Goal: Task Accomplishment & Management: Manage account settings

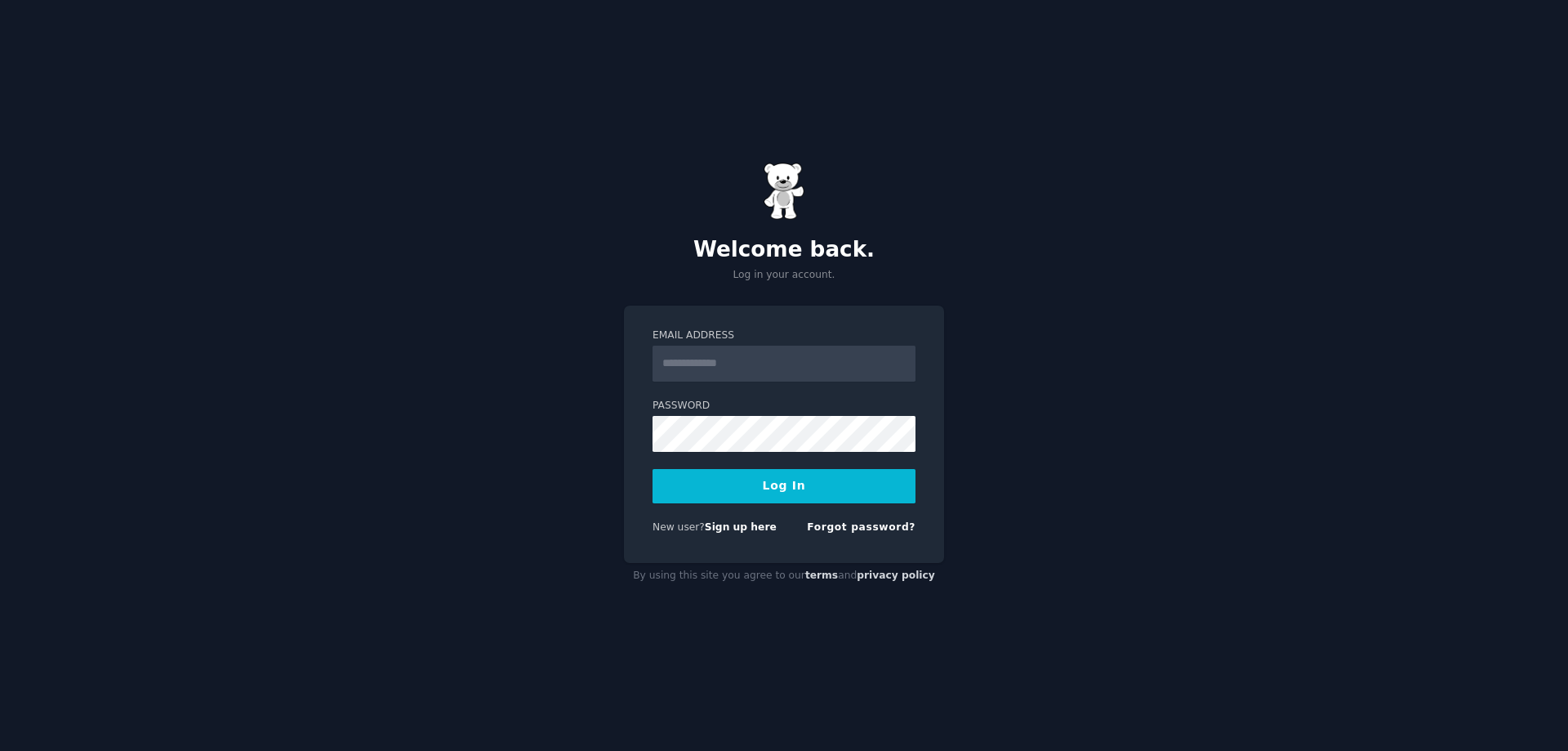
click at [738, 383] on form "Email Address Password Log In New user? Sign up here Forgot password?" at bounding box center [784, 434] width 262 height 213
click at [756, 356] on input "Email Address" at bounding box center [784, 363] width 262 height 36
drag, startPoint x: 664, startPoint y: 383, endPoint x: 678, endPoint y: 380, distance: 14.3
click at [667, 383] on form "Email Address Password Log In New user? Sign up here Forgot password?" at bounding box center [784, 434] width 262 height 213
click at [696, 371] on input "Email Address" at bounding box center [784, 363] width 262 height 36
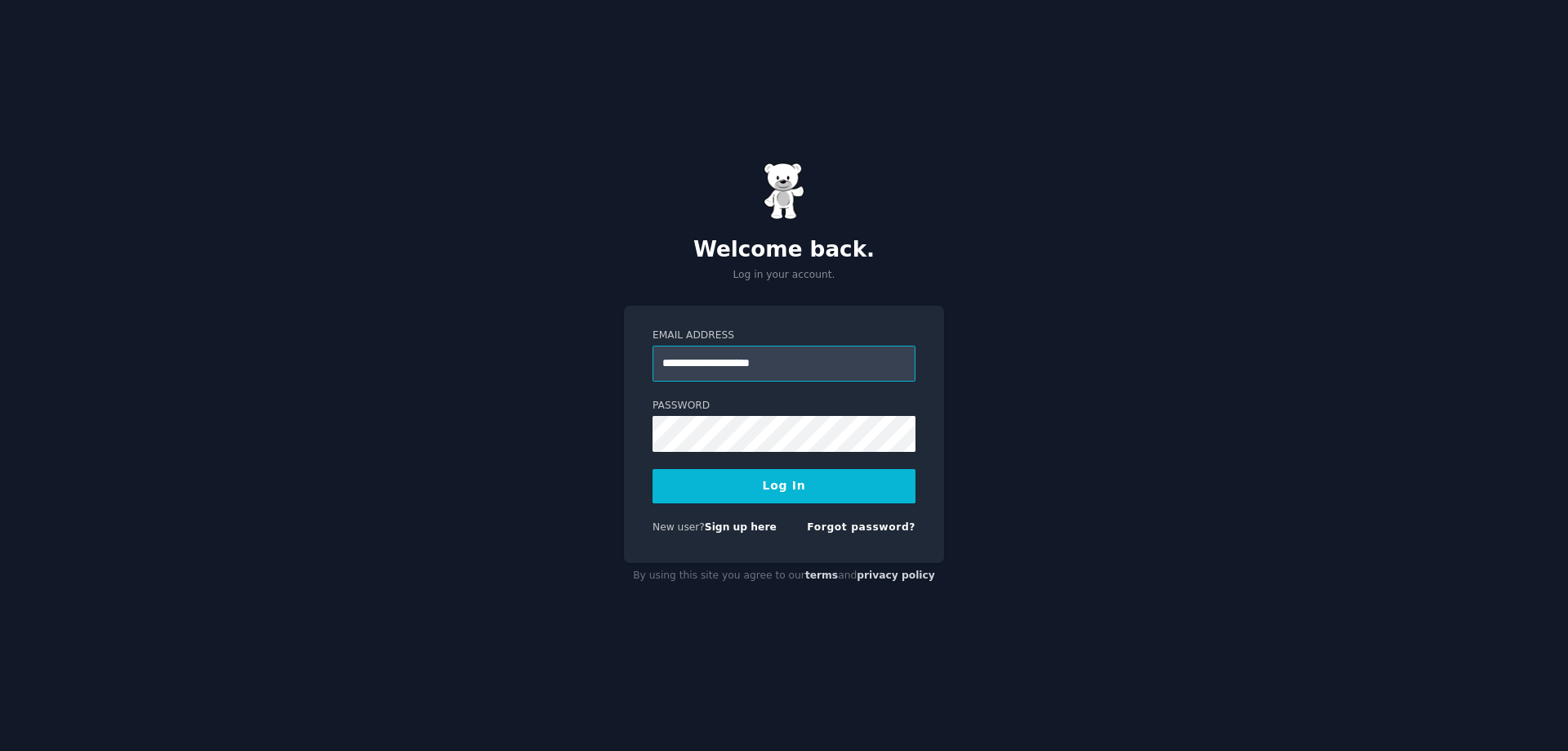
type input "**********"
click at [767, 485] on button "Log In" at bounding box center [784, 486] width 262 height 34
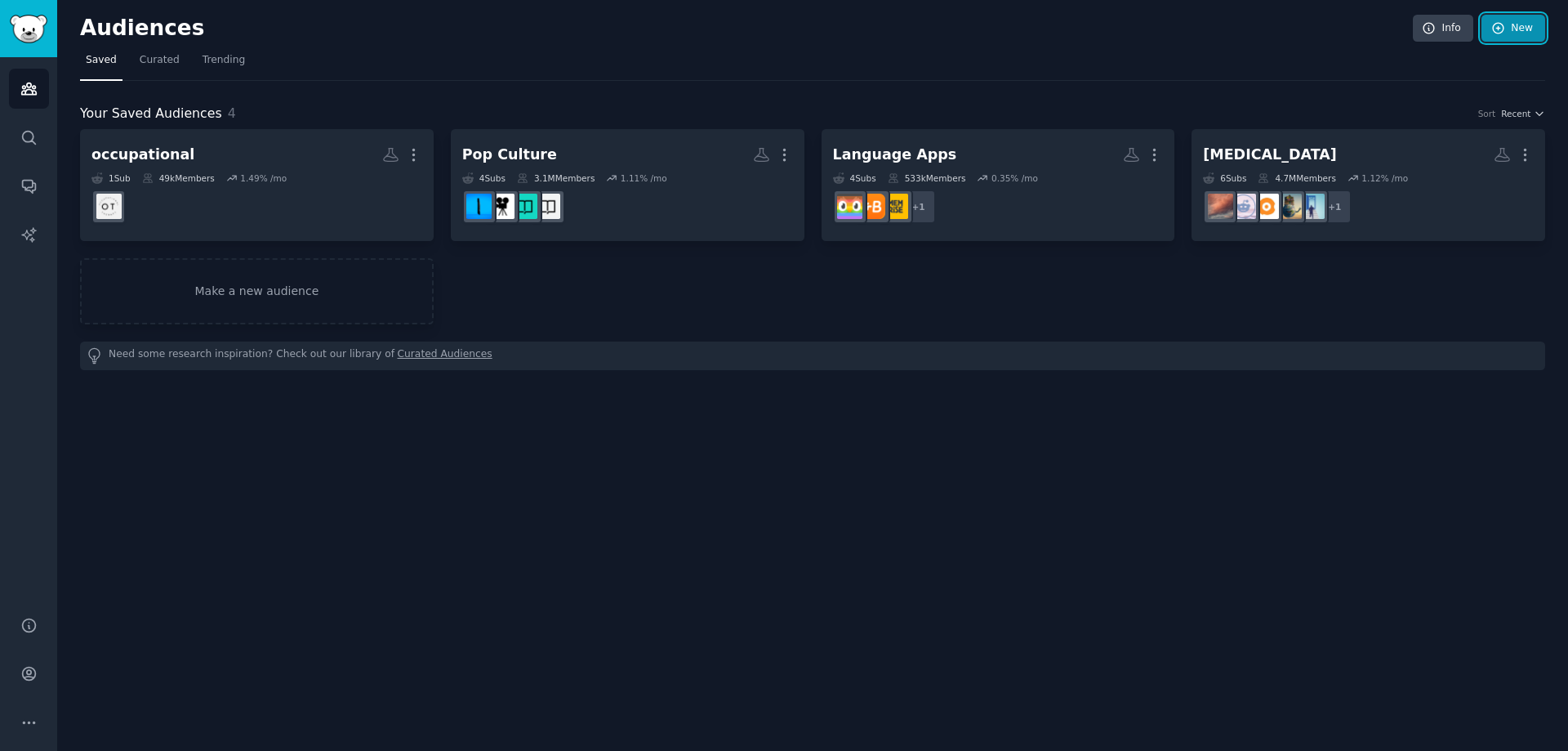
click at [1540, 31] on link "New" at bounding box center [1513, 29] width 64 height 28
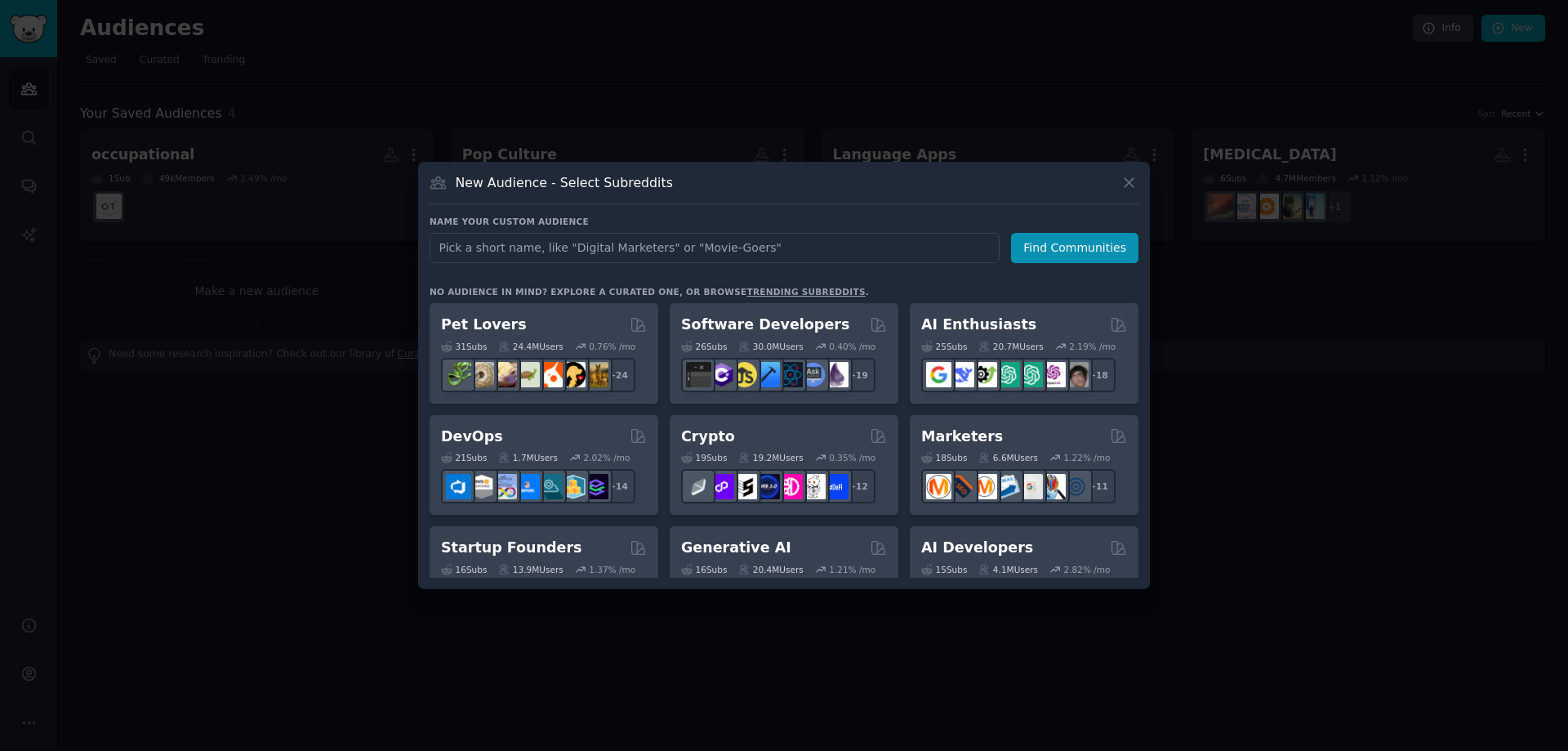
click at [653, 242] on input "text" at bounding box center [714, 248] width 570 height 31
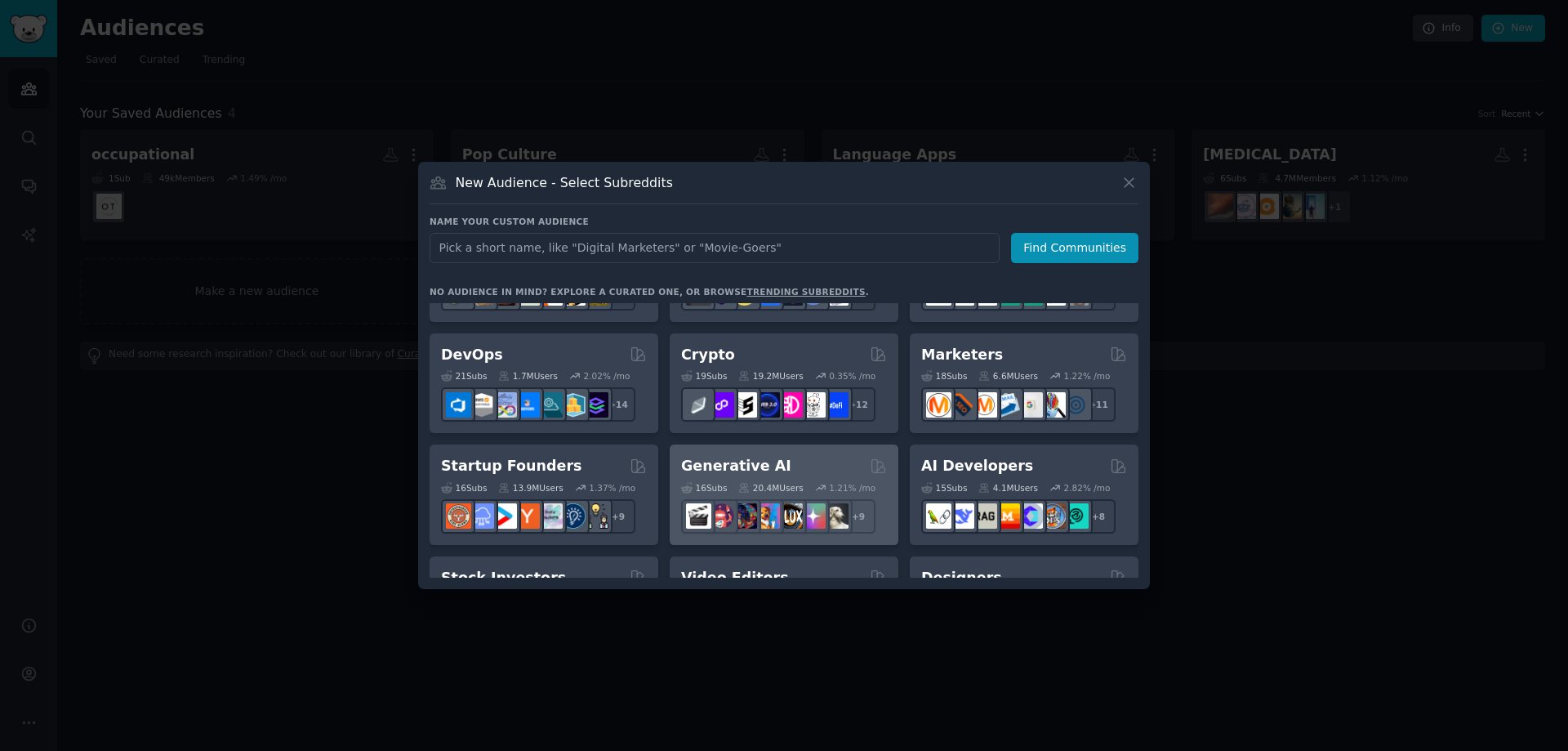
scroll to position [164, 0]
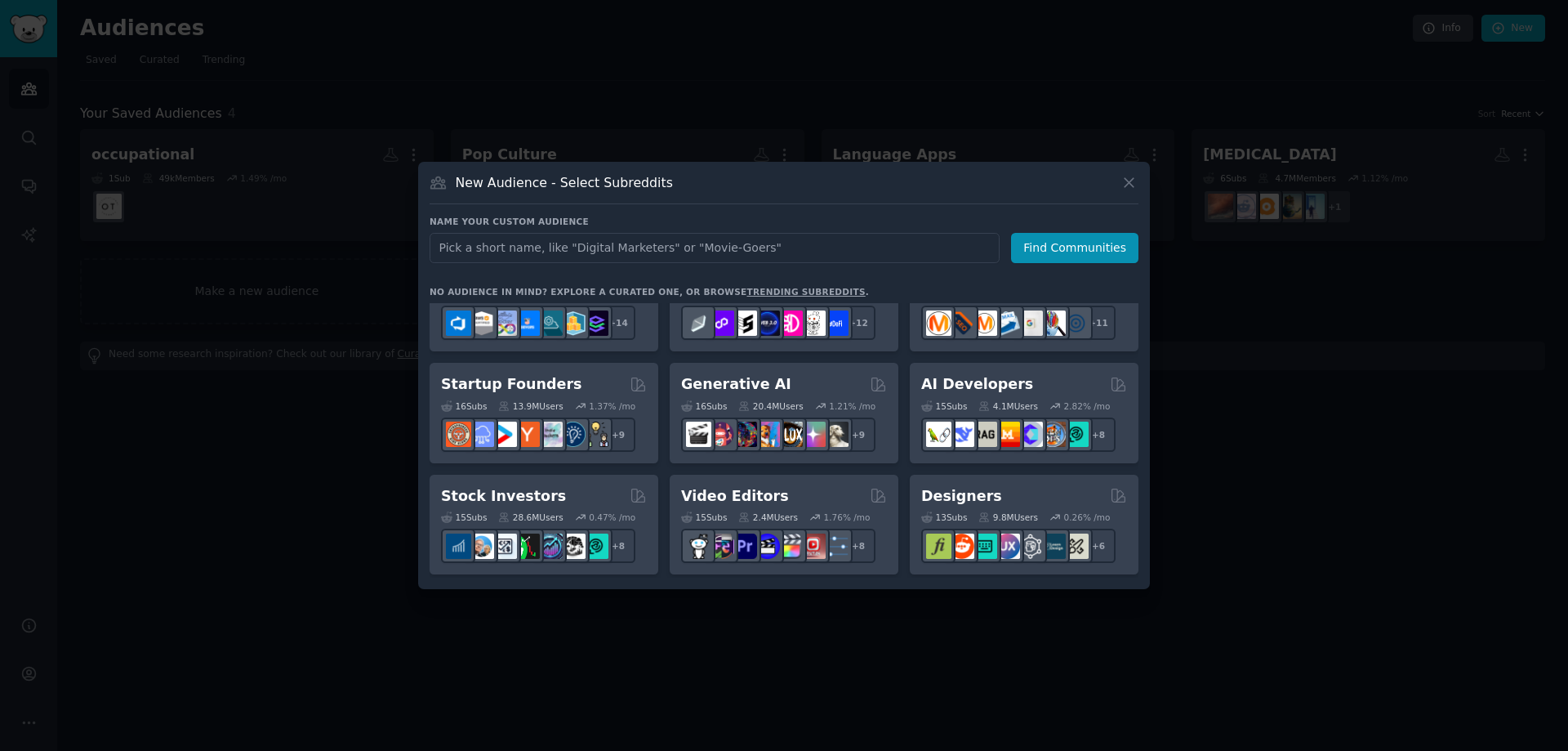
click at [513, 244] on input "text" at bounding box center [714, 248] width 570 height 31
type input "affiliate"
click at [1073, 247] on button "Find Communities" at bounding box center [1074, 248] width 128 height 31
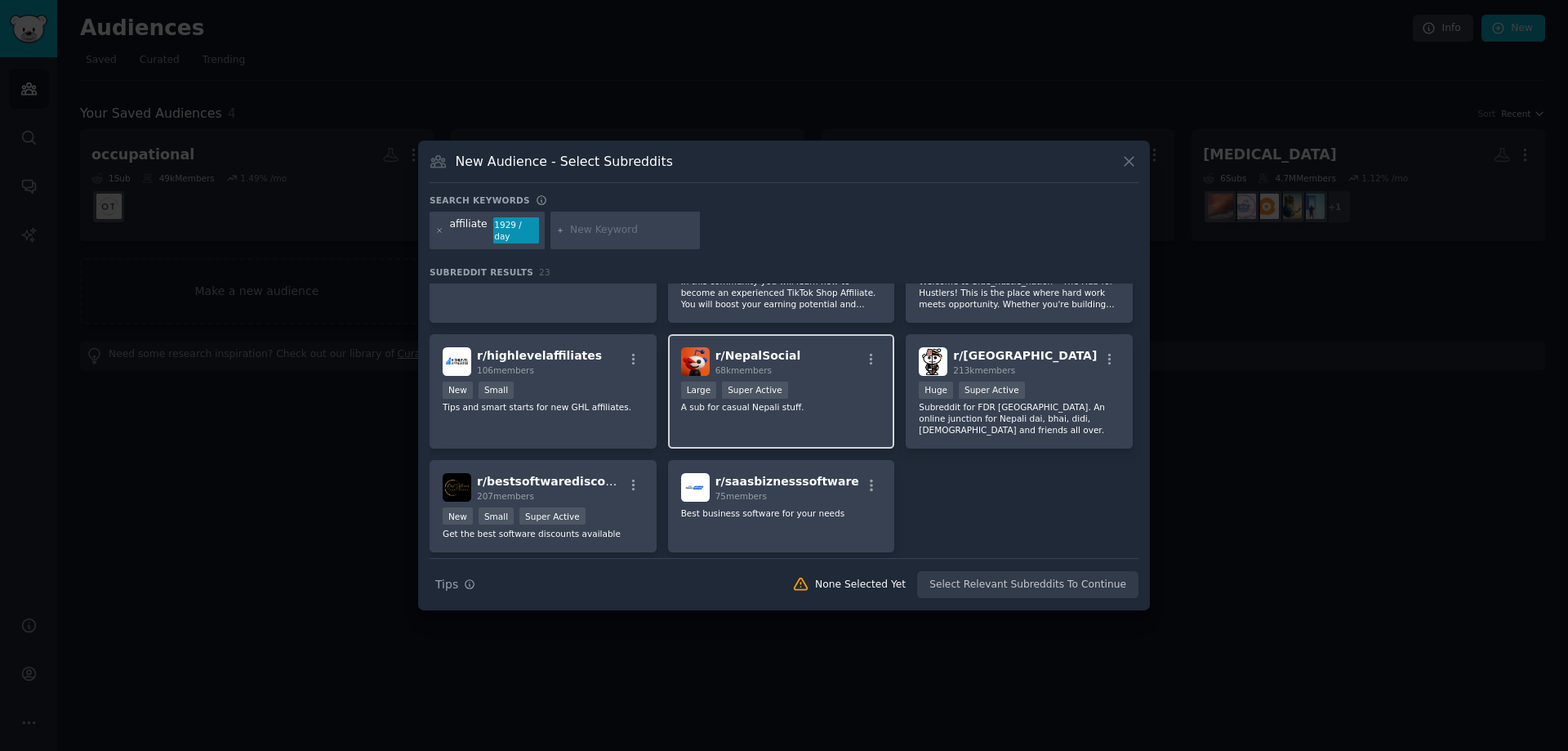
scroll to position [735, 0]
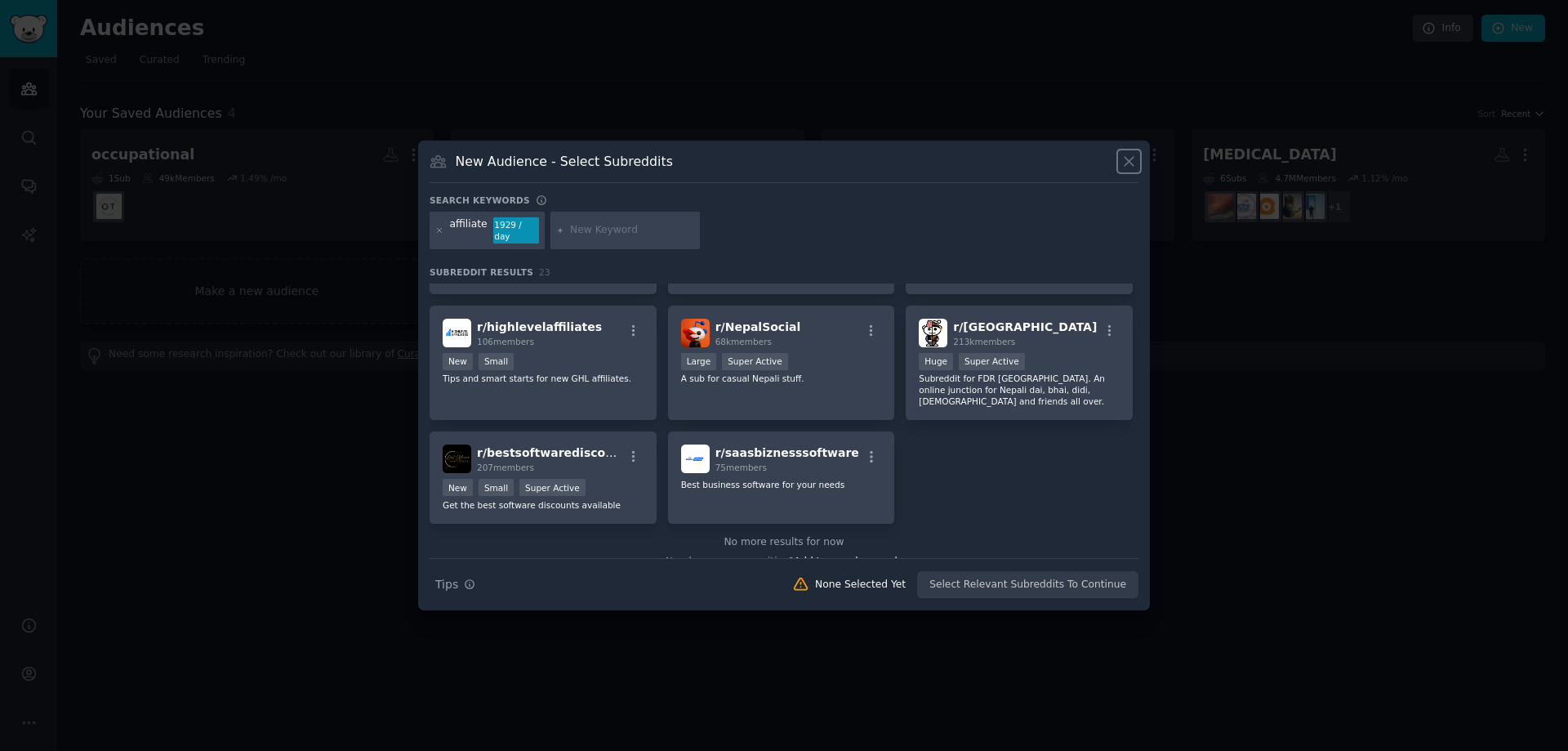
click at [1129, 170] on icon at bounding box center [1129, 162] width 18 height 18
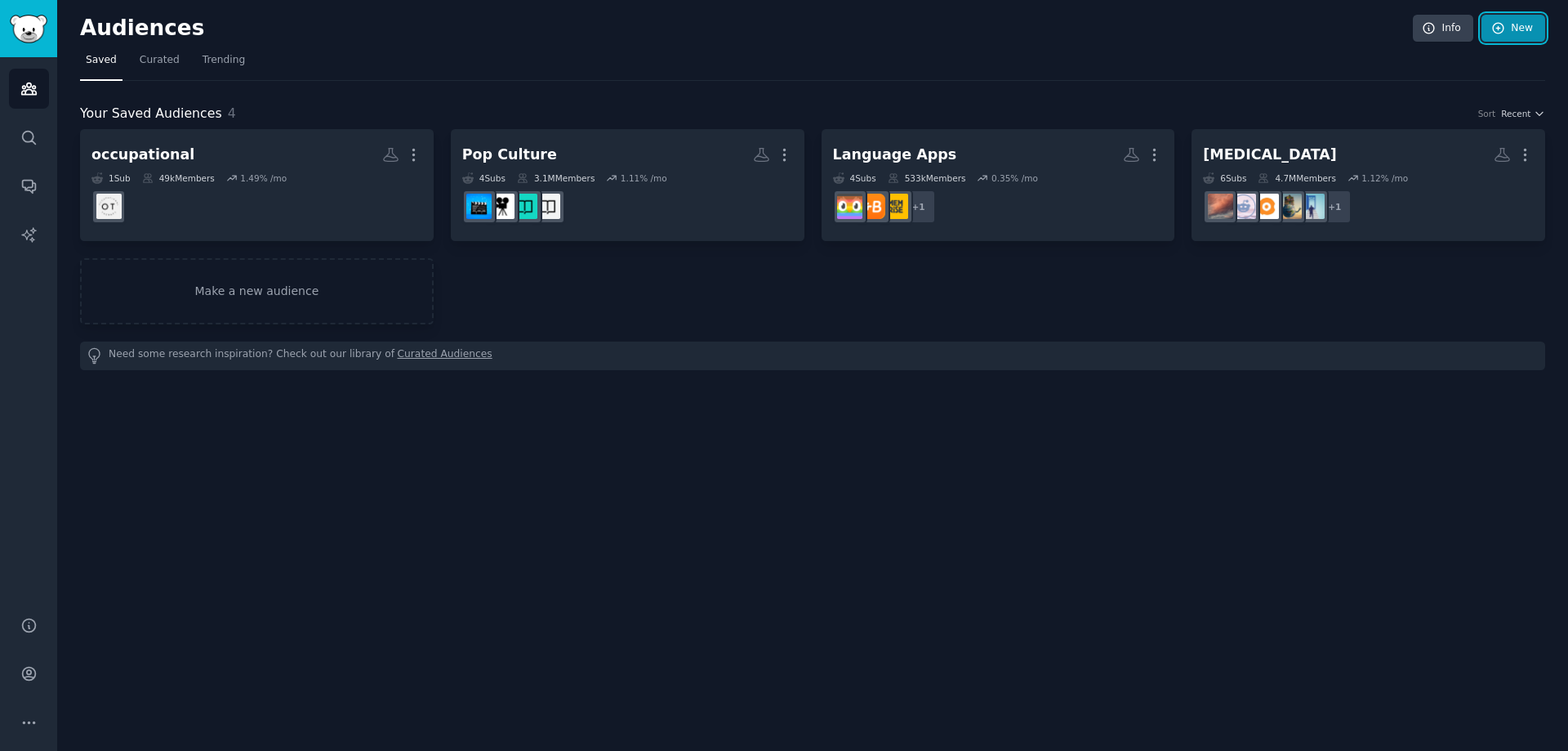
click at [1521, 32] on link "New" at bounding box center [1513, 29] width 64 height 28
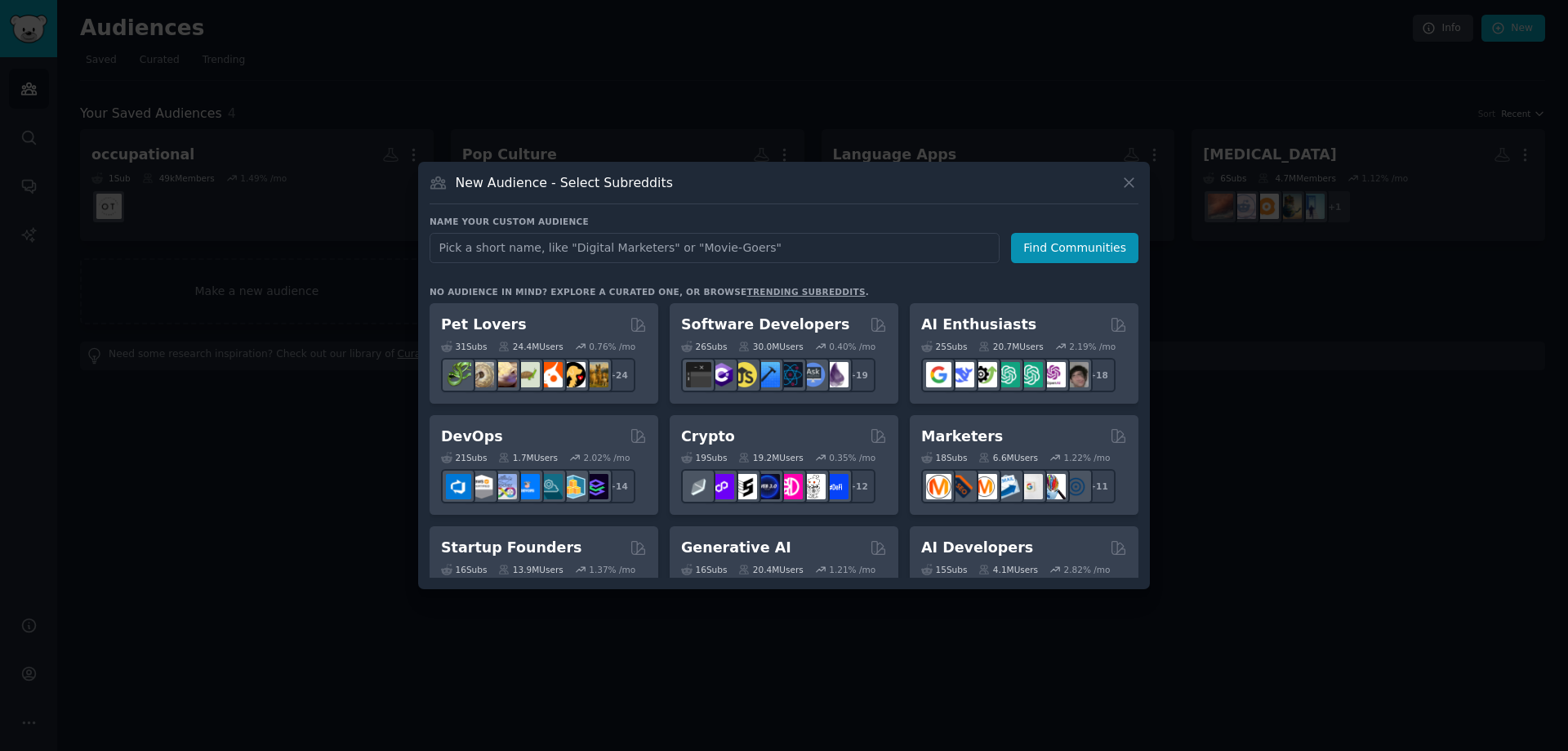
click at [882, 102] on div at bounding box center [784, 376] width 1568 height 751
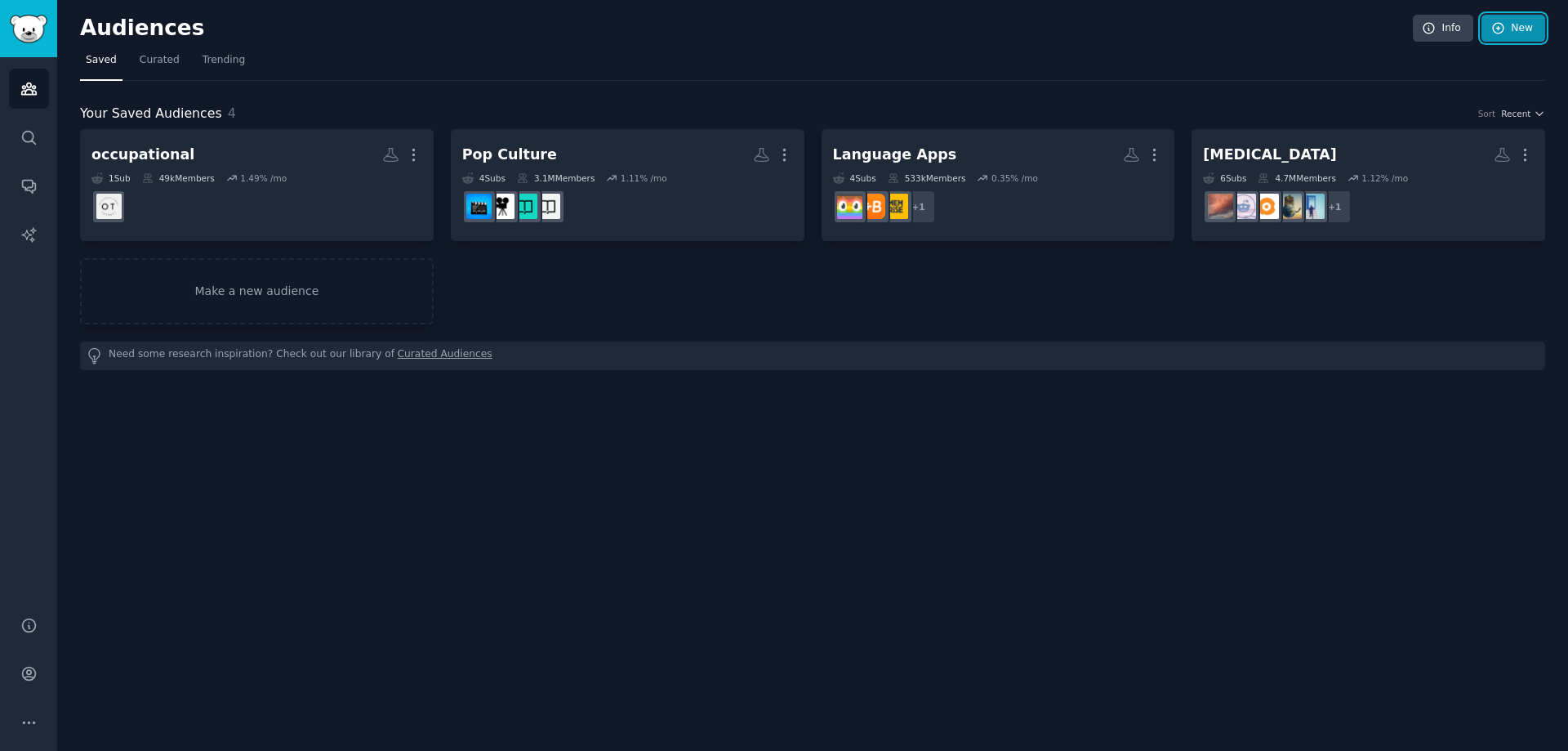
click at [1520, 34] on link "New" at bounding box center [1513, 29] width 64 height 28
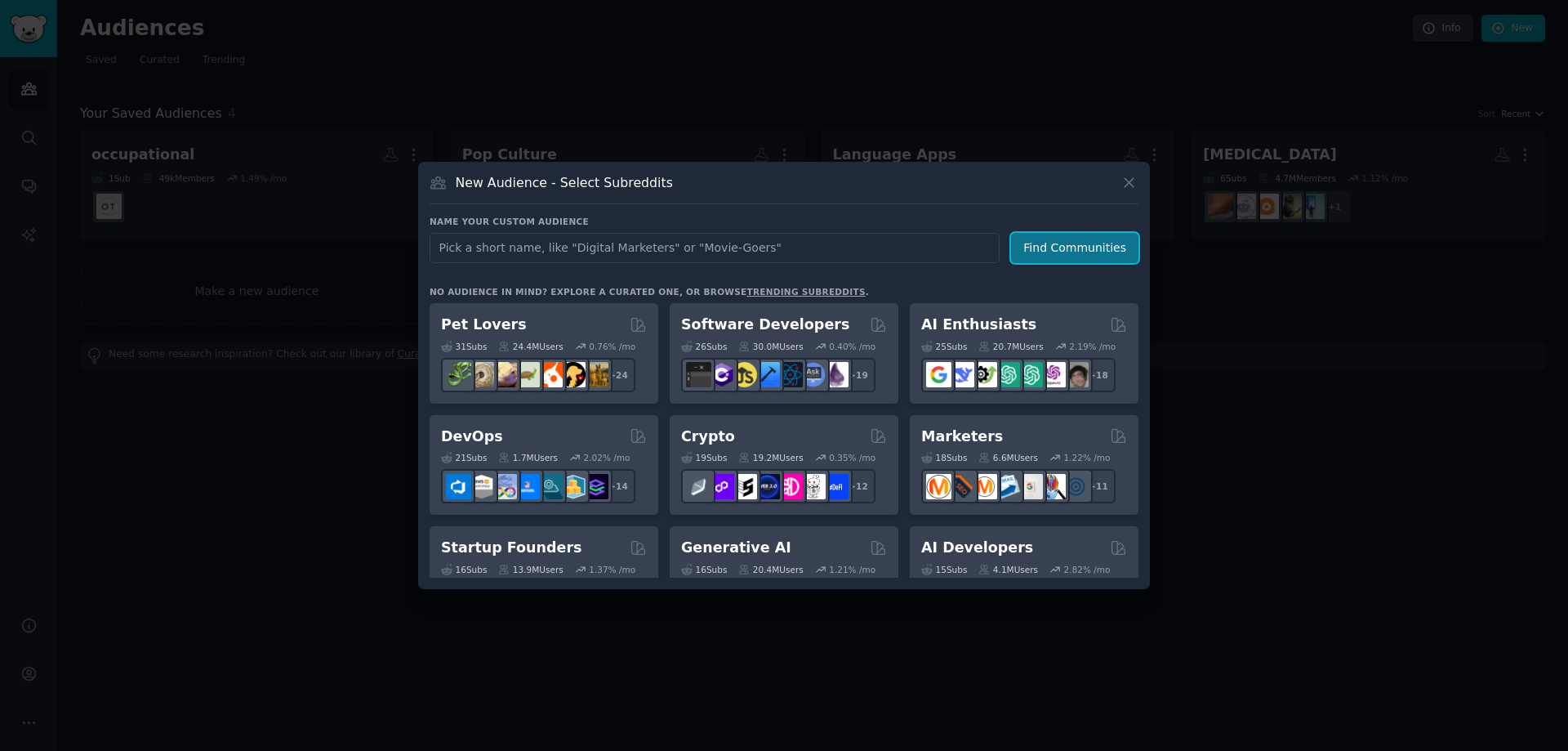
click at [1035, 253] on button "Find Communities" at bounding box center [1074, 248] width 128 height 31
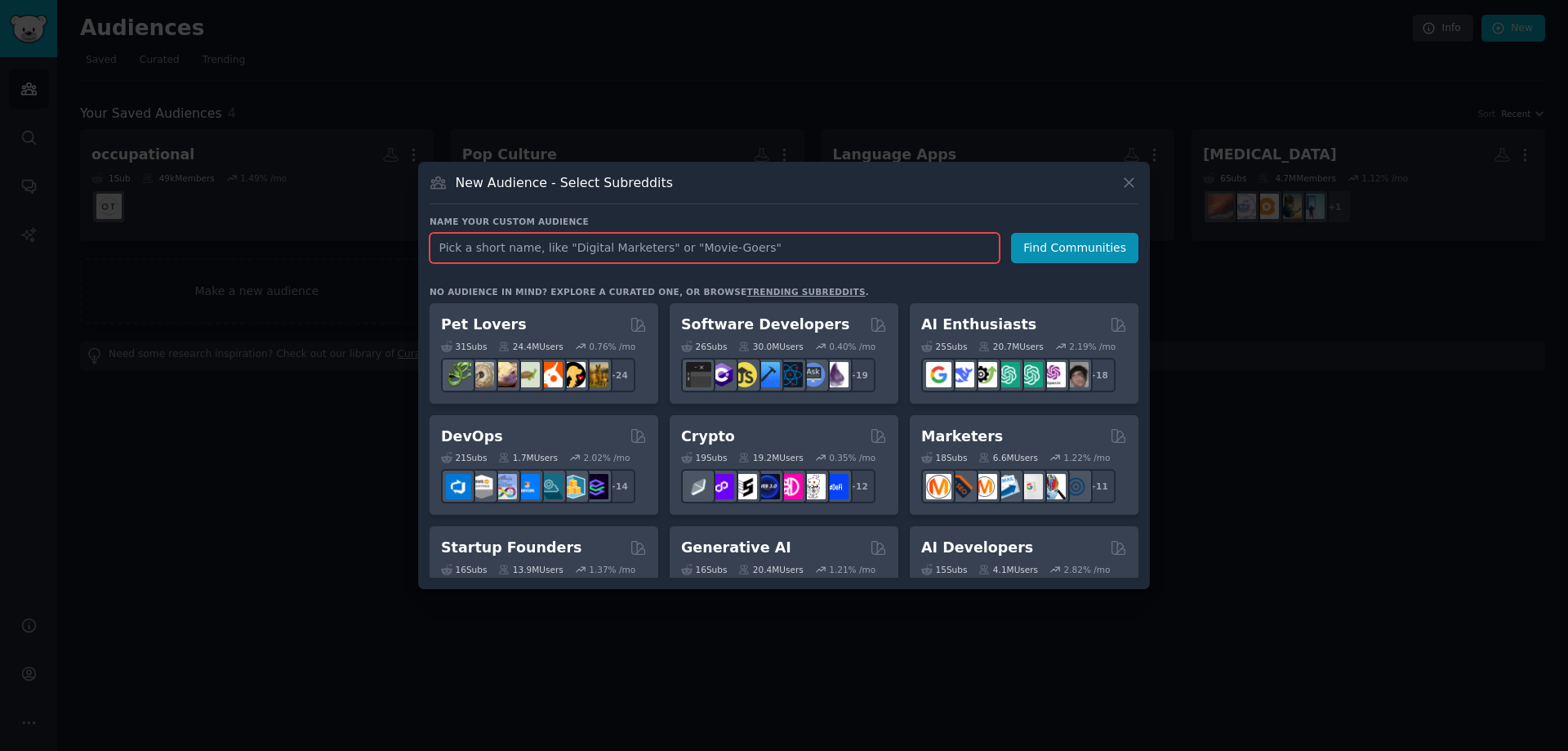
click at [559, 247] on input "text" at bounding box center [714, 248] width 570 height 31
click at [847, 252] on input "text" at bounding box center [714, 248] width 570 height 31
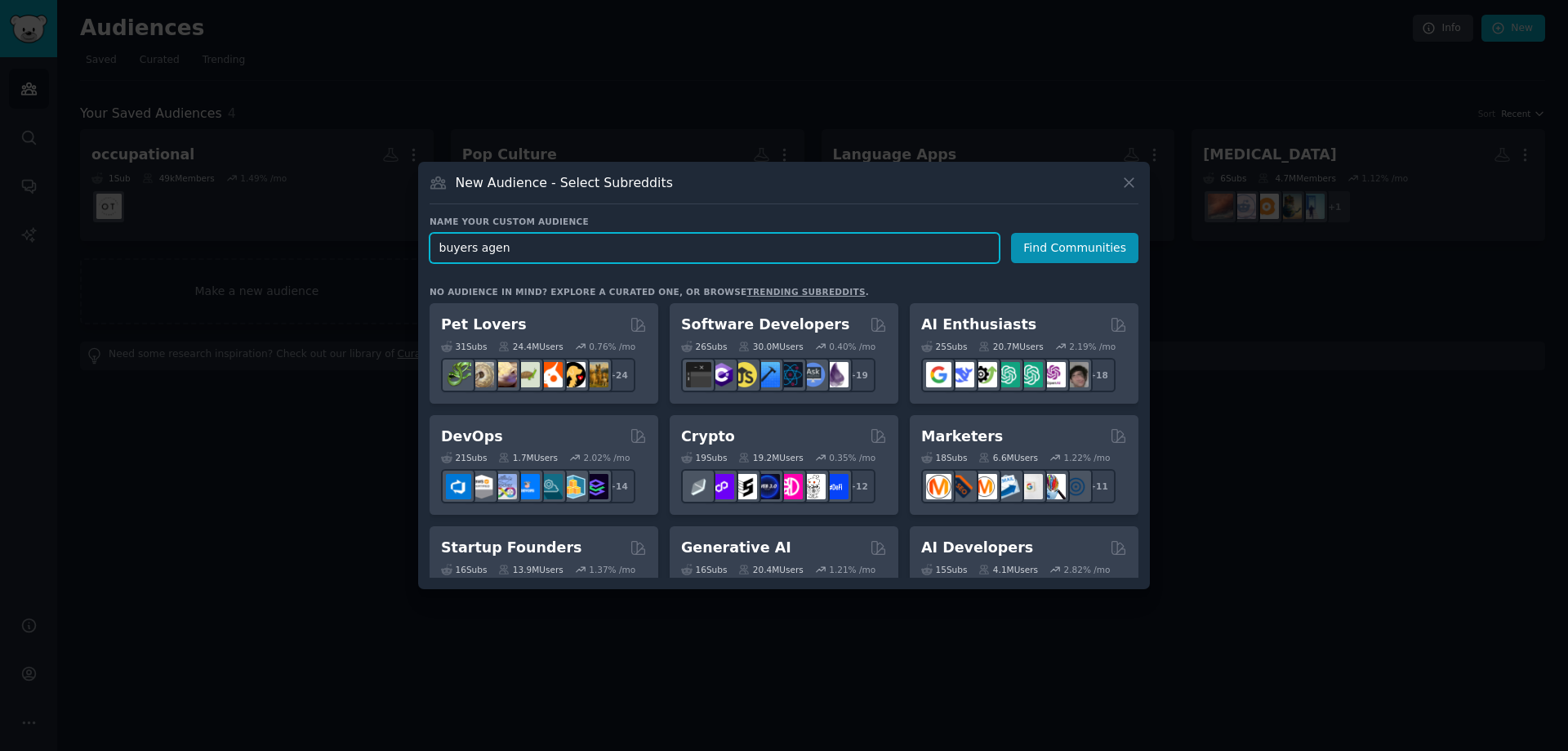
type input "buyers agent"
click button "Find Communities" at bounding box center [1074, 248] width 128 height 31
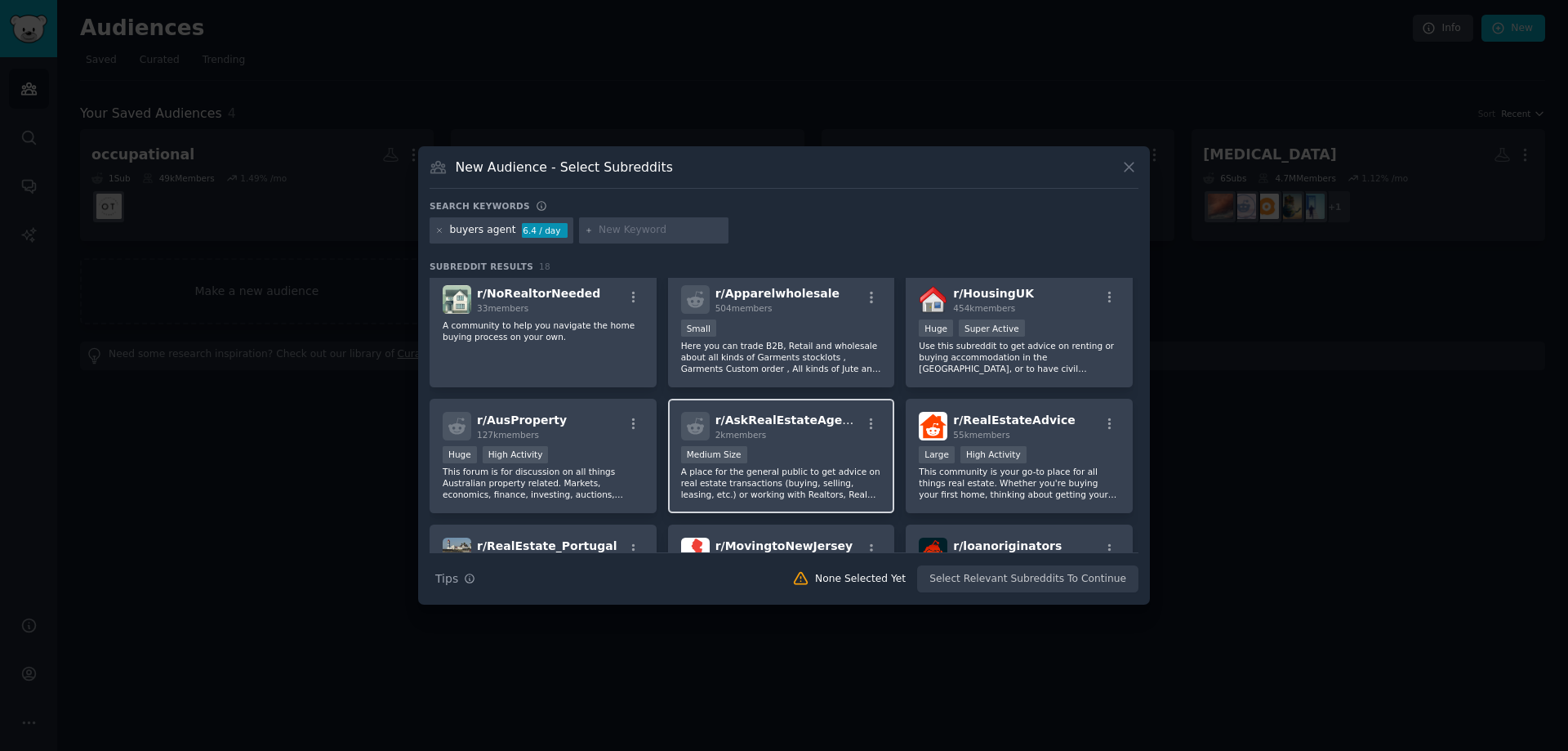
scroll to position [409, 0]
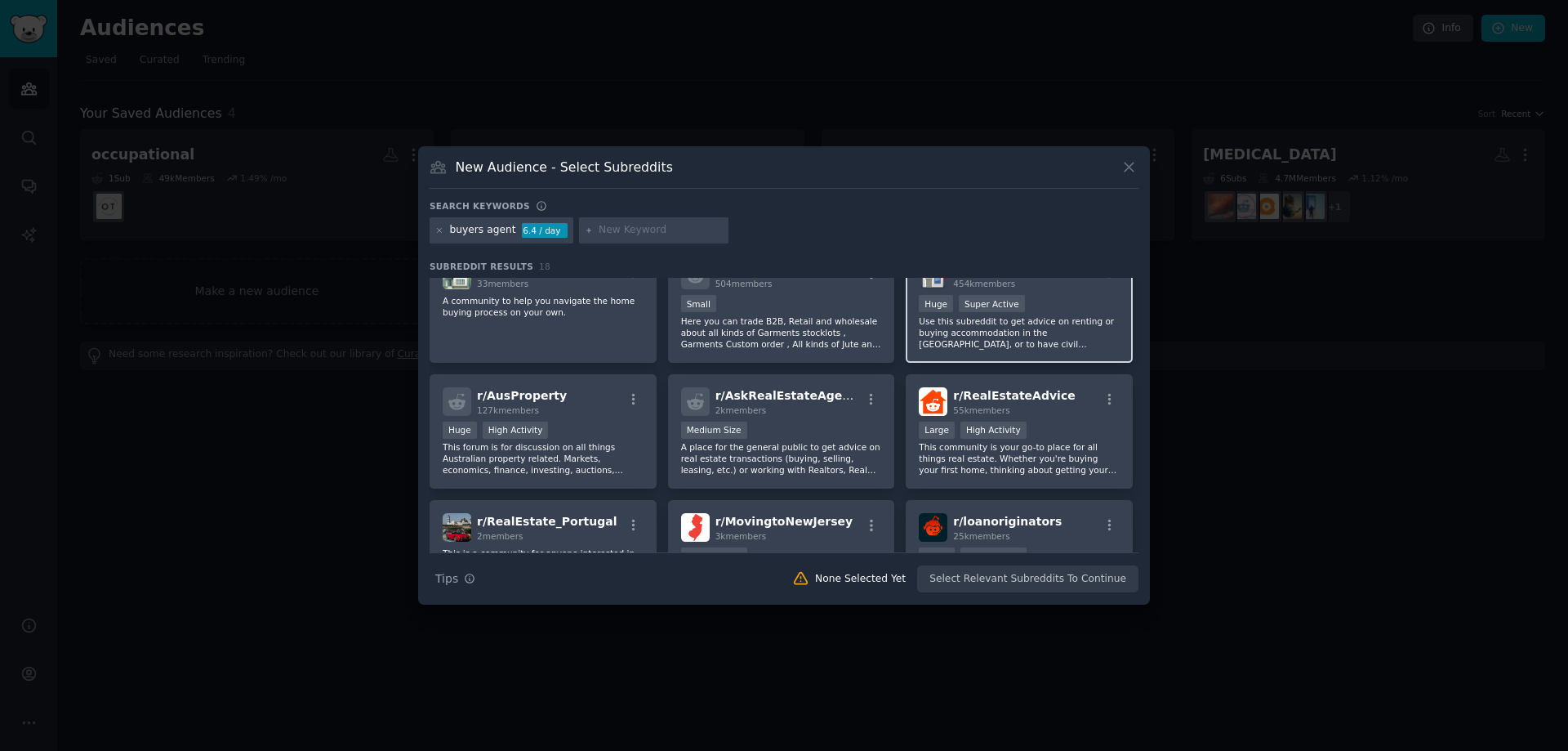
click at [1010, 330] on p "Use this subreddit to get advice on renting or buying accommodation in the [GEO…" at bounding box center [1019, 332] width 201 height 34
click at [1078, 576] on button "Create Audience" at bounding box center [1085, 579] width 108 height 28
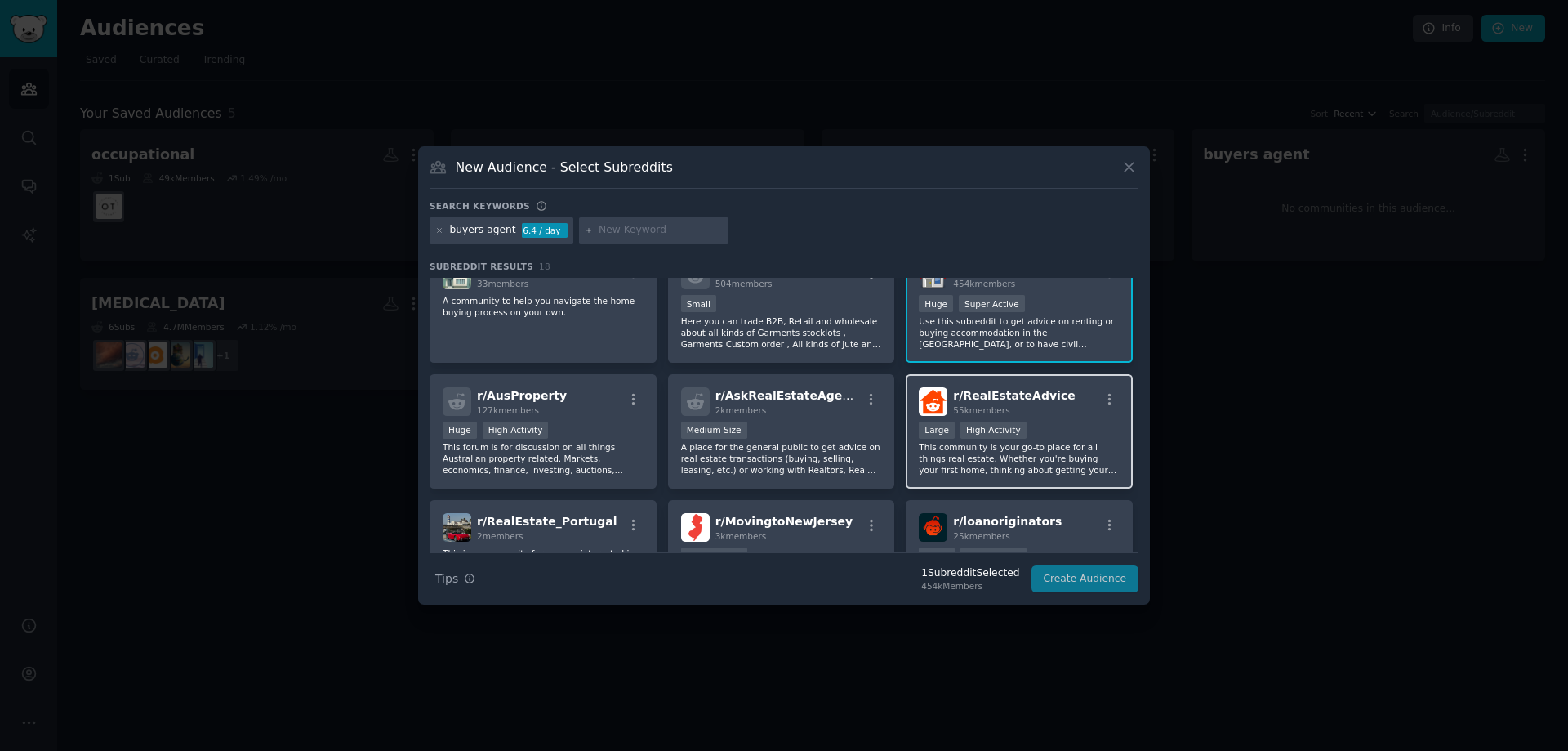
scroll to position [354, 0]
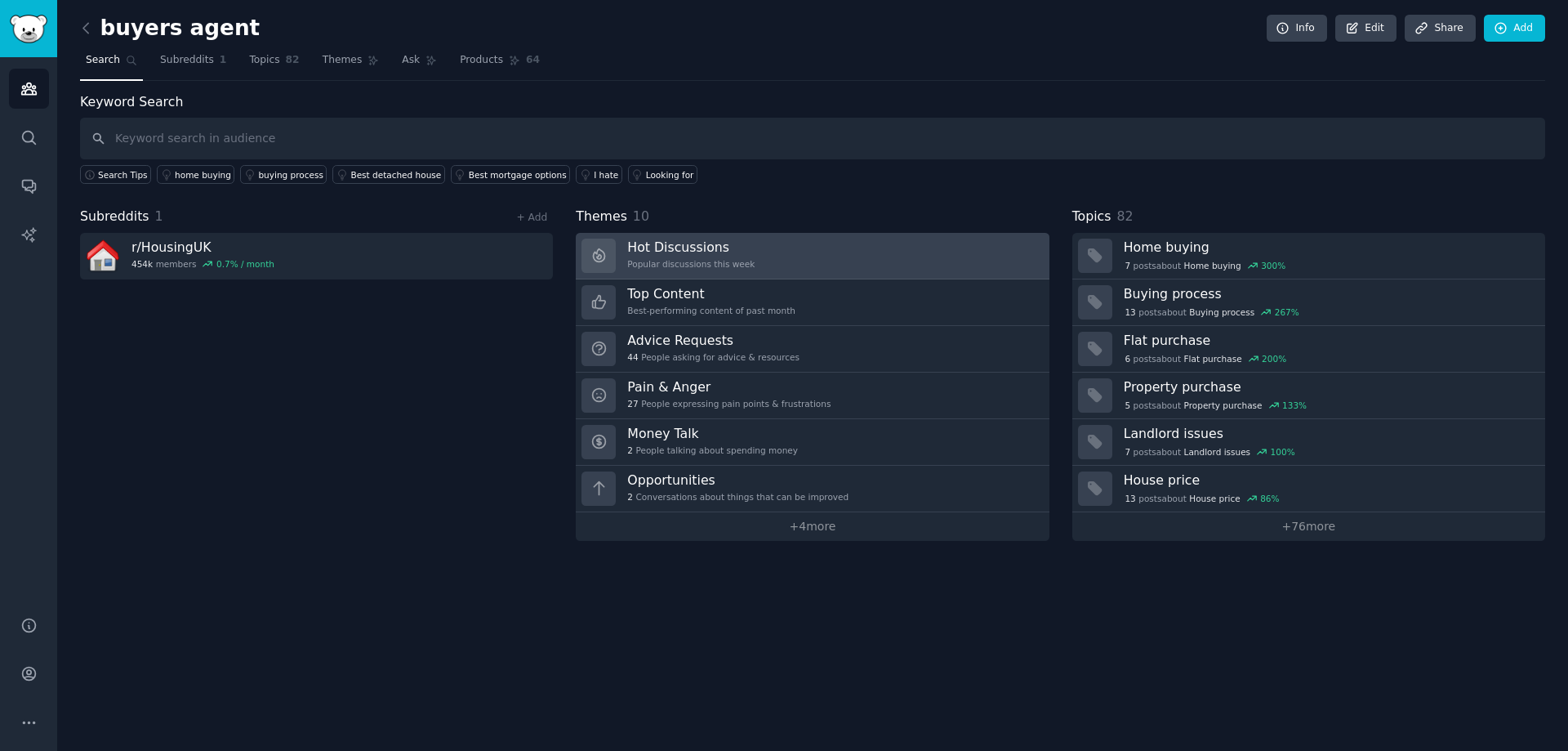
click at [677, 270] on div "Hot Discussions Popular discussions this week" at bounding box center [691, 255] width 128 height 34
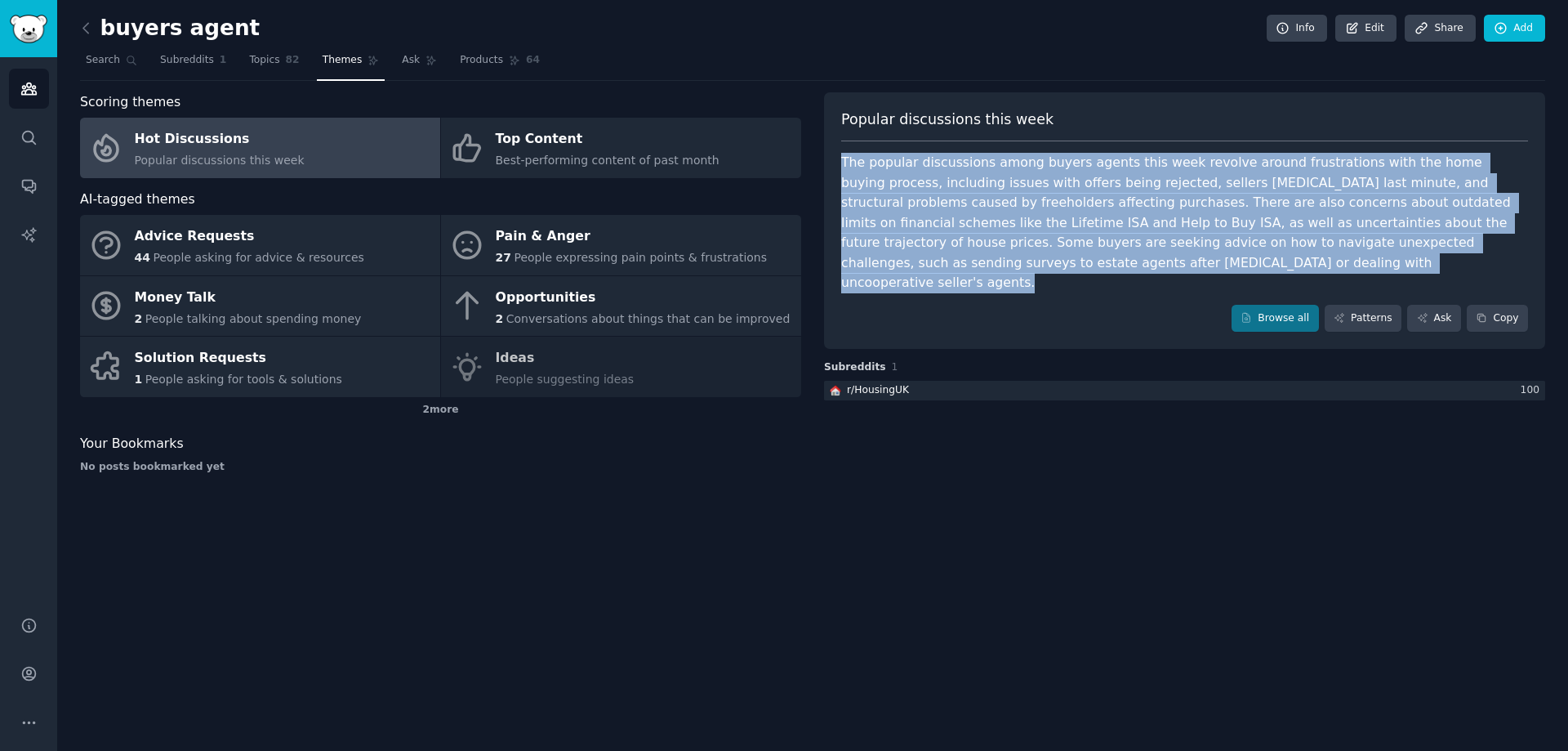
drag, startPoint x: 835, startPoint y: 167, endPoint x: 1037, endPoint y: 298, distance: 240.8
click at [1037, 298] on div "Popular discussions this week The popular discussions among buyers agents this …" at bounding box center [1185, 221] width 721 height 257
click at [1018, 273] on div "Popular discussions this week The popular discussions among buyers agents this …" at bounding box center [1185, 221] width 721 height 257
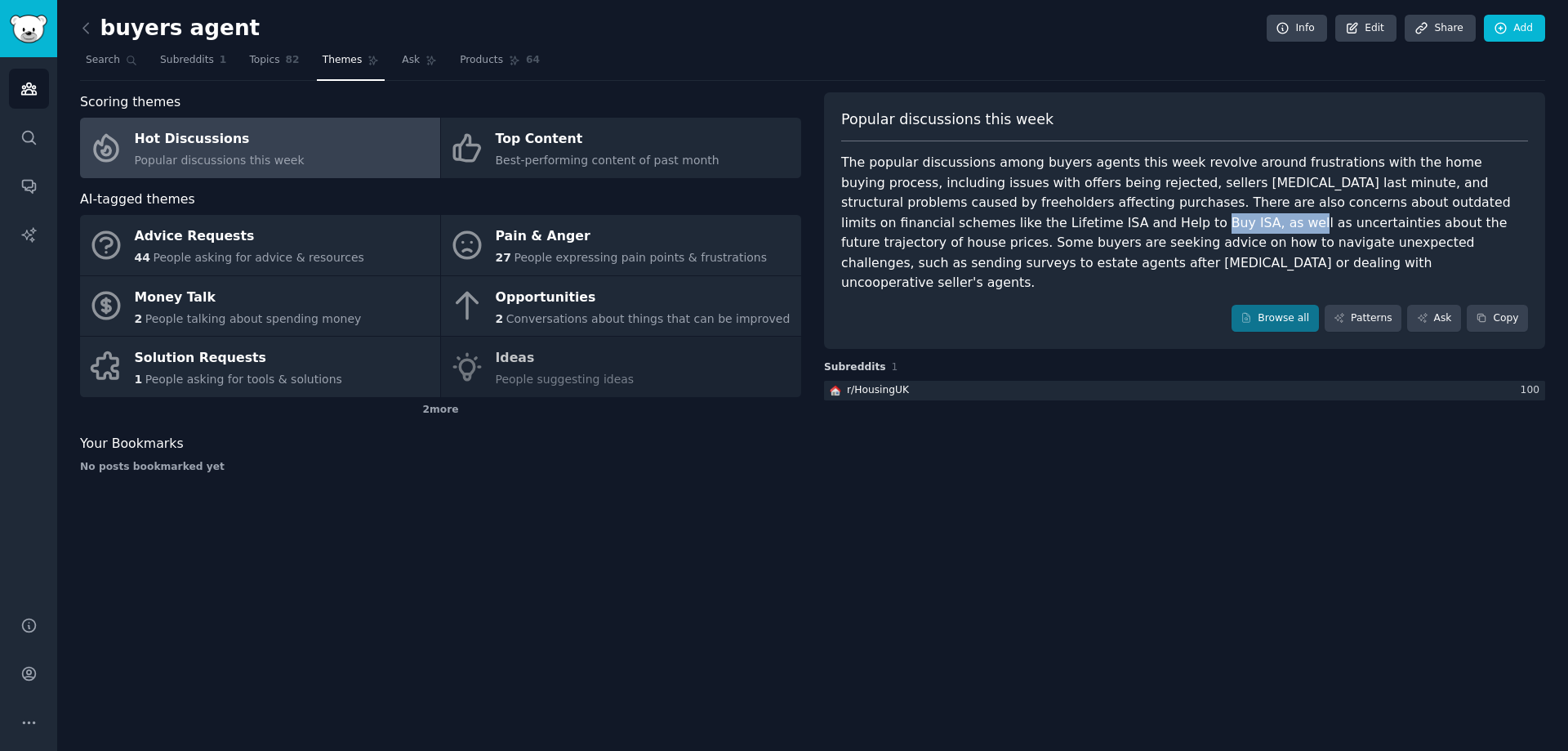
drag, startPoint x: 861, startPoint y: 224, endPoint x: 937, endPoint y: 229, distance: 76.2
click at [937, 229] on div "The popular discussions among buyers agents this week revolve around frustratio…" at bounding box center [1184, 223] width 687 height 141
click at [947, 245] on div "The popular discussions among buyers agents this week revolve around frustratio…" at bounding box center [1184, 223] width 687 height 141
click at [93, 32] on icon at bounding box center [87, 28] width 18 height 18
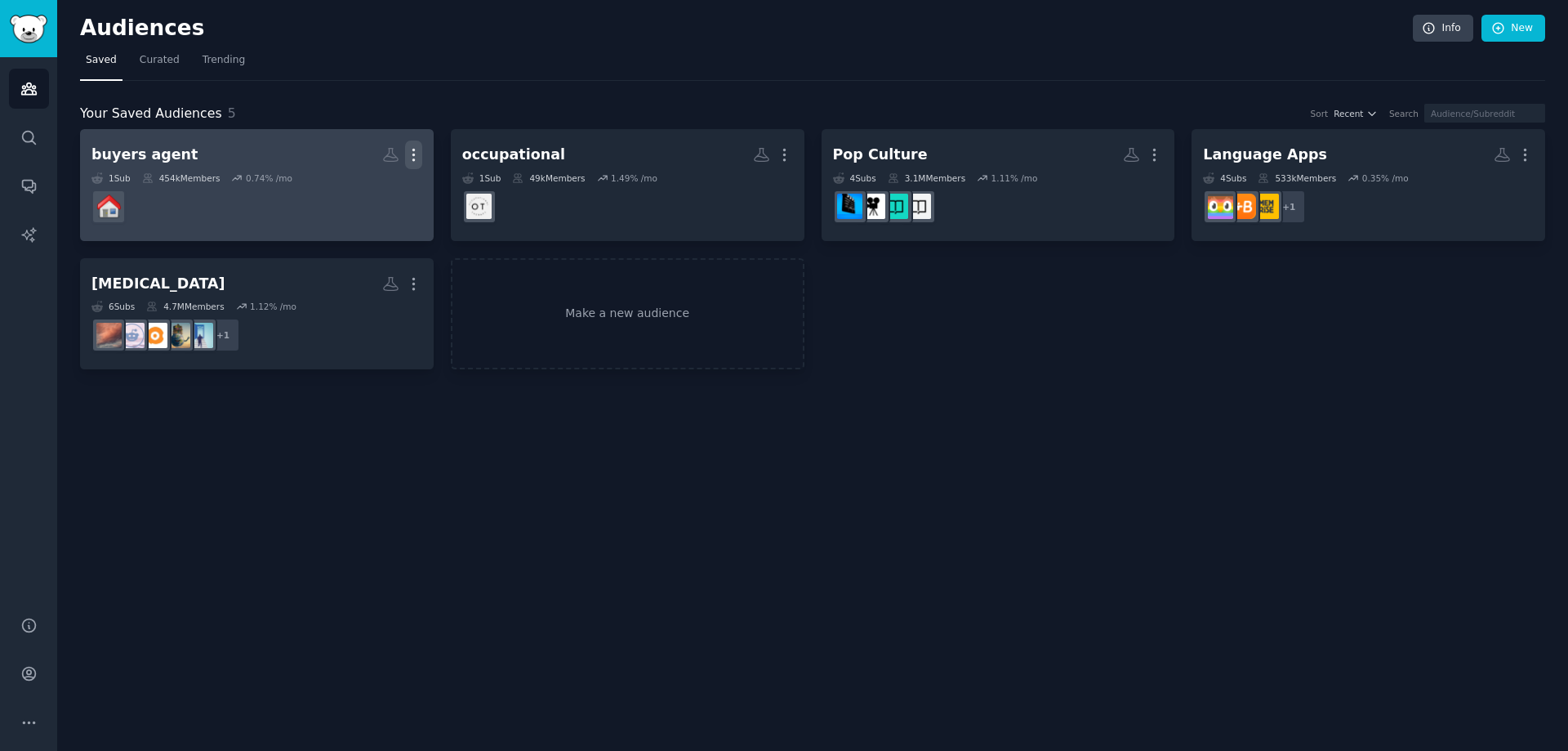
click at [406, 156] on icon "button" at bounding box center [414, 155] width 18 height 18
click at [363, 189] on p "Delete" at bounding box center [368, 189] width 38 height 18
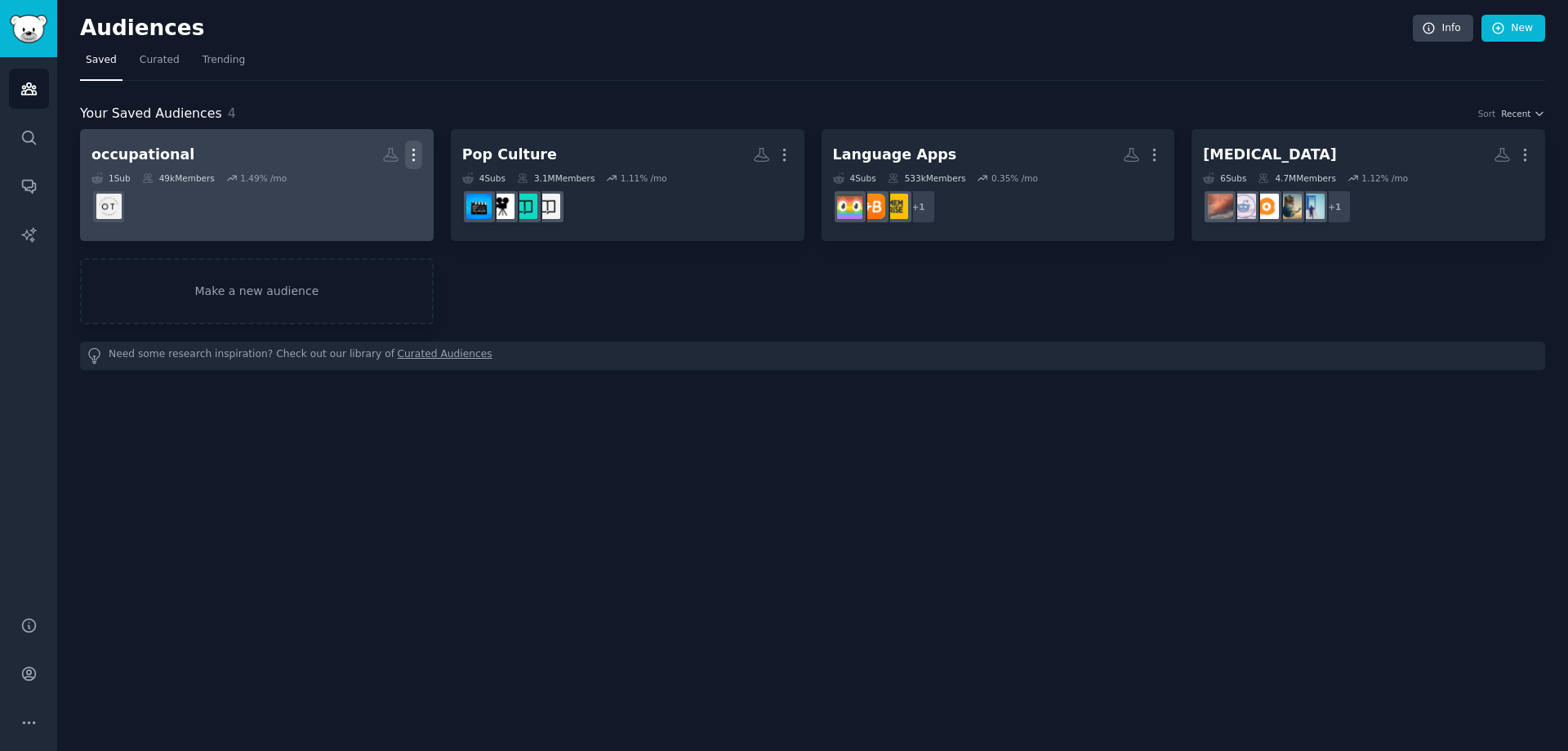
click at [410, 153] on icon "button" at bounding box center [414, 155] width 18 height 18
click at [341, 186] on icon at bounding box center [335, 189] width 11 height 13
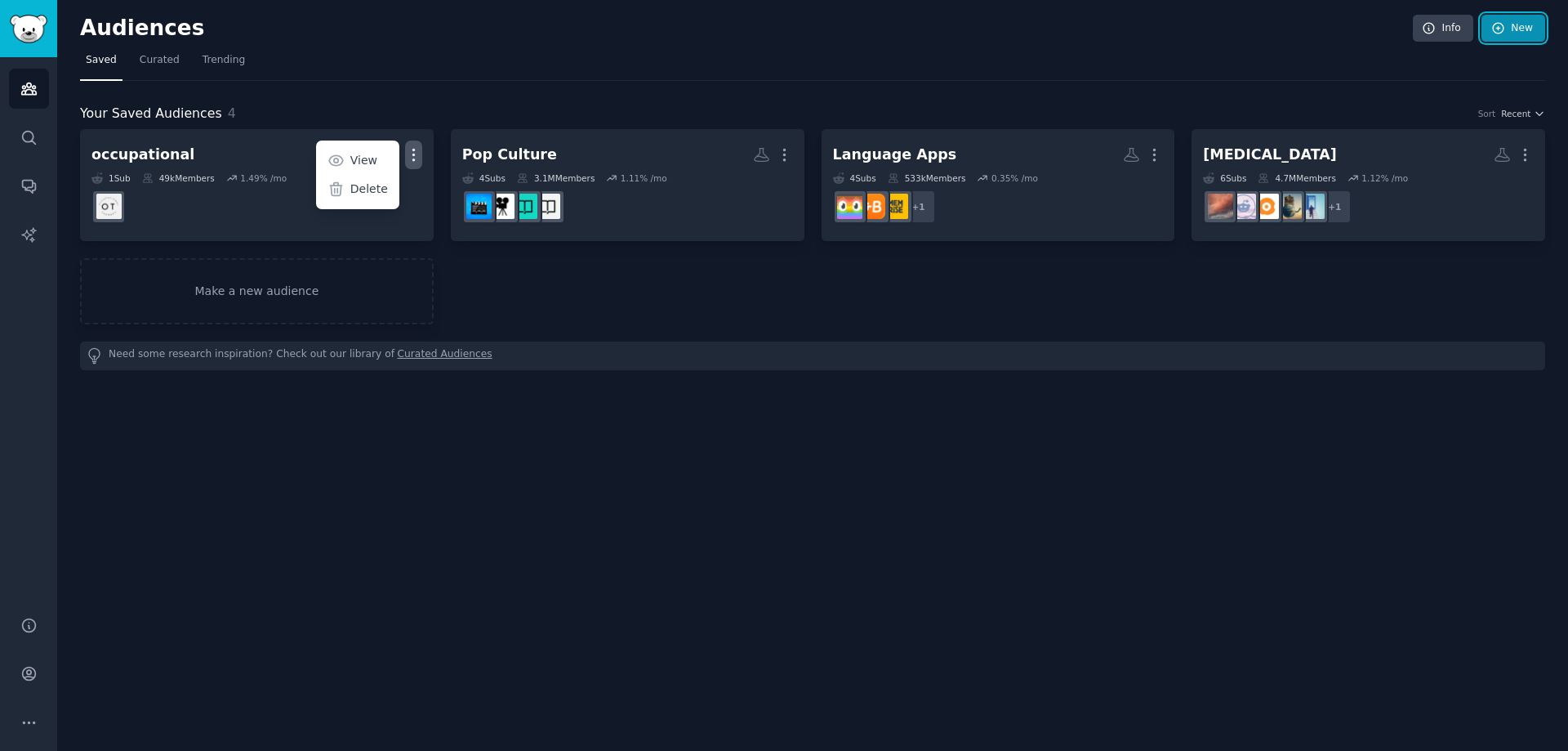
click at [1498, 35] on link "New" at bounding box center [1513, 29] width 64 height 28
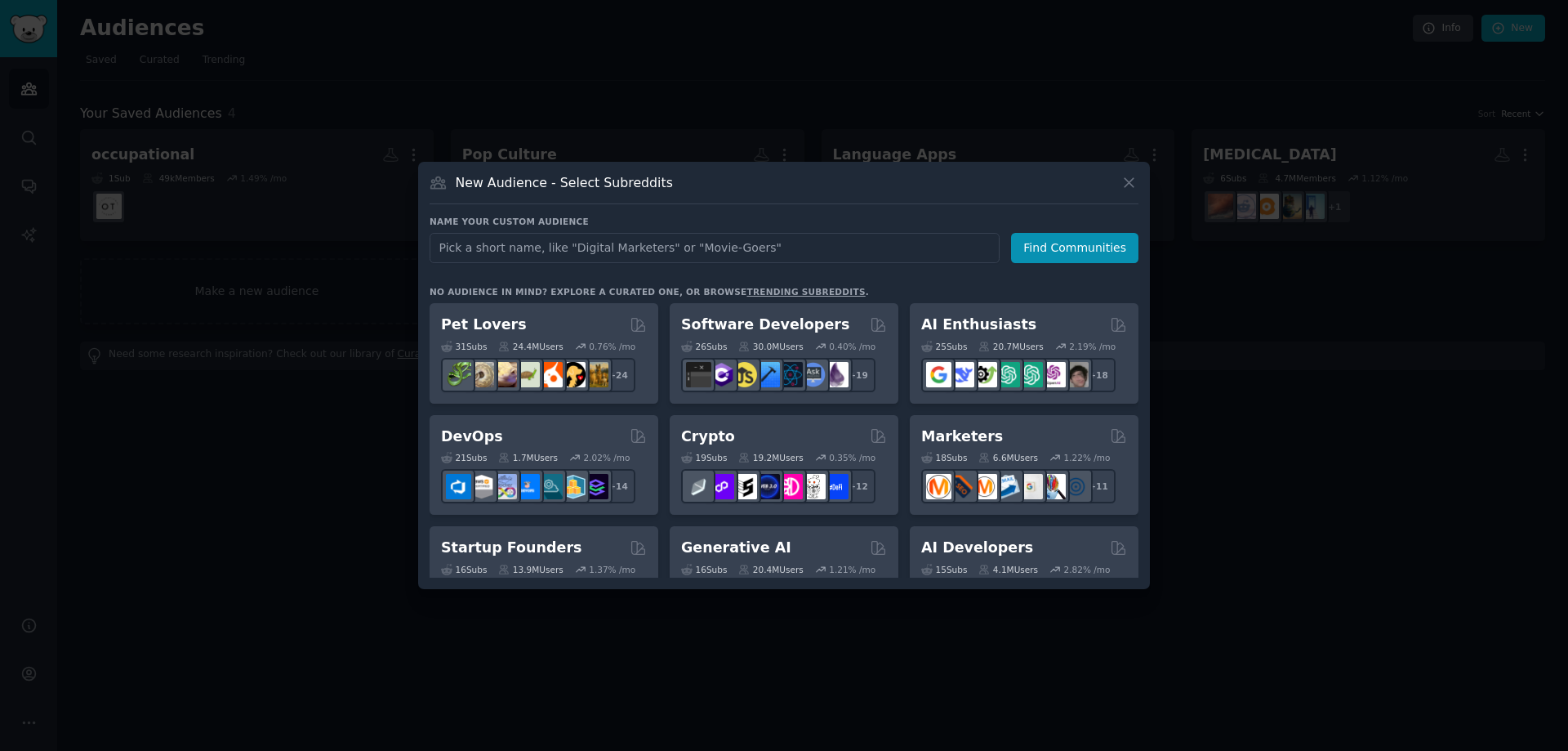
click at [564, 249] on input "text" at bounding box center [714, 248] width 570 height 31
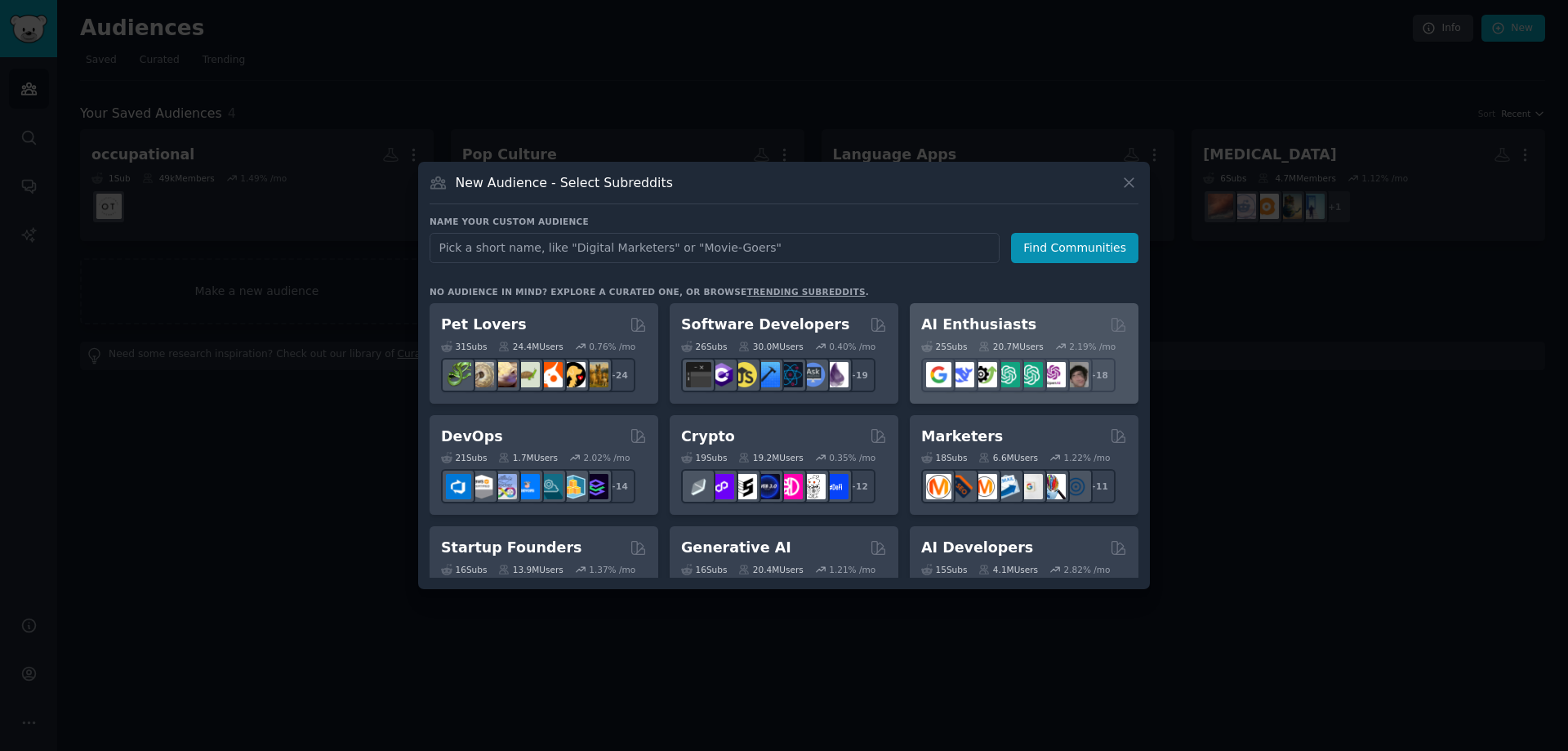
click at [948, 317] on h2 "AI Enthusiasts" at bounding box center [979, 324] width 116 height 20
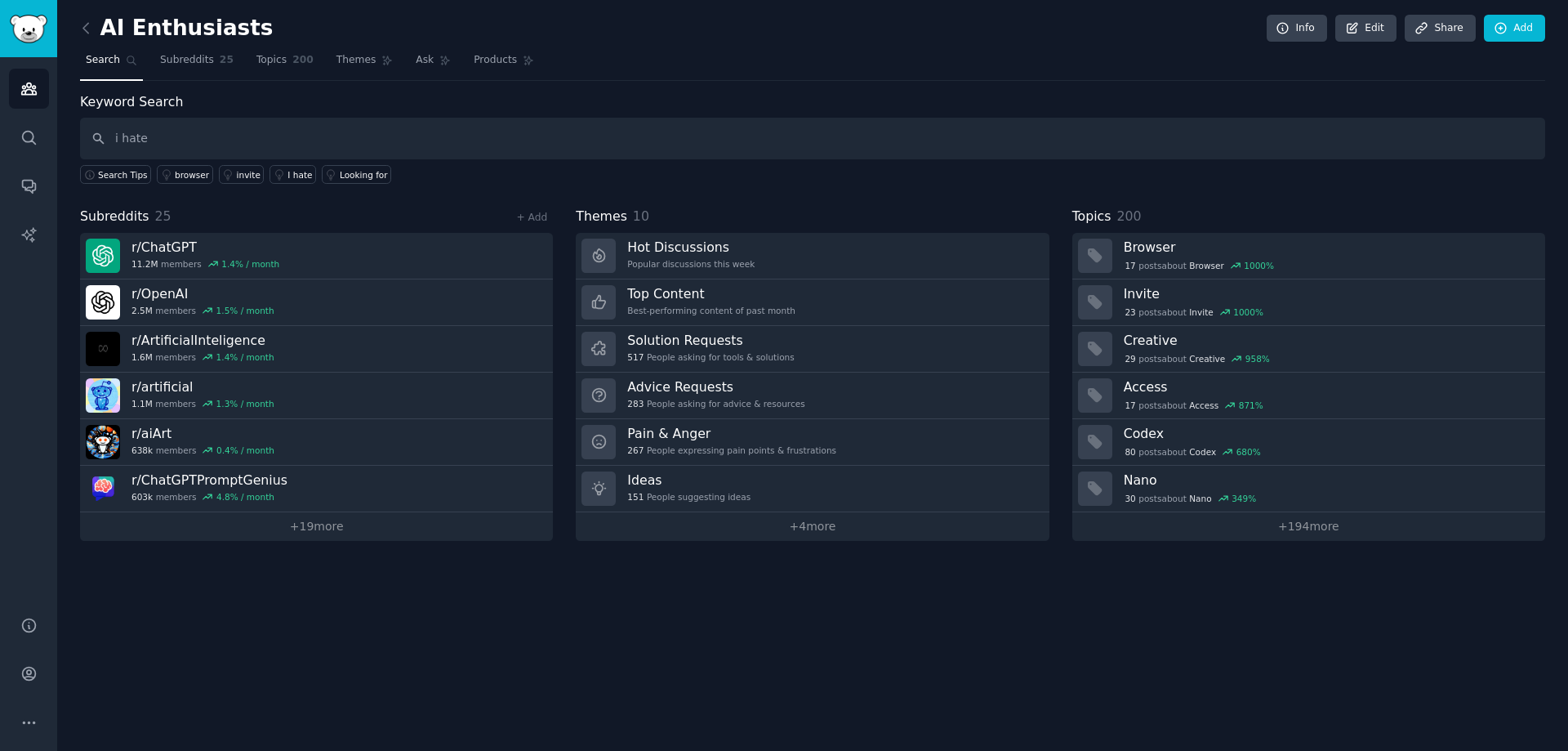
type input "i hate"
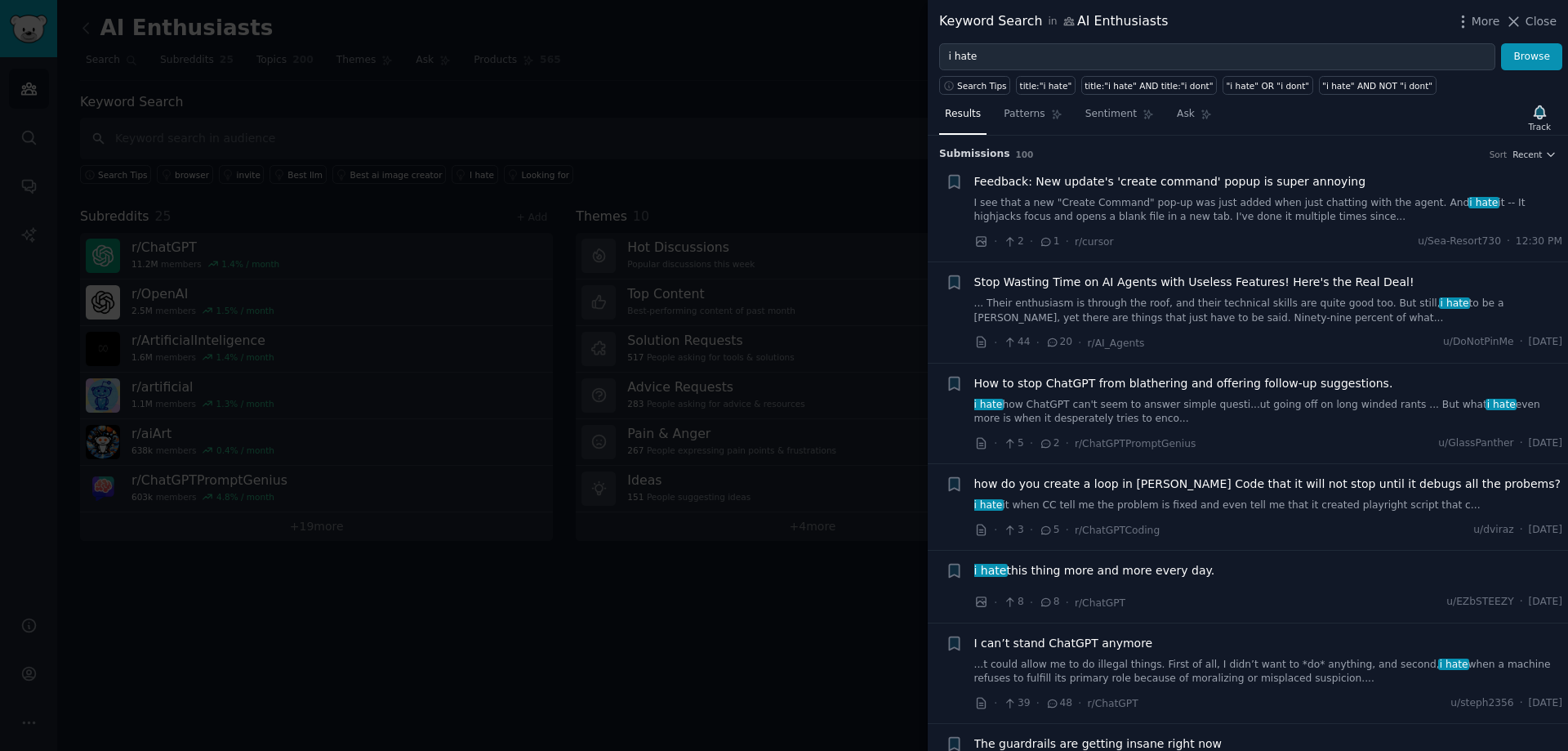
click at [480, 273] on div at bounding box center [784, 376] width 1568 height 751
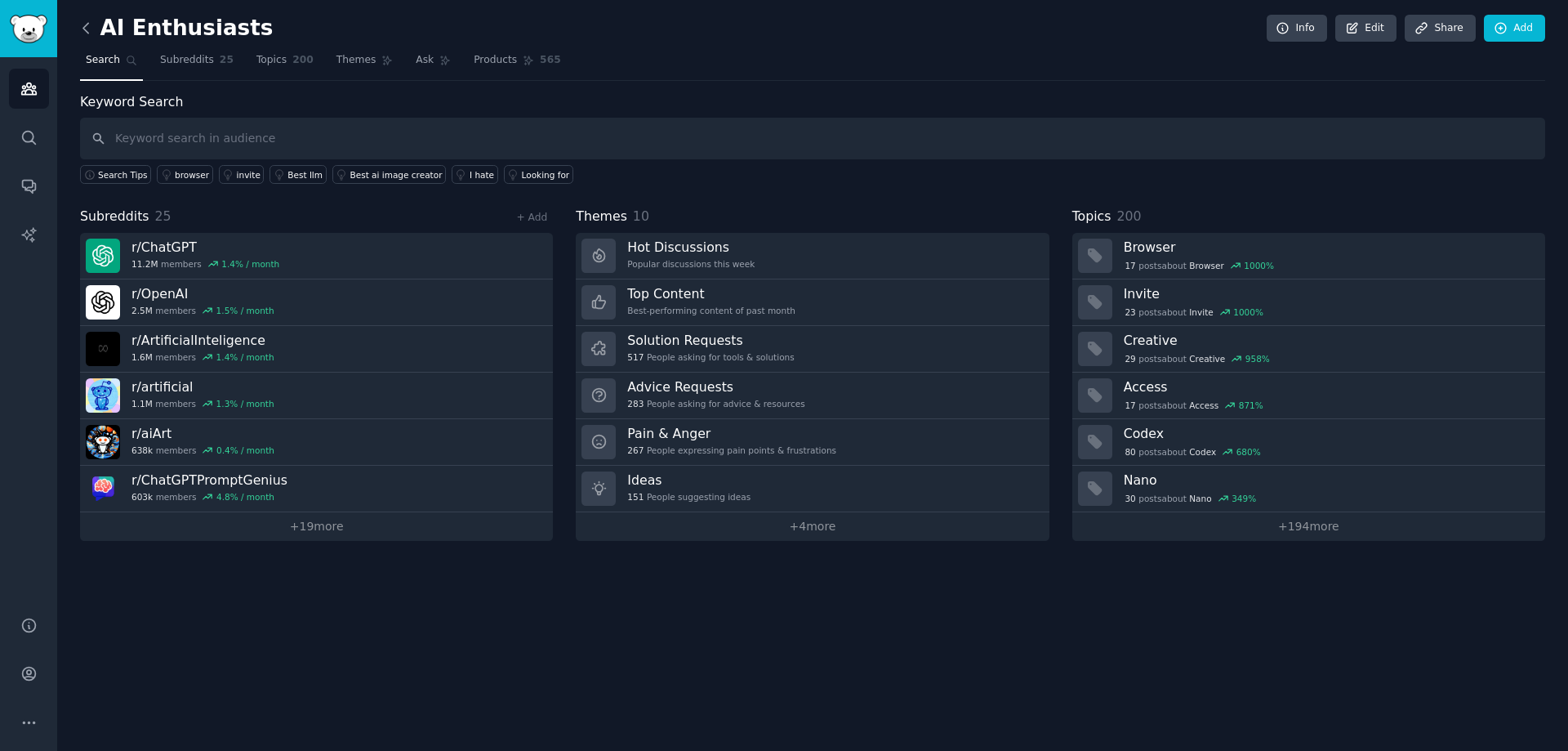
click at [90, 28] on icon at bounding box center [87, 28] width 18 height 18
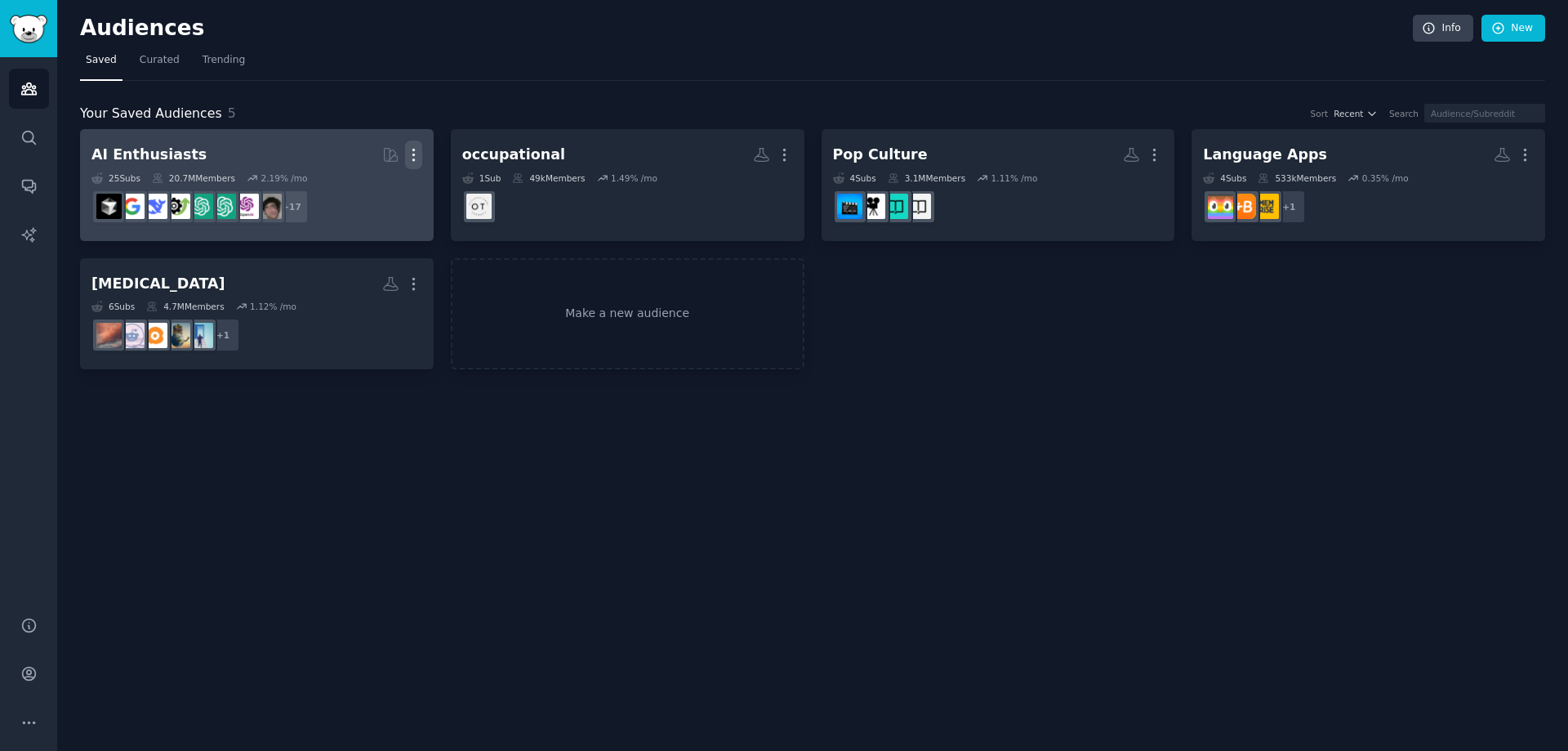
click at [414, 156] on icon "button" at bounding box center [413, 155] width 2 height 11
click at [336, 196] on icon at bounding box center [335, 189] width 11 height 13
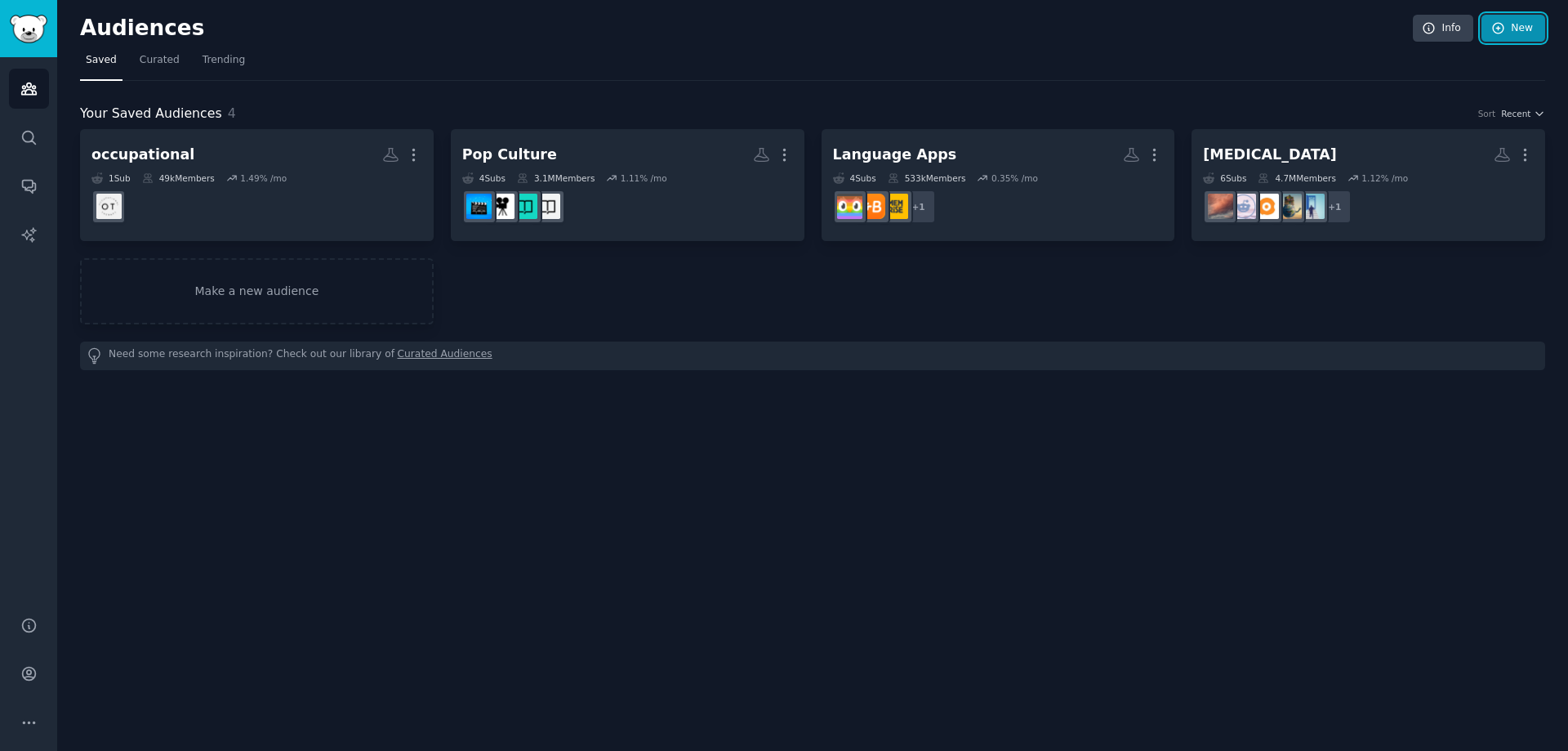
click at [1508, 21] on link "New" at bounding box center [1513, 29] width 64 height 28
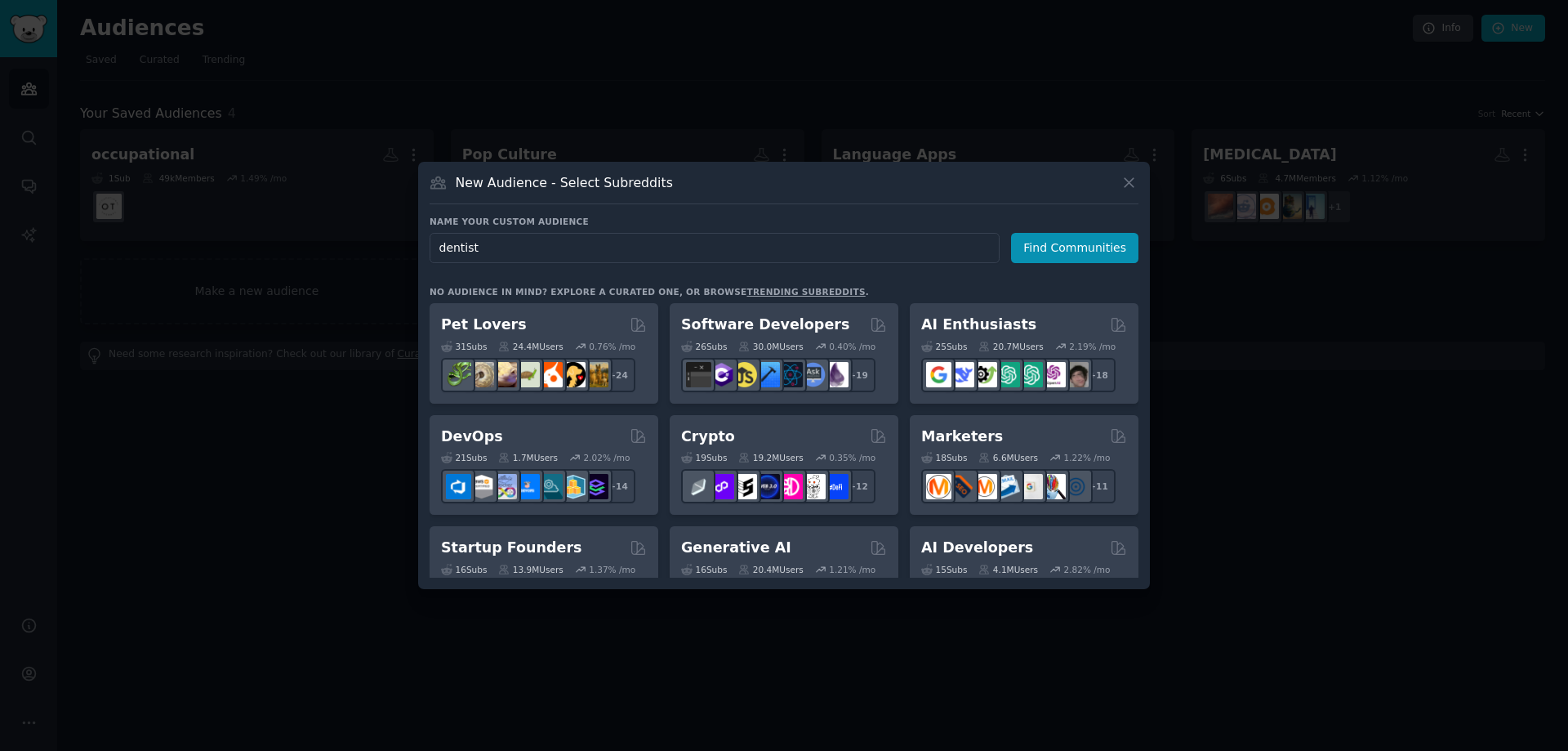
type input "dentist"
click at [1082, 268] on div "Name your custom audience Audience Name dentist Find Communities No audience in…" at bounding box center [784, 396] width 709 height 361
click at [1091, 250] on button "Find Communities" at bounding box center [1074, 248] width 128 height 31
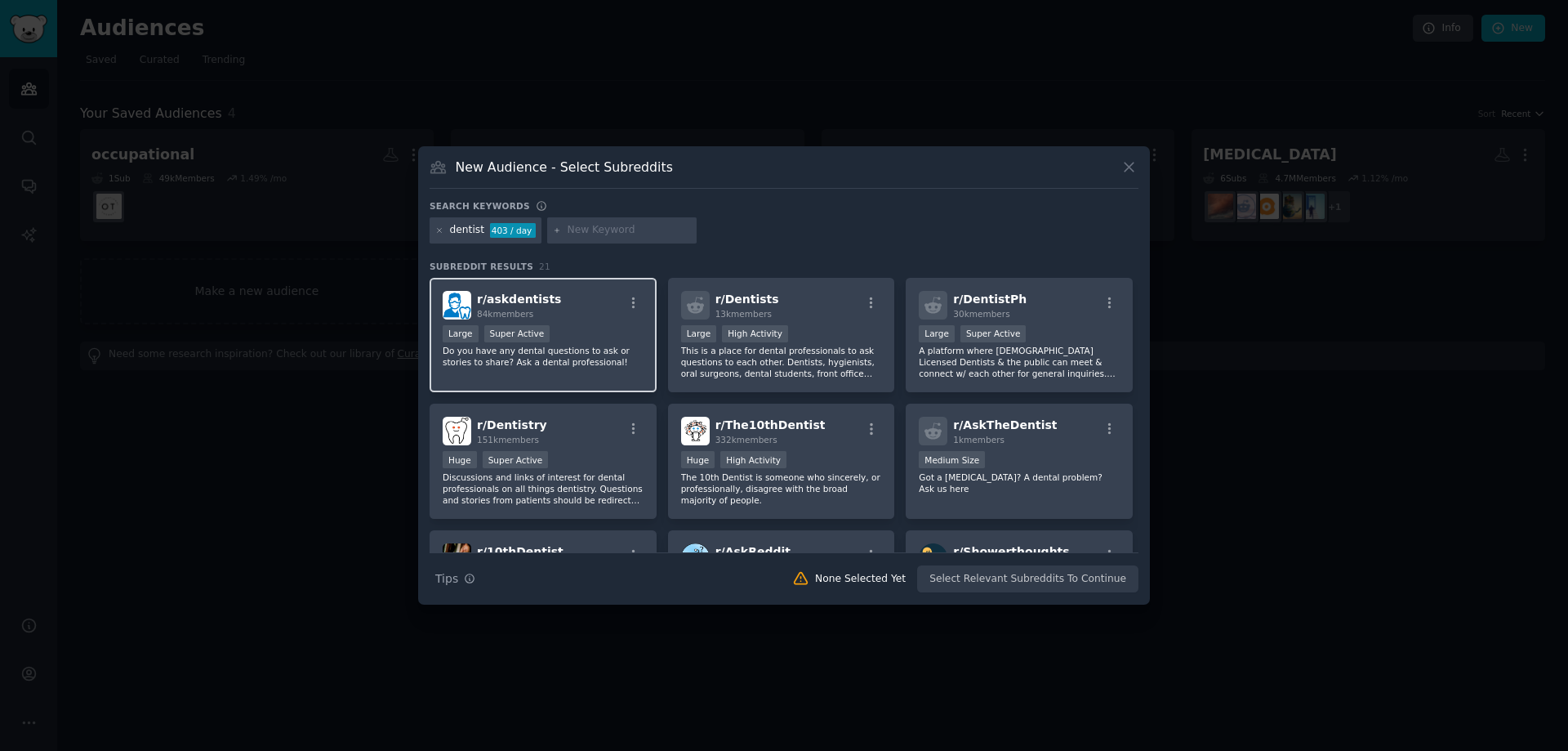
click at [581, 313] on div "r/ askdentists 84k members" at bounding box center [543, 305] width 201 height 29
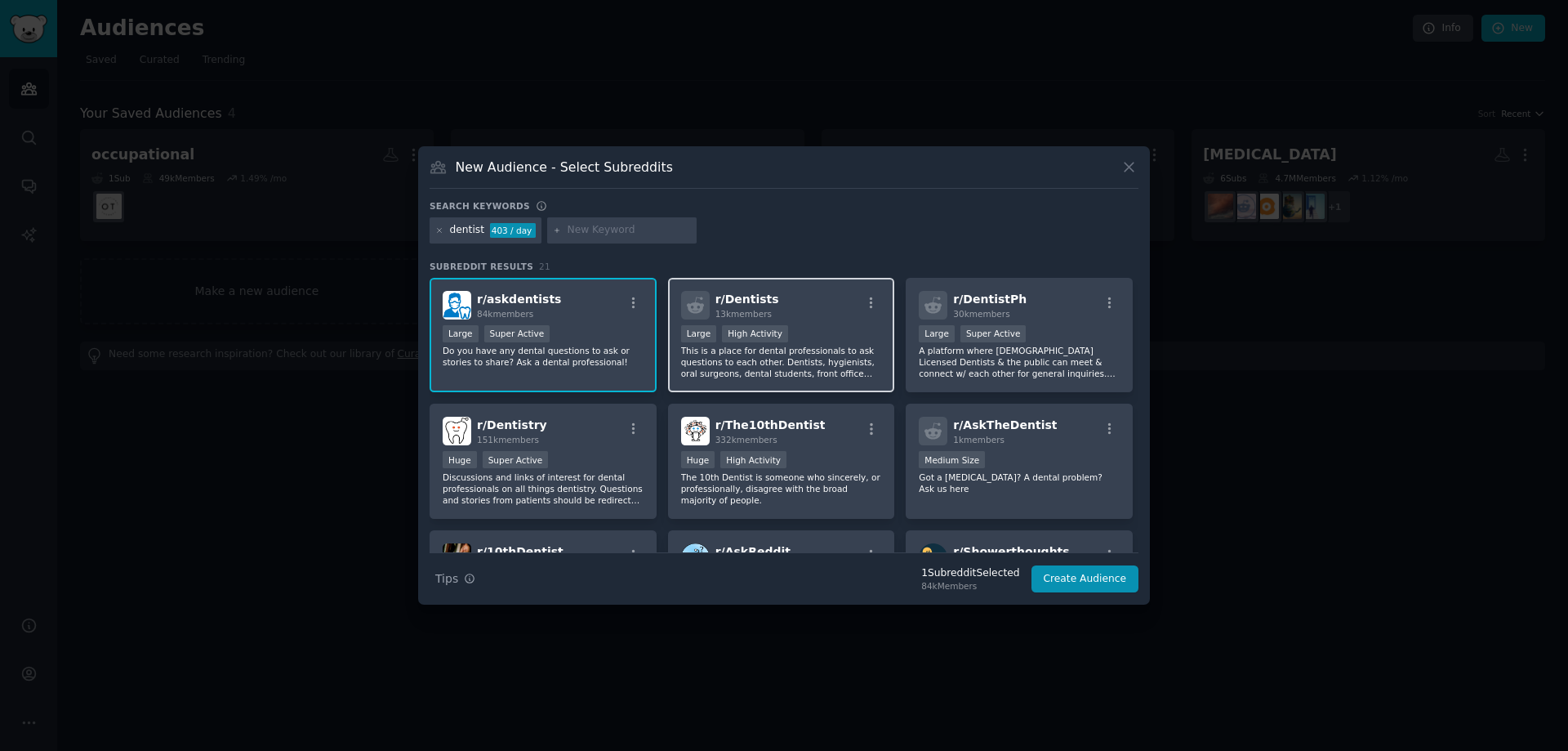
click at [733, 348] on p "This is a place for dental professionals to ask questions to each other. Dentis…" at bounding box center [781, 361] width 201 height 34
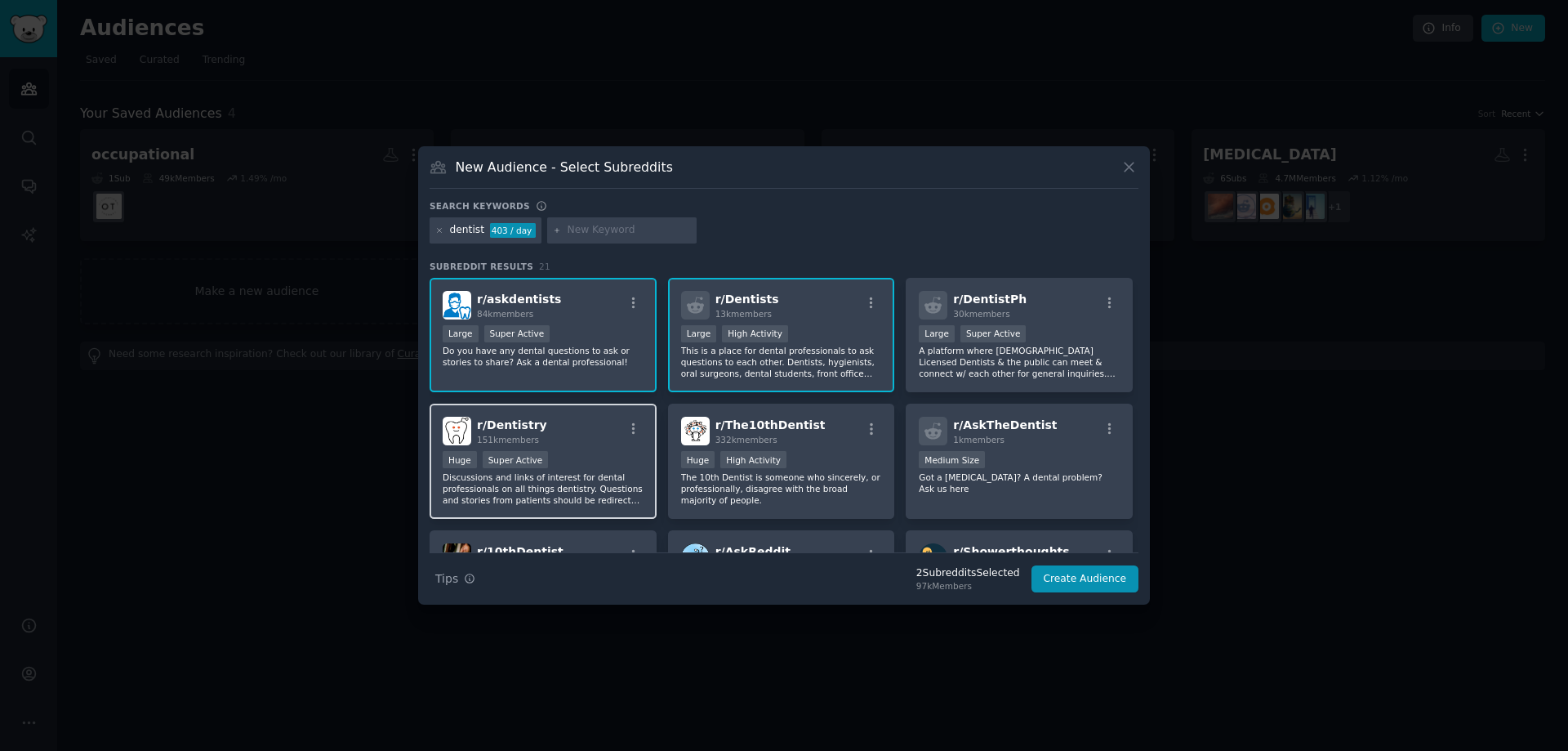
click at [604, 496] on p "Discussions and links of interest for dental professionals on all things dentis…" at bounding box center [543, 488] width 201 height 34
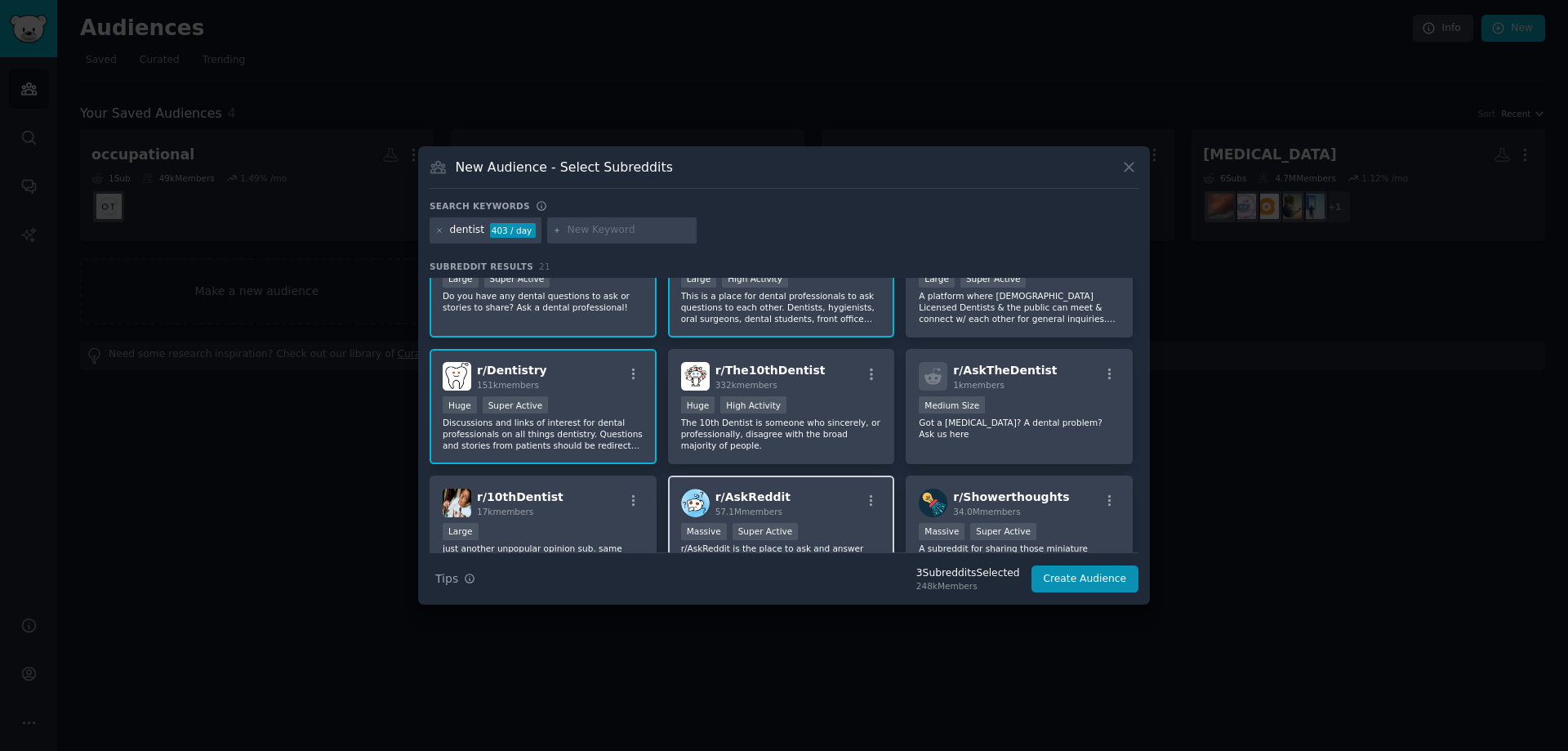
scroll to position [81, 0]
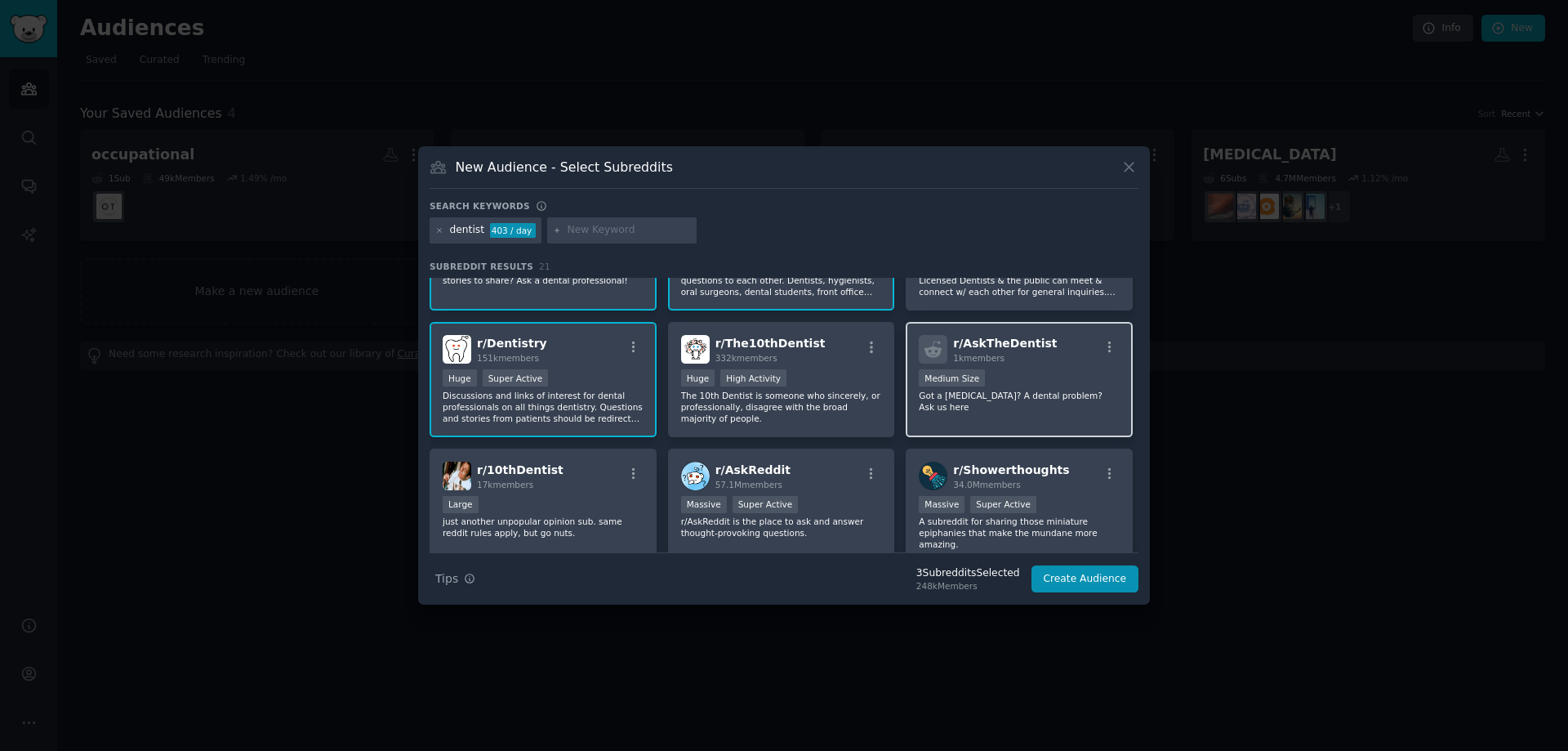
click at [962, 397] on p "Got a [MEDICAL_DATA]? A dental problem? Ask us here" at bounding box center [1019, 401] width 201 height 23
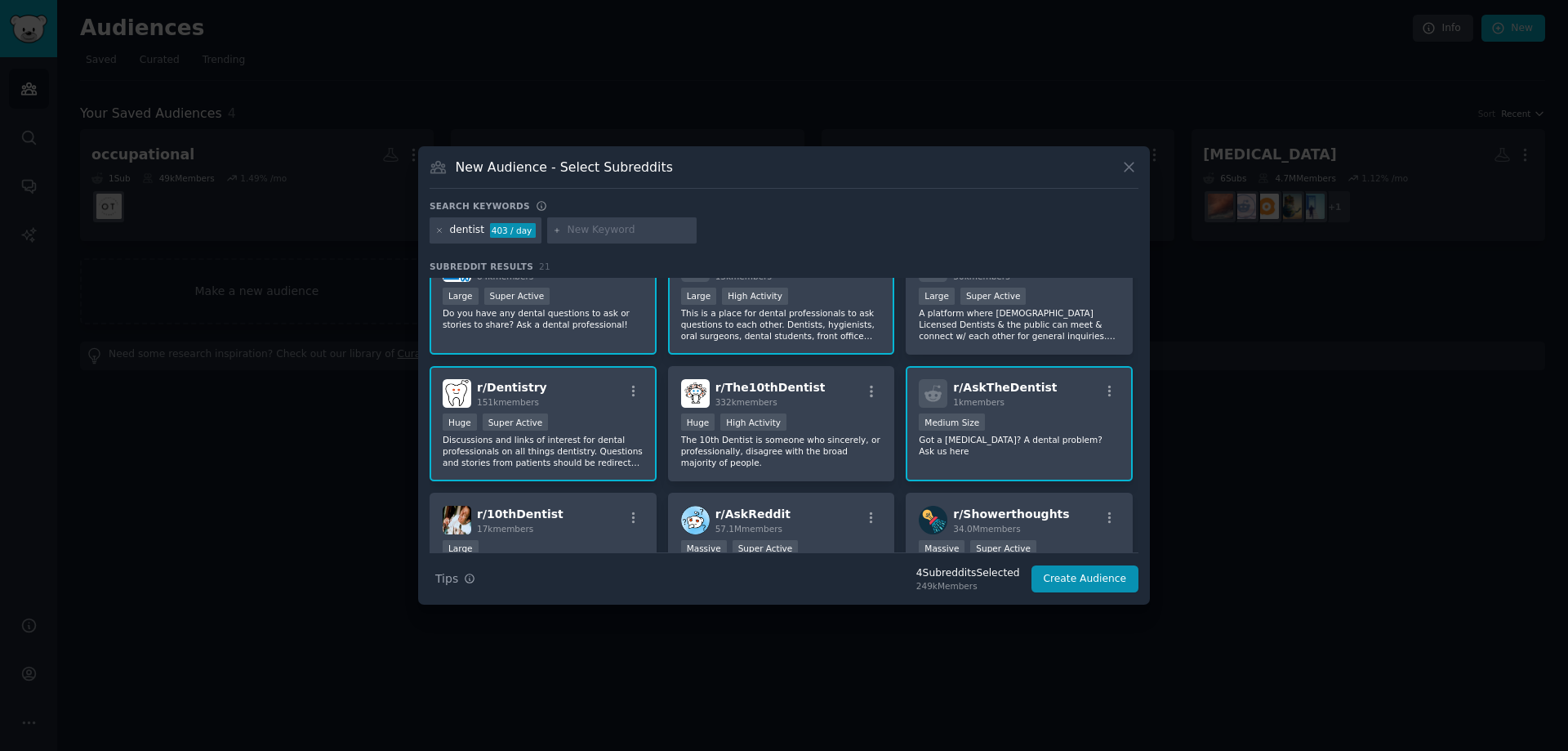
scroll to position [0, 0]
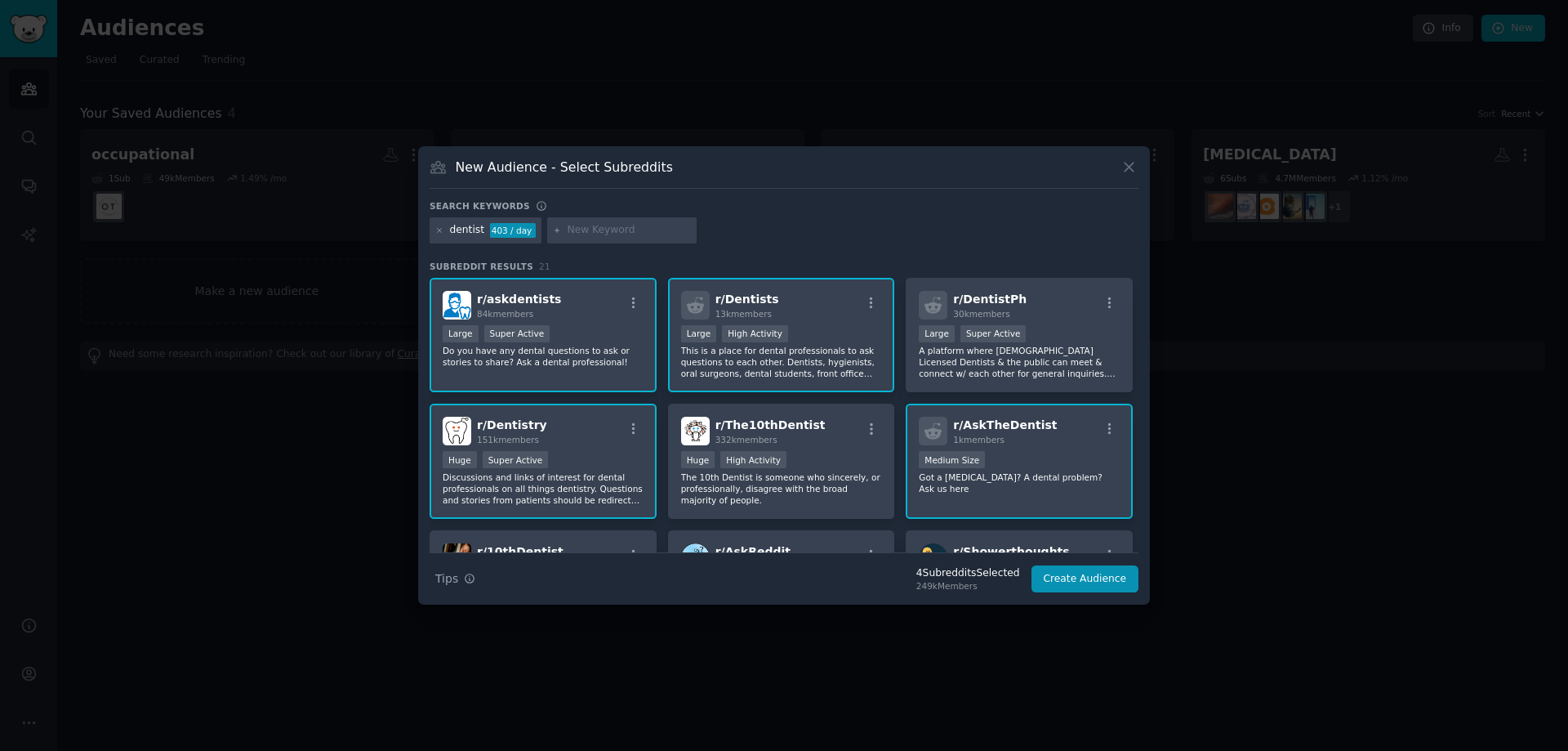
click at [795, 347] on p "This is a place for dental professionals to ask questions to each other. Dentis…" at bounding box center [781, 361] width 201 height 34
click at [809, 368] on p "This is a place for dental professionals to ask questions to each other. Dentis…" at bounding box center [781, 361] width 201 height 34
click at [1117, 580] on button "Create Audience" at bounding box center [1085, 579] width 108 height 28
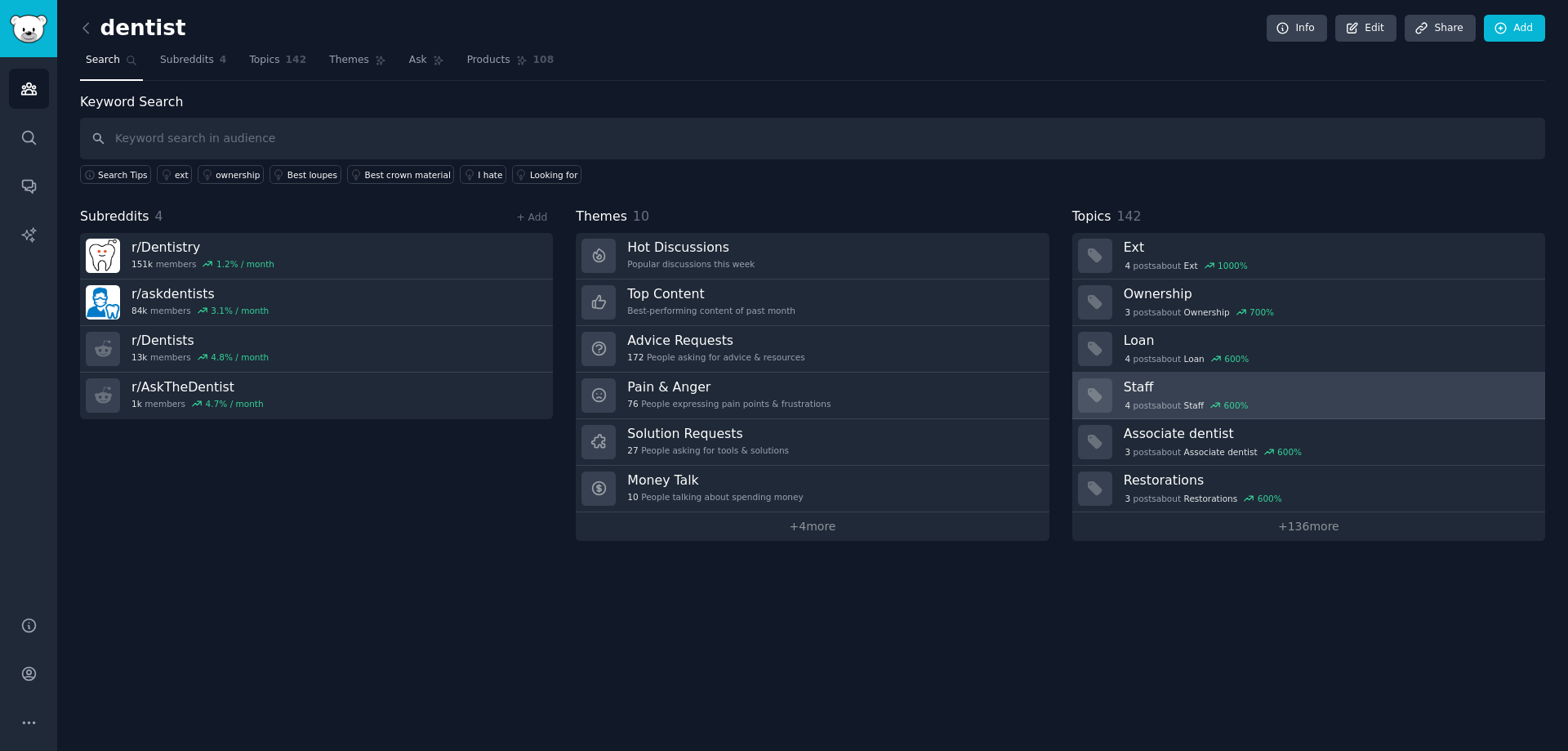
click at [1250, 401] on div "4 post s about Staff 600 %" at bounding box center [1328, 404] width 410 height 15
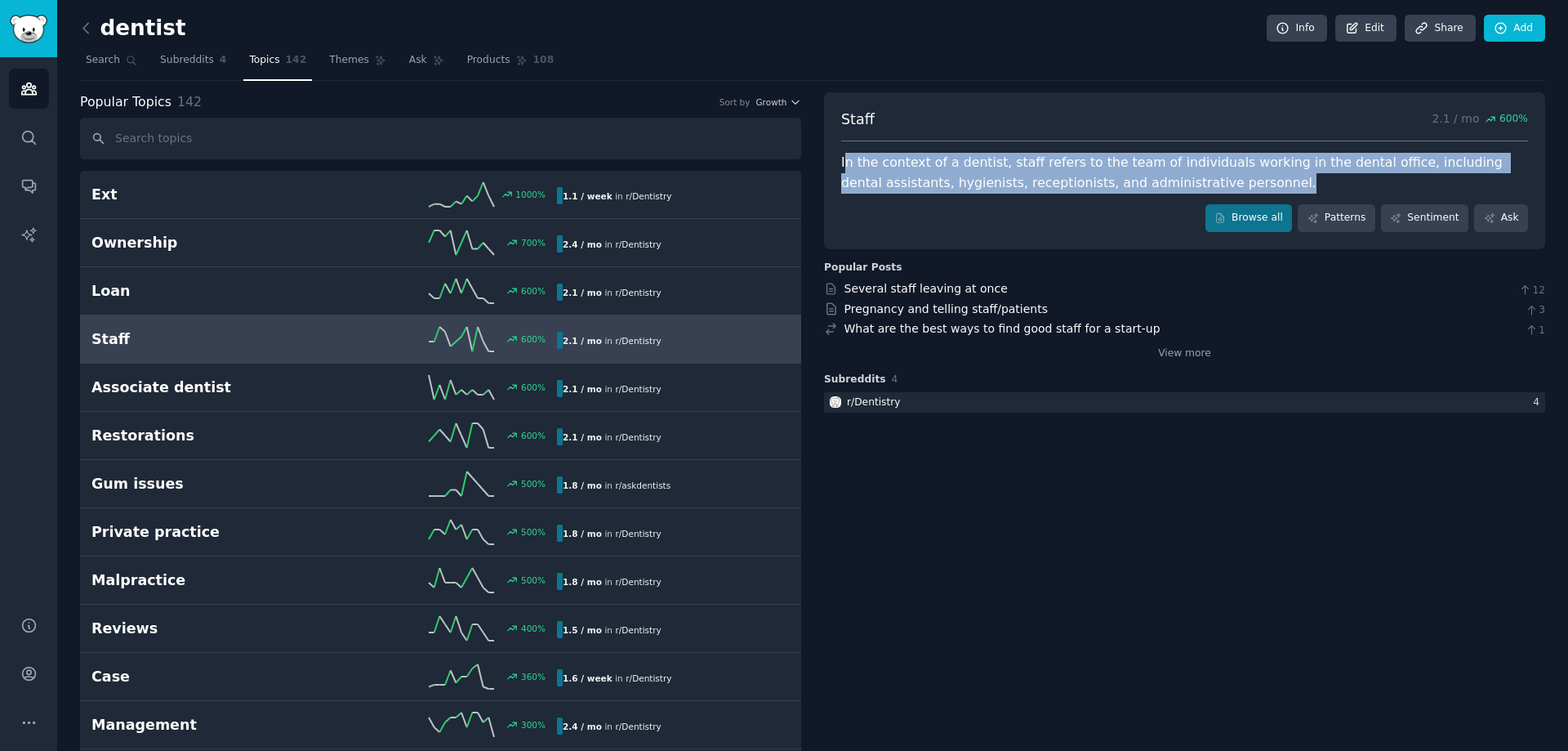
drag, startPoint x: 844, startPoint y: 165, endPoint x: 1166, endPoint y: 174, distance: 322.1
click at [1166, 174] on div "In the context of a dentist, staff refers to the team of individuals working in…" at bounding box center [1184, 173] width 687 height 40
click at [1168, 182] on div "In the context of a dentist, staff refers to the team of individuals working in…" at bounding box center [1184, 173] width 687 height 40
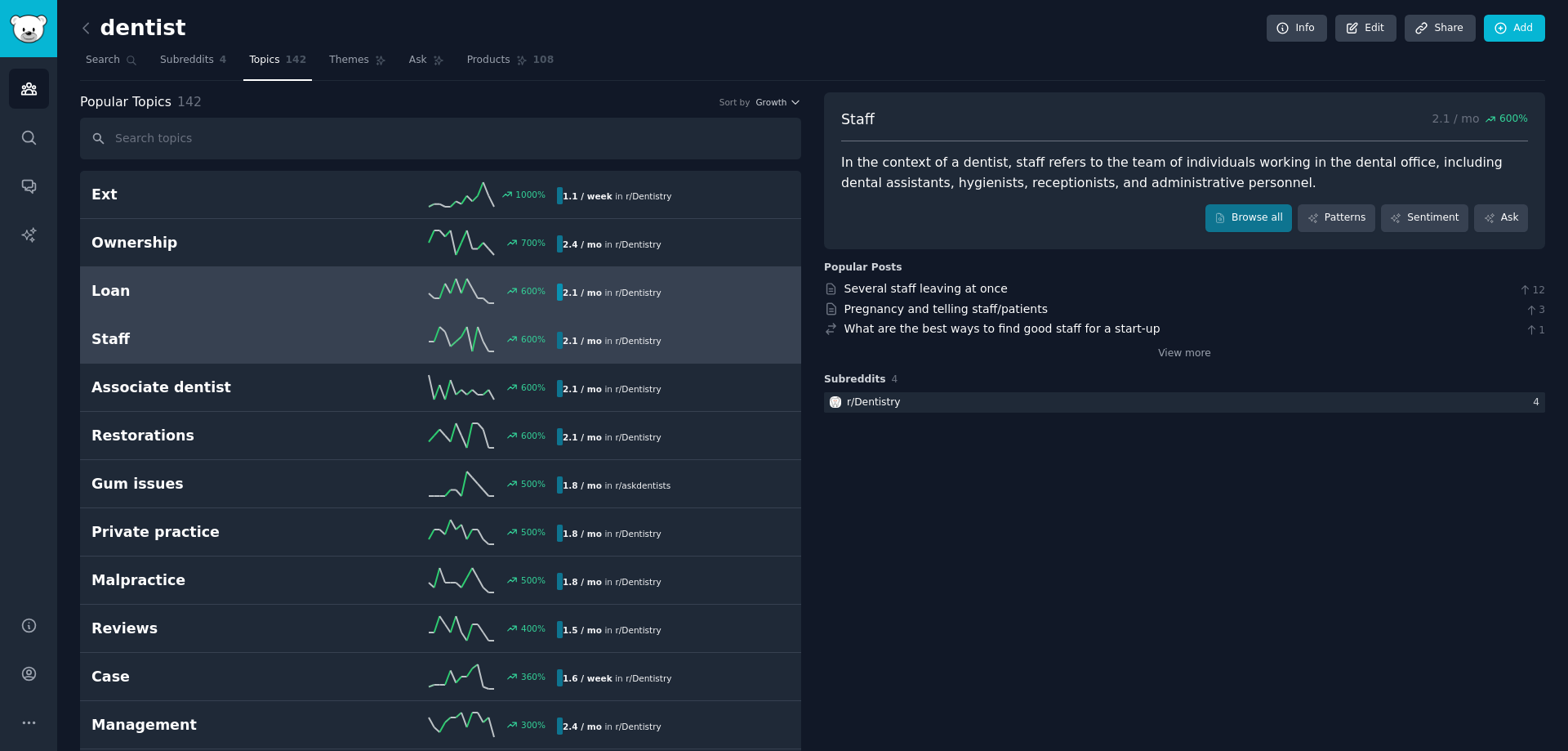
click at [184, 293] on h2 "Loan" at bounding box center [208, 291] width 233 height 20
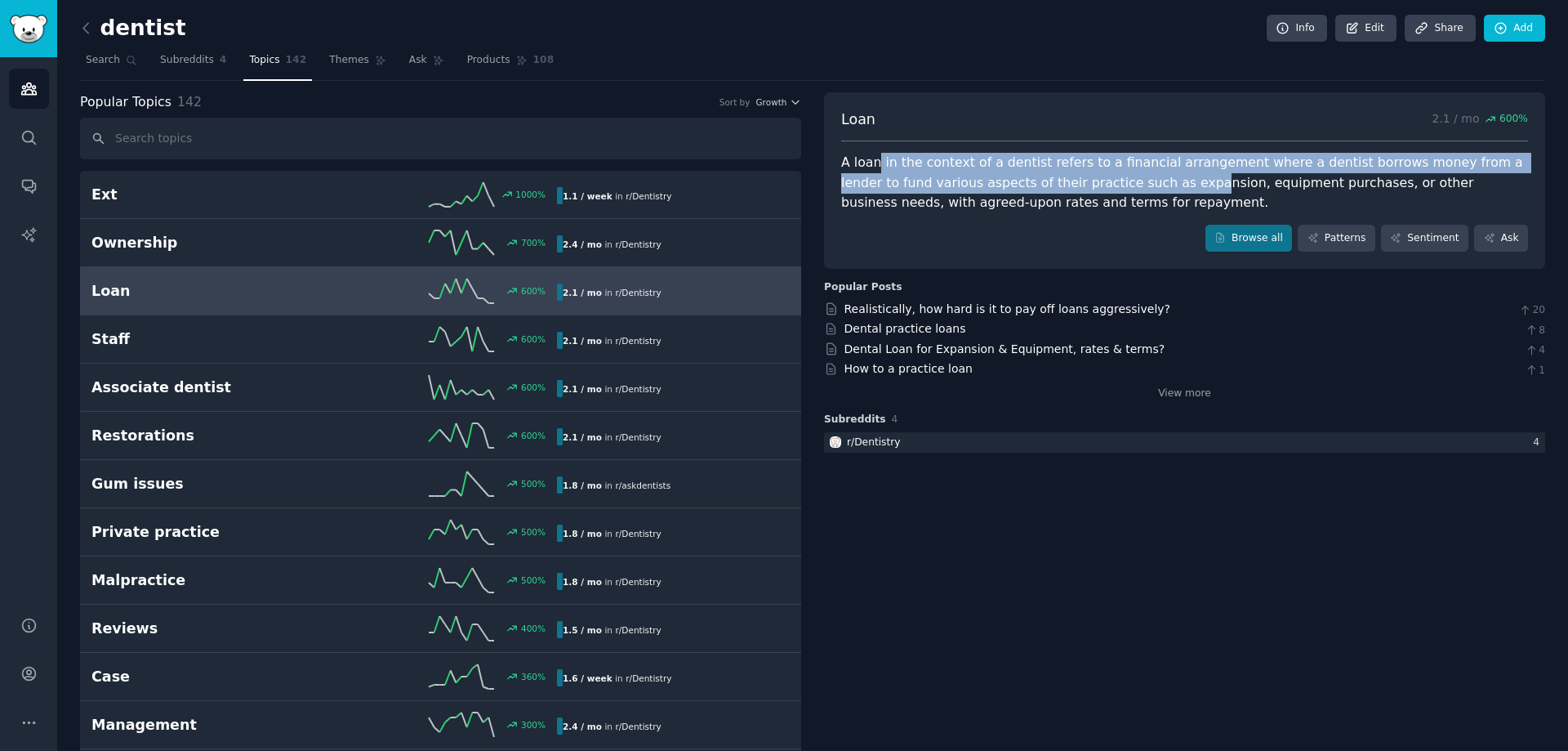
drag, startPoint x: 873, startPoint y: 170, endPoint x: 1096, endPoint y: 189, distance: 223.8
click at [1096, 189] on div "A loan in the context of a dentist refers to a financial arrangement where a de…" at bounding box center [1184, 183] width 687 height 60
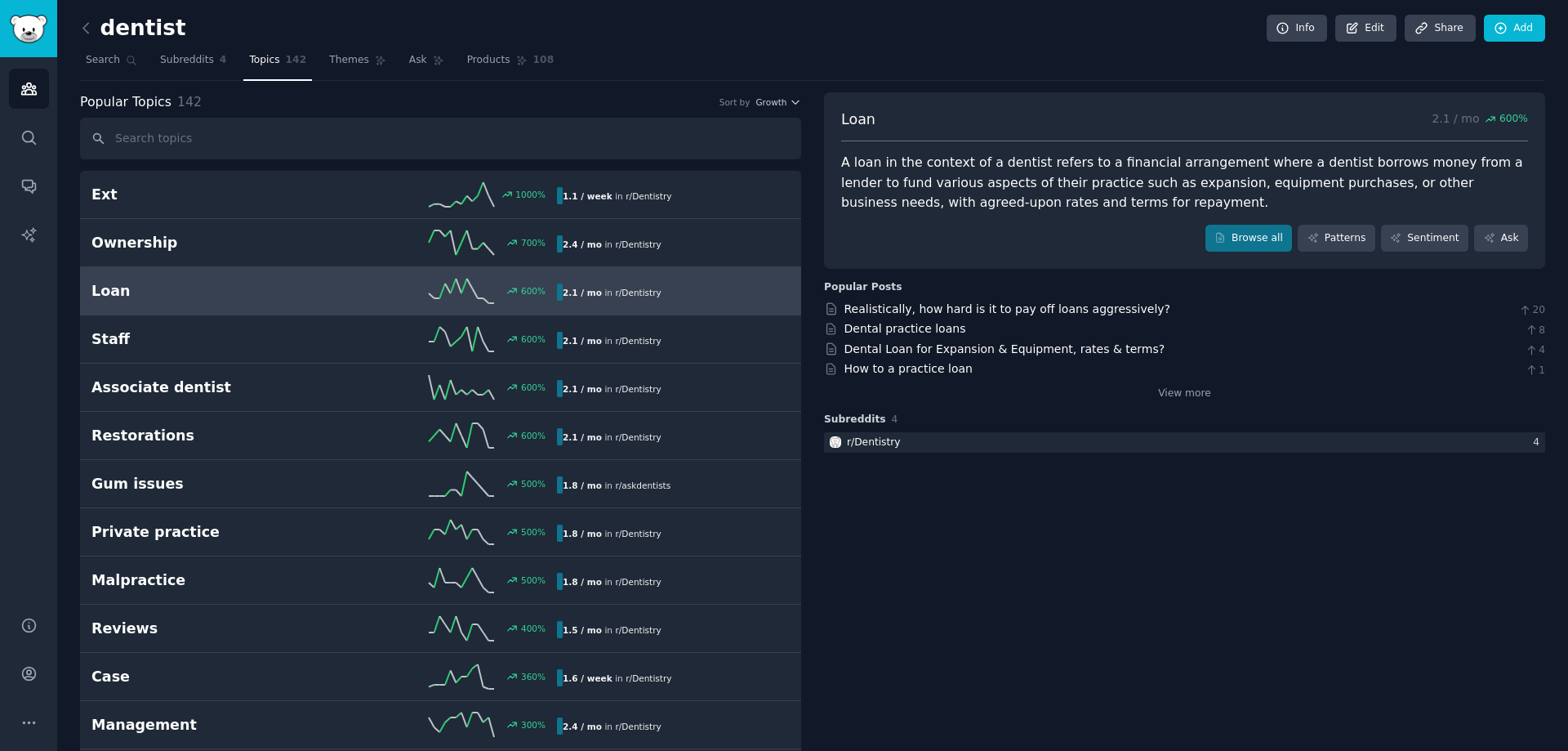
click at [1091, 210] on div "A loan in the context of a dentist refers to a financial arrangement where a de…" at bounding box center [1184, 183] width 687 height 60
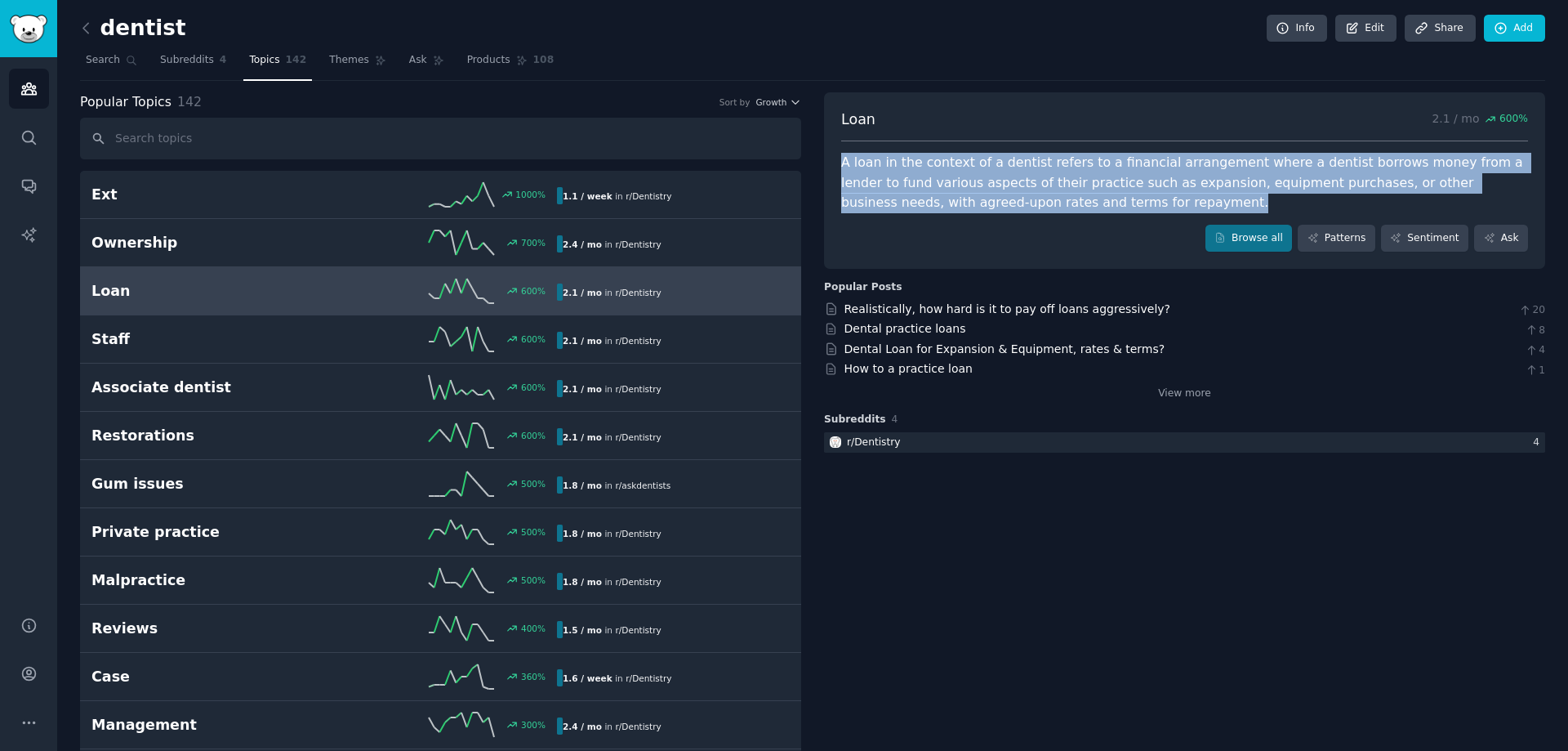
drag, startPoint x: 1091, startPoint y: 210, endPoint x: 837, endPoint y: 158, distance: 259.3
click at [837, 158] on div "Loan 2.1 / mo 600 % A loan in the context of a dentist refers to a financial ar…" at bounding box center [1185, 180] width 721 height 177
drag, startPoint x: 837, startPoint y: 158, endPoint x: 1029, endPoint y: 209, distance: 198.7
click at [1029, 209] on div "Loan 2.1 / mo 600 % A loan in the context of a dentist refers to a financial ar…" at bounding box center [1185, 180] width 721 height 177
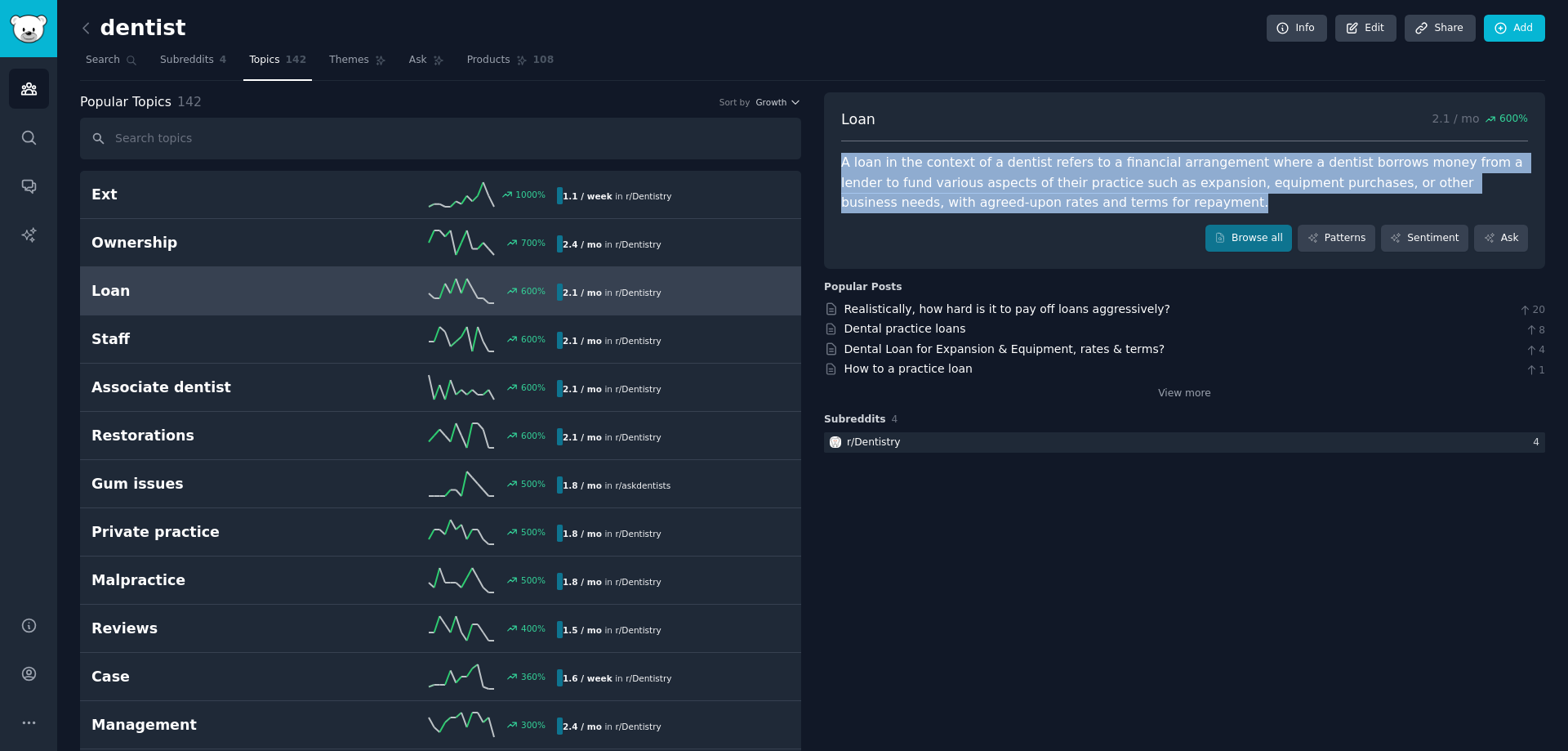
click at [1029, 209] on div "A loan in the context of a dentist refers to a financial arrangement where a de…" at bounding box center [1184, 183] width 687 height 60
drag, startPoint x: 1029, startPoint y: 209, endPoint x: 833, endPoint y: 130, distance: 211.3
click at [833, 130] on div "Loan 2.1 / mo 600 % A loan in the context of a dentist refers to a financial ar…" at bounding box center [1185, 180] width 721 height 177
drag, startPoint x: 833, startPoint y: 130, endPoint x: 1079, endPoint y: 207, distance: 257.8
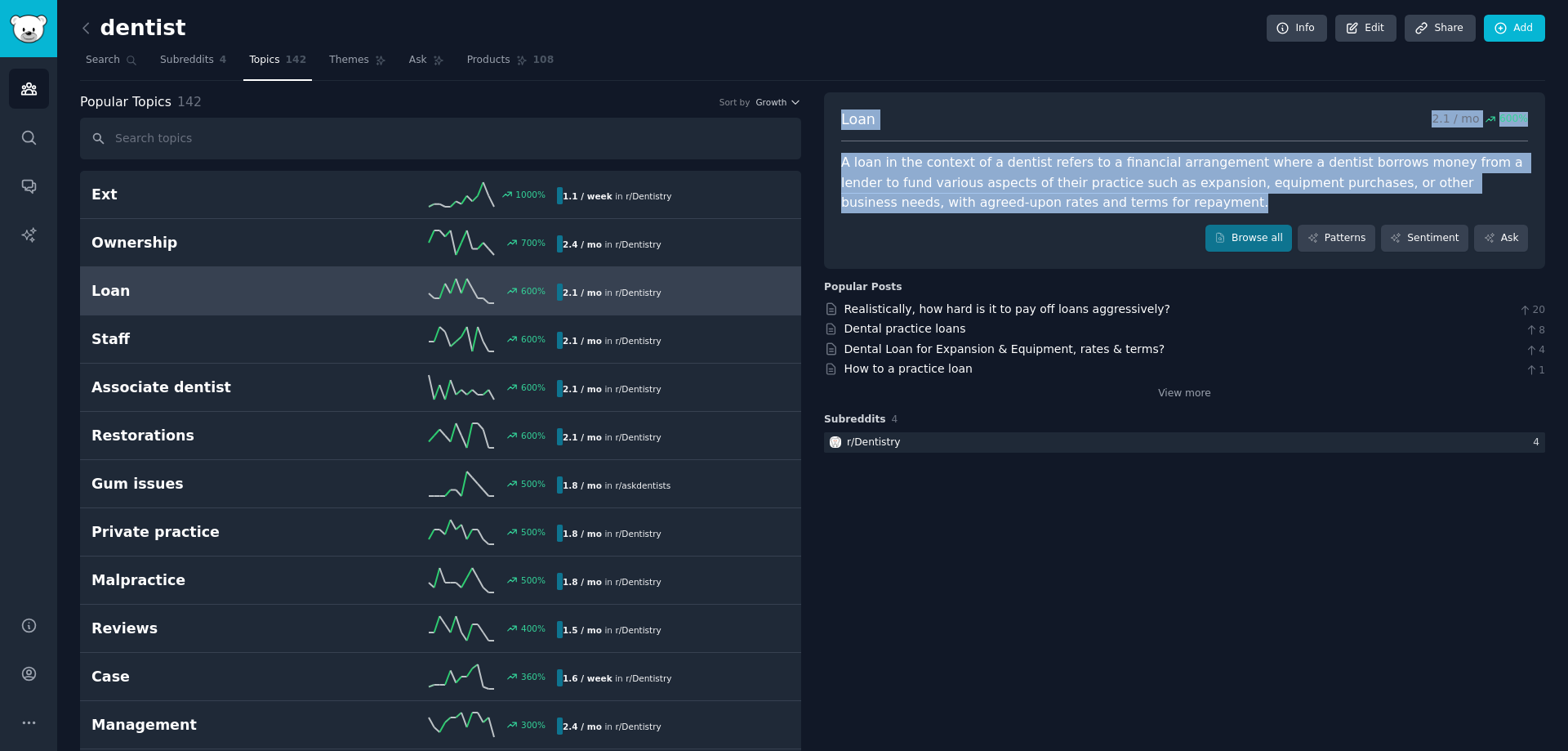
click at [1079, 207] on div "Loan 2.1 / mo 600 % A loan in the context of a dentist refers to a financial ar…" at bounding box center [1185, 180] width 721 height 177
click at [1079, 207] on div "A loan in the context of a dentist refers to a financial arrangement where a de…" at bounding box center [1184, 183] width 687 height 60
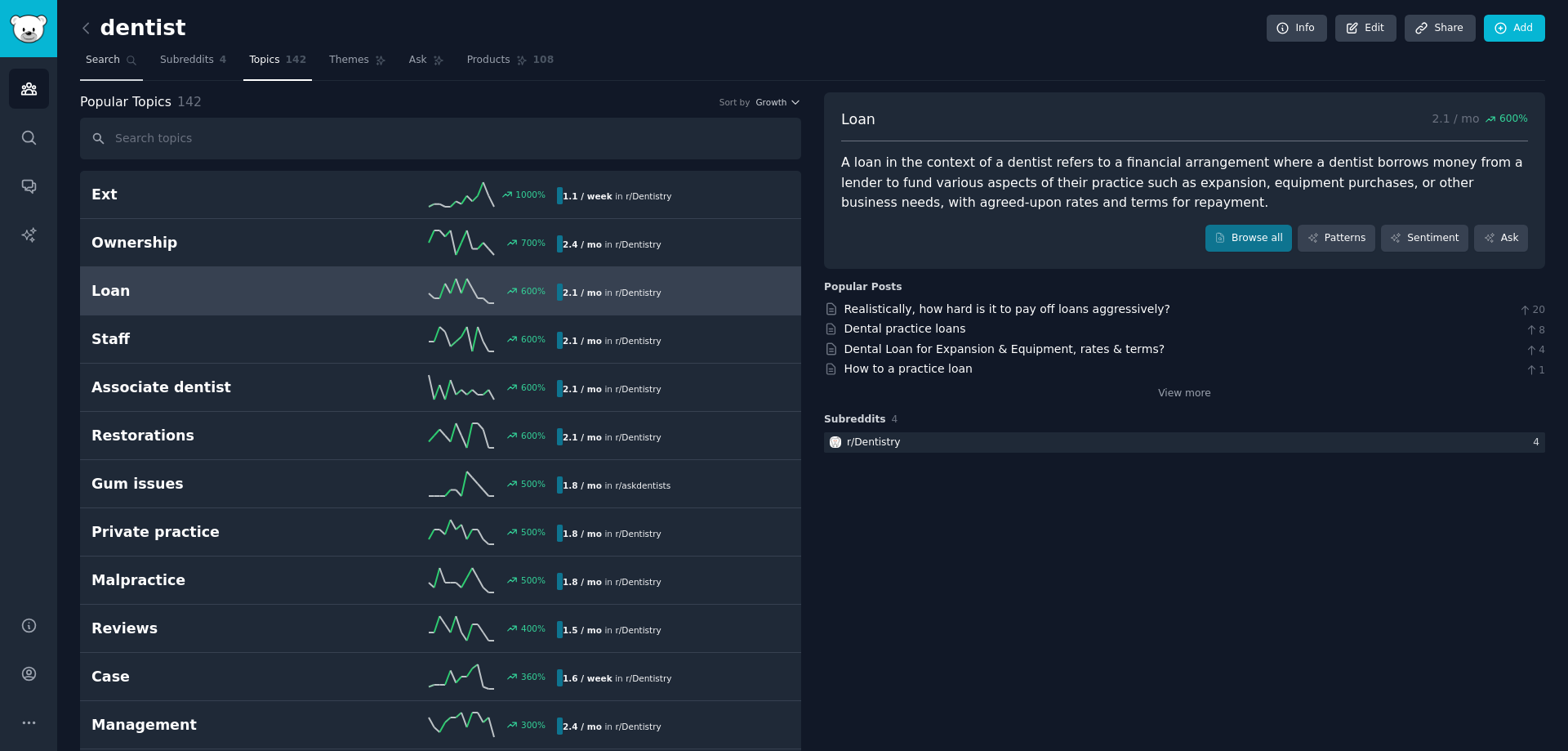
click at [112, 70] on link "Search" at bounding box center [111, 64] width 63 height 33
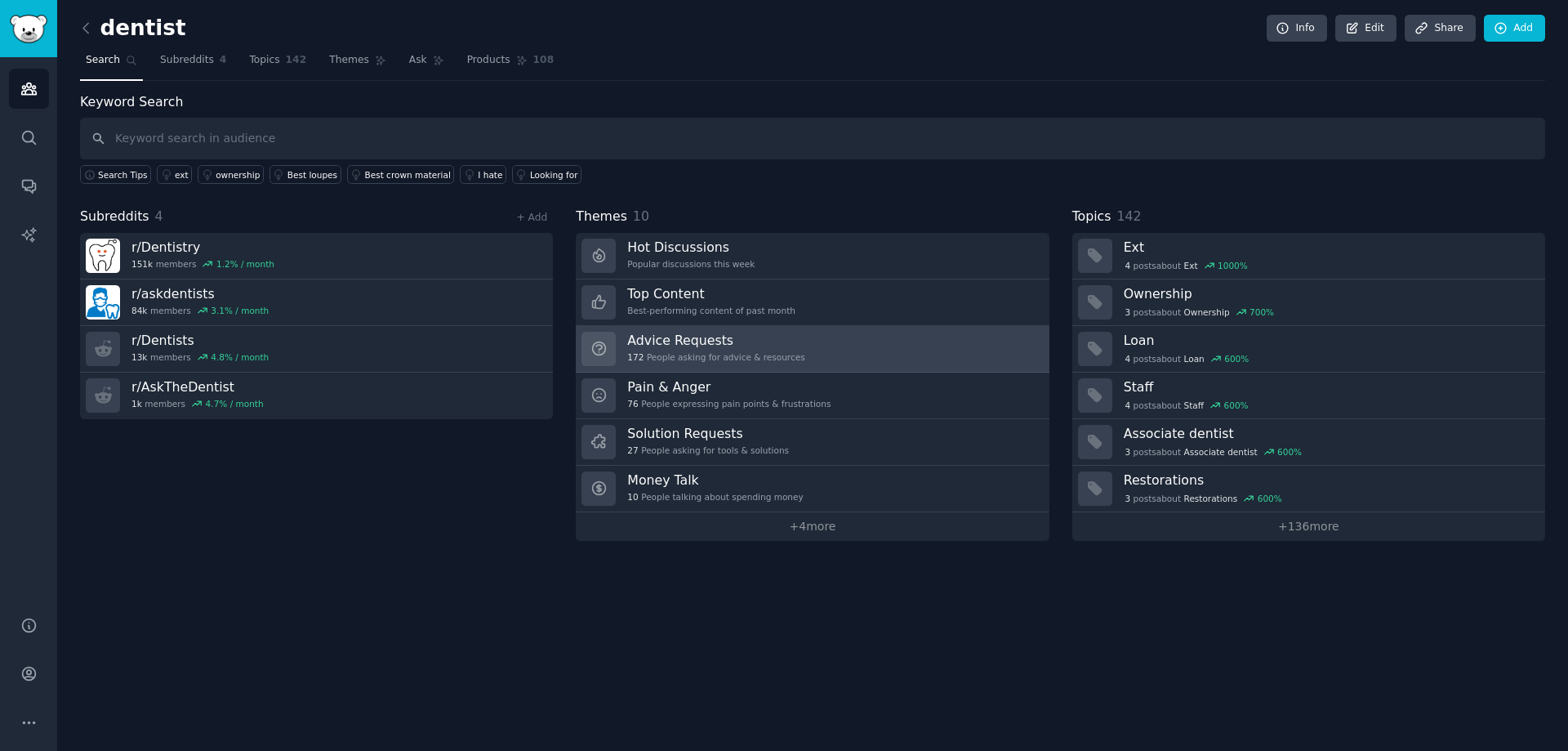
click at [812, 347] on link "Advice Requests 172 People asking for advice & resources" at bounding box center [812, 348] width 472 height 46
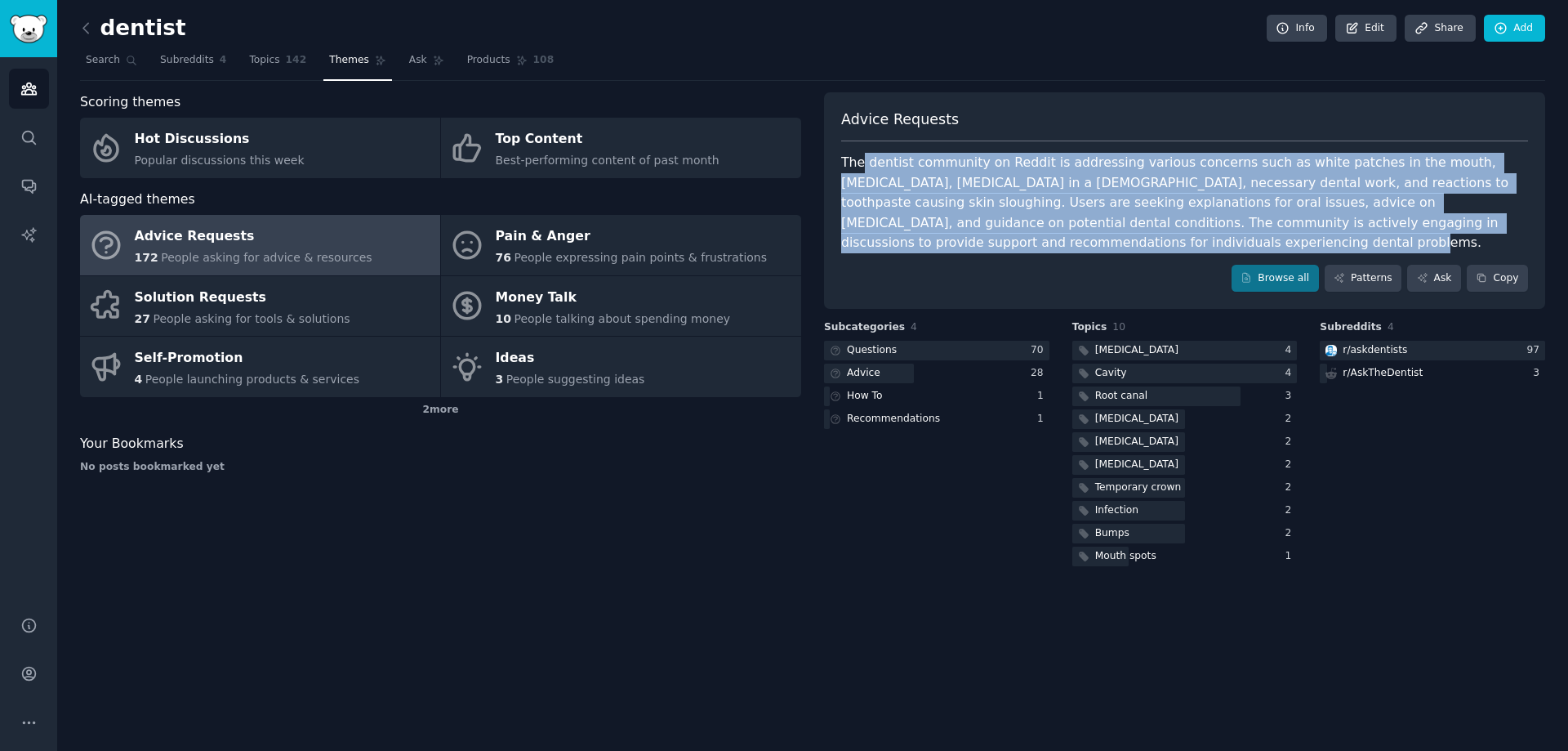
drag, startPoint x: 900, startPoint y: 163, endPoint x: 959, endPoint y: 240, distance: 97.0
click at [959, 240] on div "The dentist community on Reddit is addressing various concerns such as white pa…" at bounding box center [1184, 203] width 687 height 101
click at [959, 244] on div "The dentist community on Reddit is addressing various concerns such as white pa…" at bounding box center [1184, 203] width 687 height 101
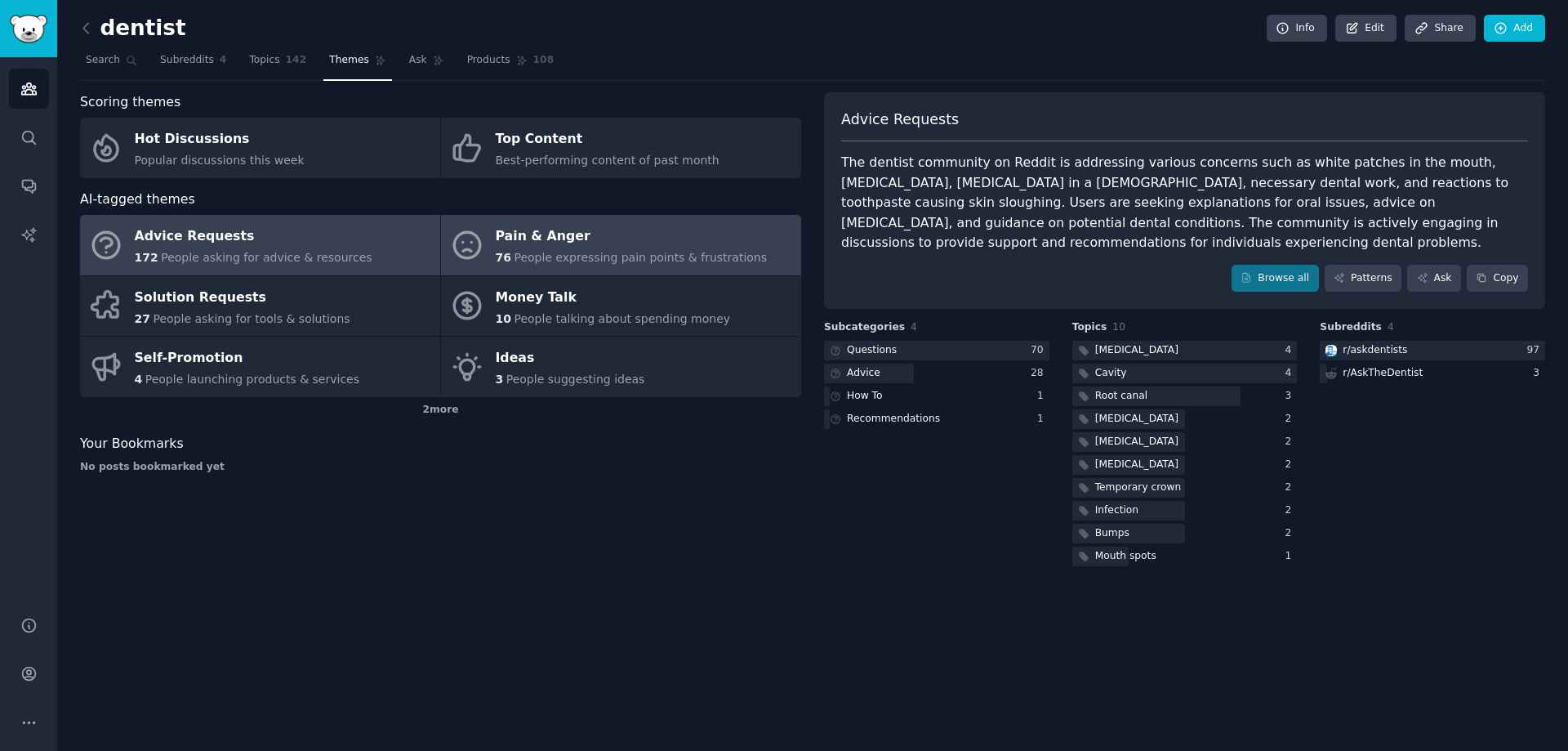
click at [486, 256] on link "Pain & Anger 76 People expressing pain points & frustrations" at bounding box center [621, 244] width 360 height 60
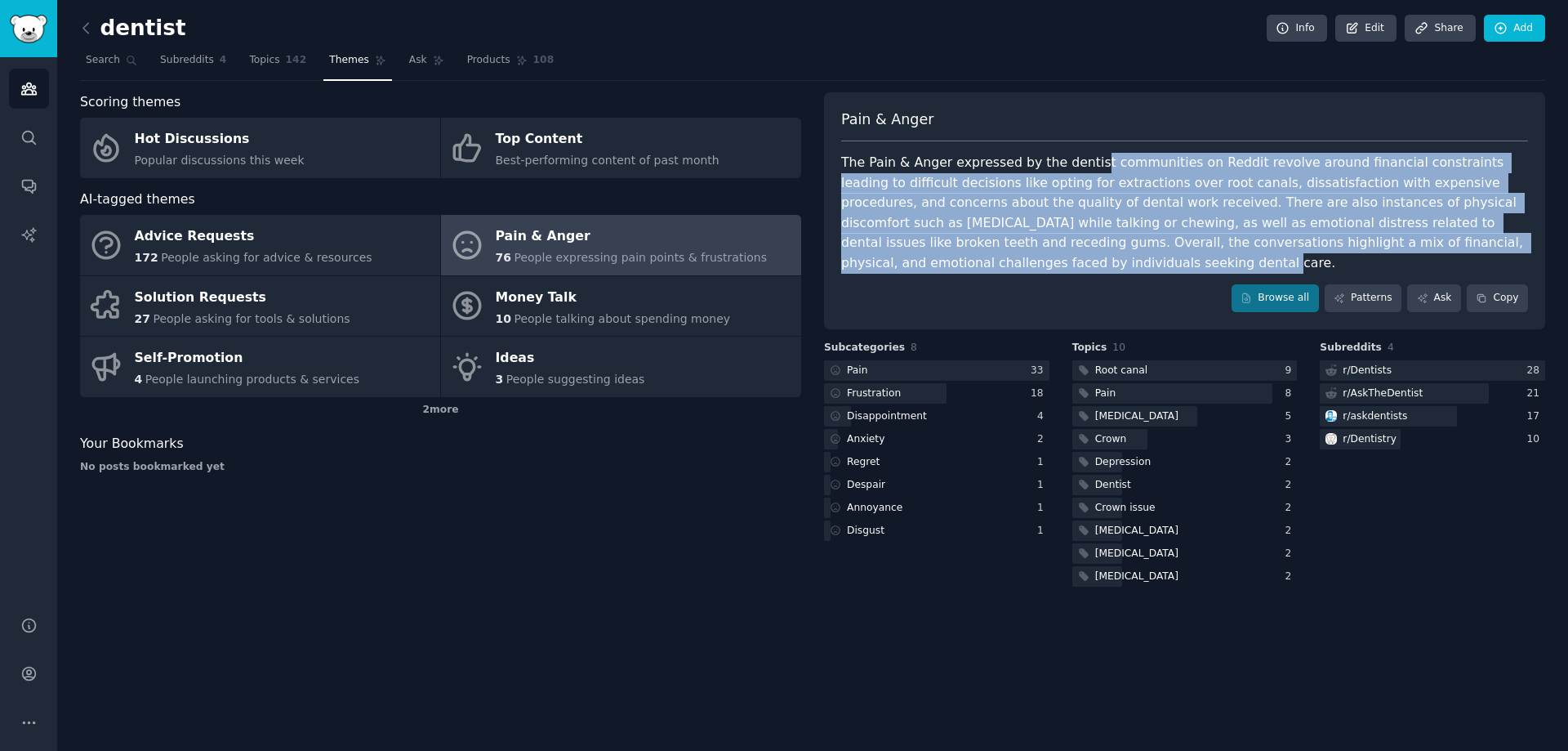
drag, startPoint x: 1078, startPoint y: 165, endPoint x: 1525, endPoint y: 250, distance: 455.0
click at [1525, 250] on div "The Pain & Anger expressed by the dentist communities on Reddit revolve around …" at bounding box center [1184, 213] width 687 height 120
drag, startPoint x: 841, startPoint y: 118, endPoint x: 1520, endPoint y: 236, distance: 689.2
click at [1520, 236] on div "Pain & Anger The Pain & Anger expressed by the dentist communities on Reddit re…" at bounding box center [1185, 210] width 721 height 237
click at [1520, 236] on div "The Pain & Anger expressed by the dentist communities on Reddit revolve around …" at bounding box center [1184, 213] width 687 height 120
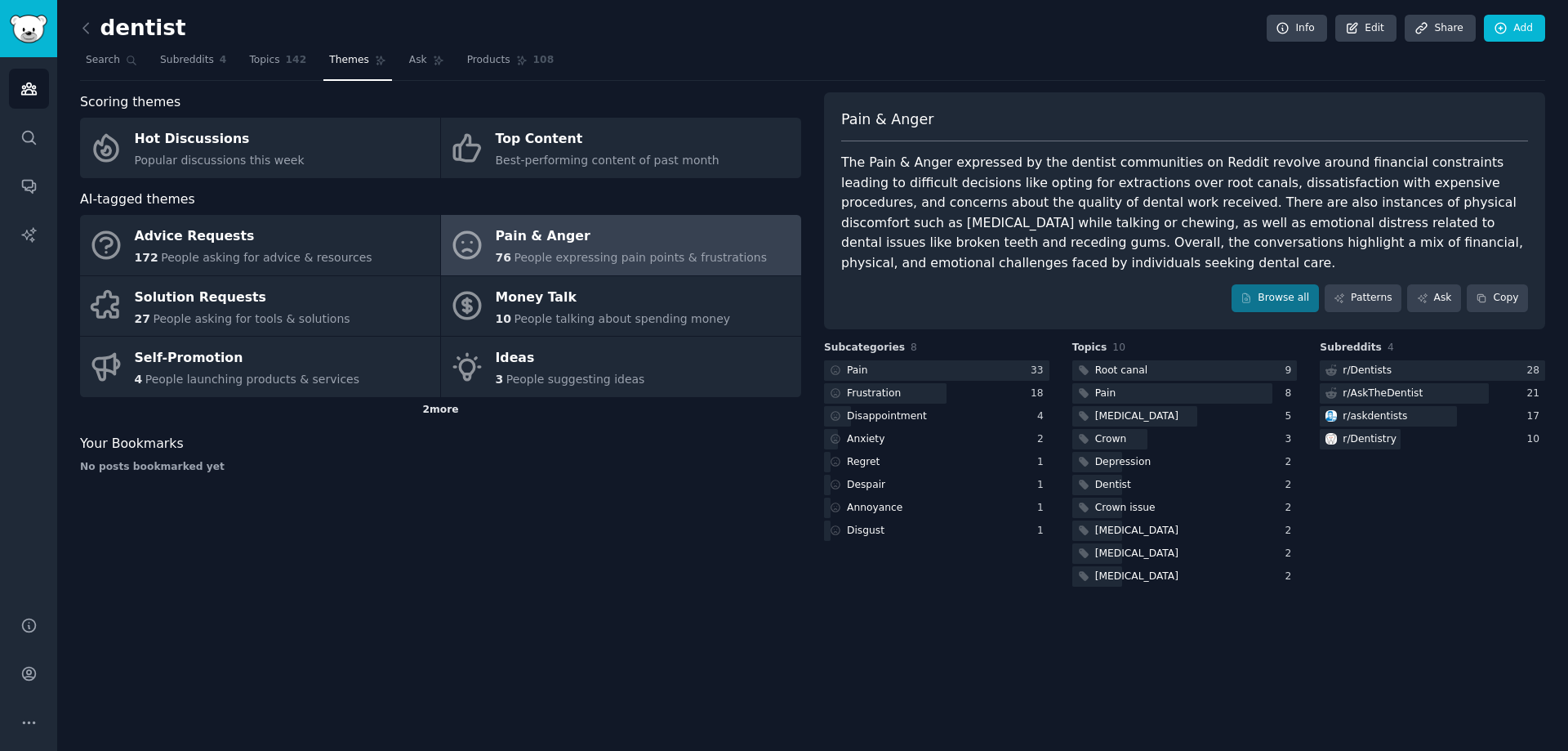
click at [541, 410] on div "2 more" at bounding box center [440, 411] width 721 height 26
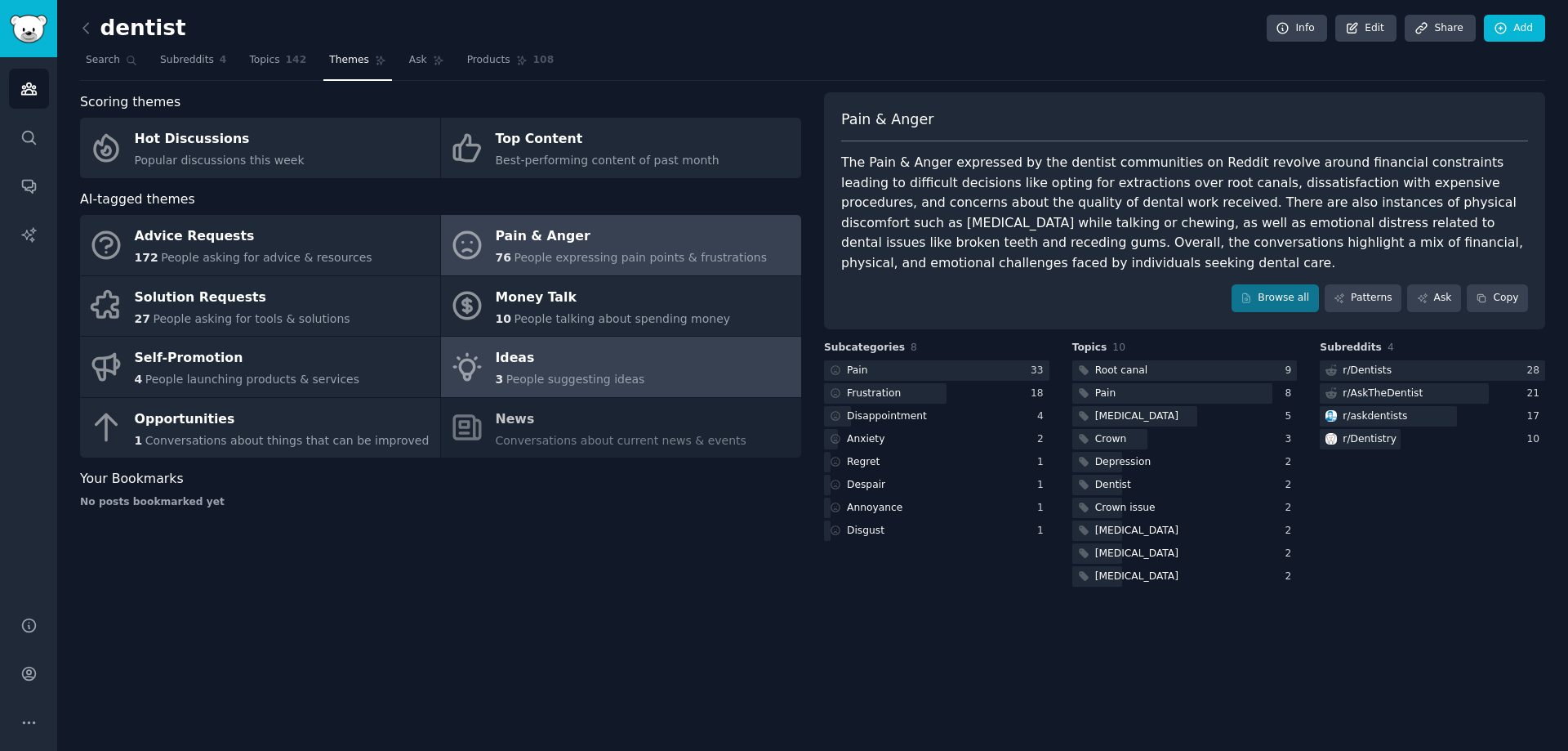
click at [547, 381] on span "People suggesting ideas" at bounding box center [576, 379] width 139 height 13
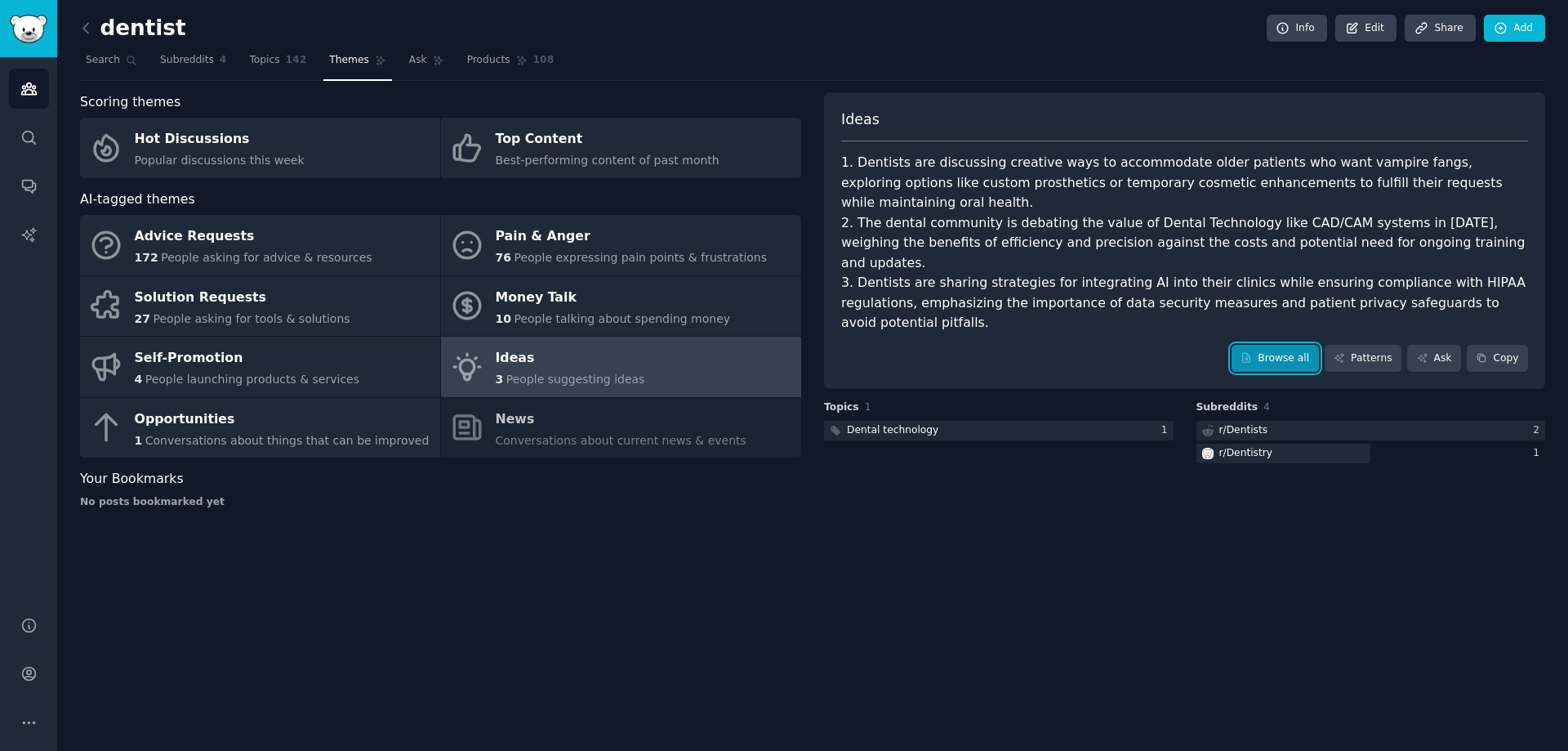
click at [1292, 345] on link "Browse all" at bounding box center [1275, 359] width 88 height 28
click at [86, 30] on icon at bounding box center [87, 28] width 18 height 18
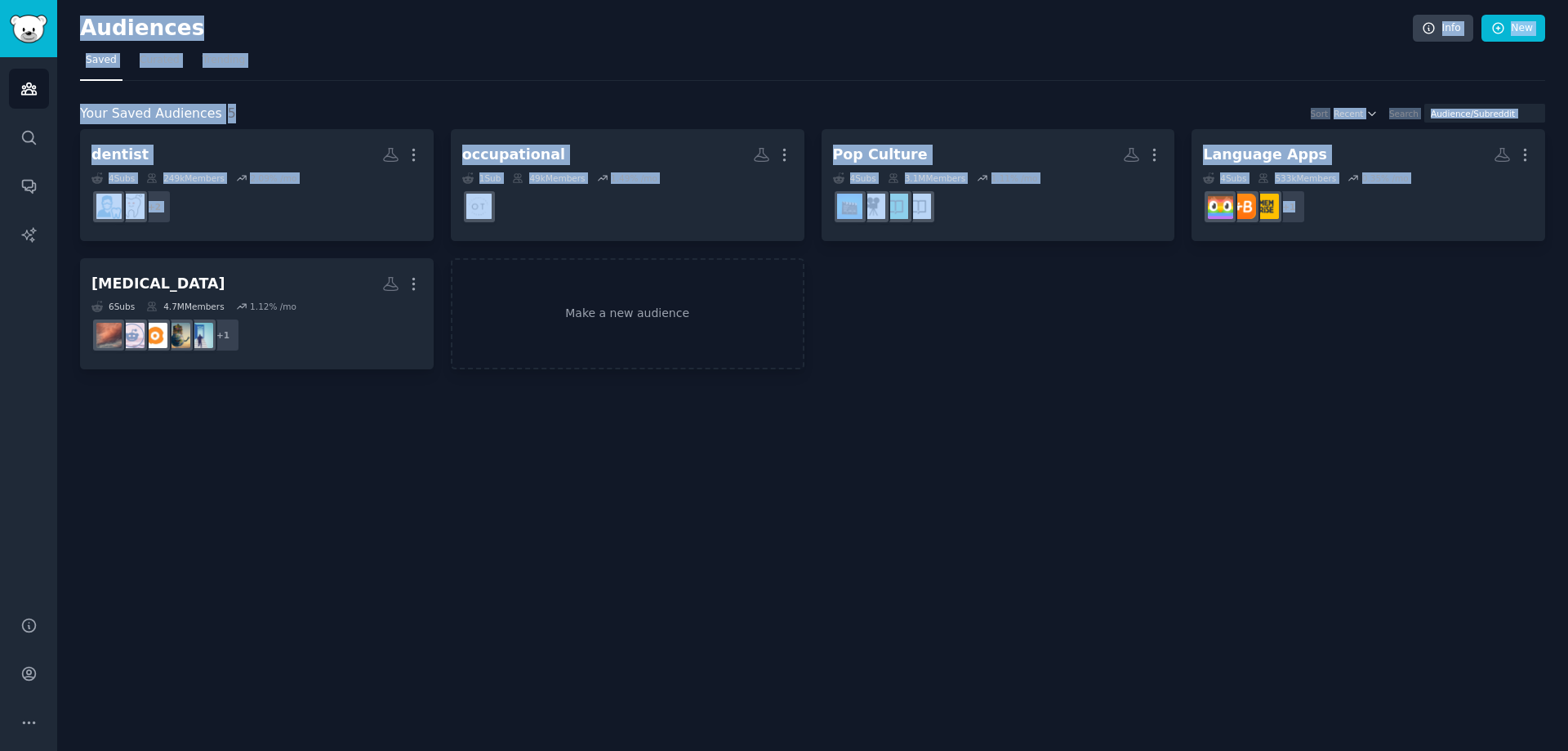
drag, startPoint x: 1384, startPoint y: 549, endPoint x: 73, endPoint y: 33, distance: 1408.9
click at [73, 33] on div "Audiences Info New Saved Curated Trending Your Saved Audiences 5 Sort Recent Se…" at bounding box center [812, 376] width 1510 height 751
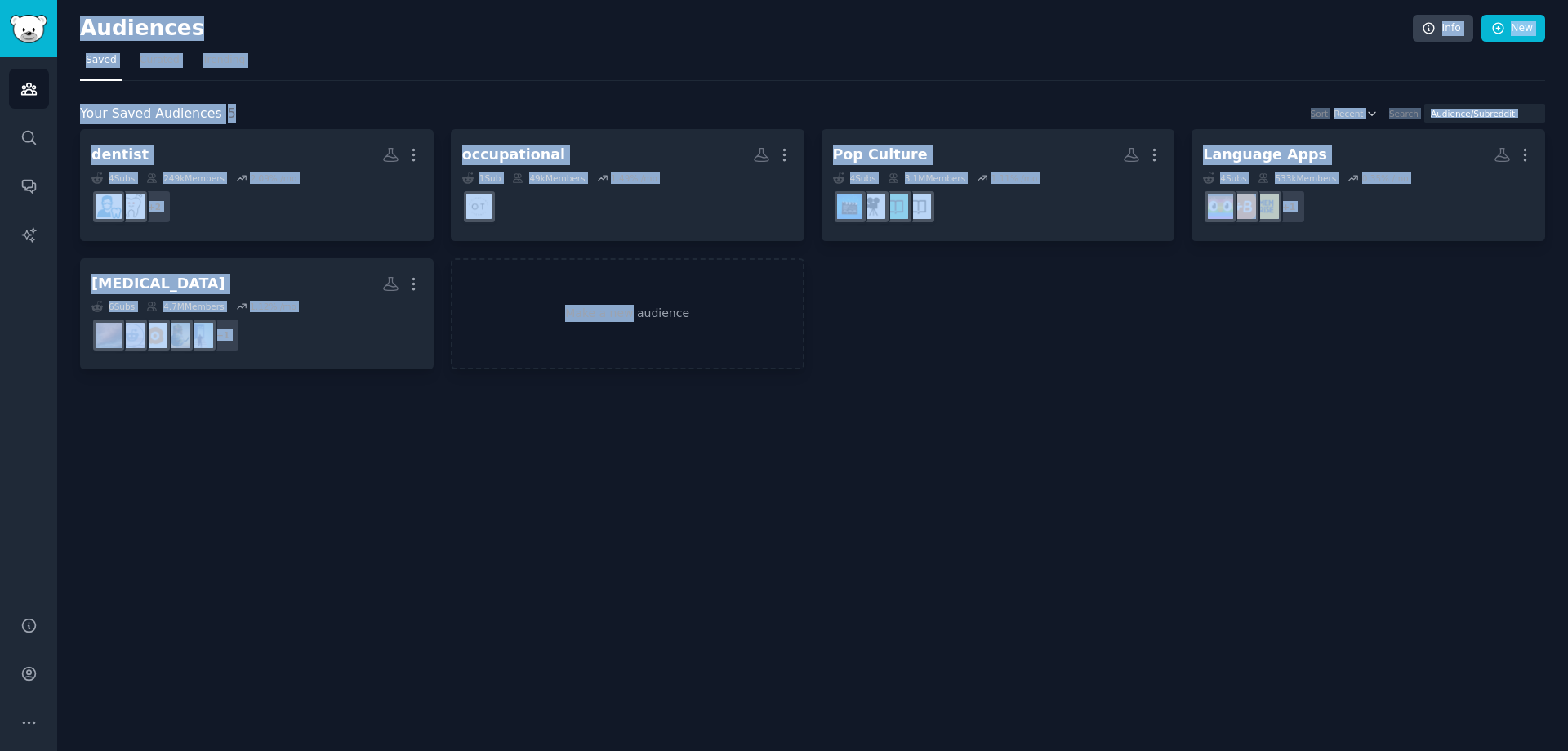
drag, startPoint x: 73, startPoint y: 33, endPoint x: 628, endPoint y: 507, distance: 729.9
click at [628, 507] on div "Audiences Info New Saved Curated Trending Your Saved Audiences 5 Sort Recent Se…" at bounding box center [812, 376] width 1510 height 751
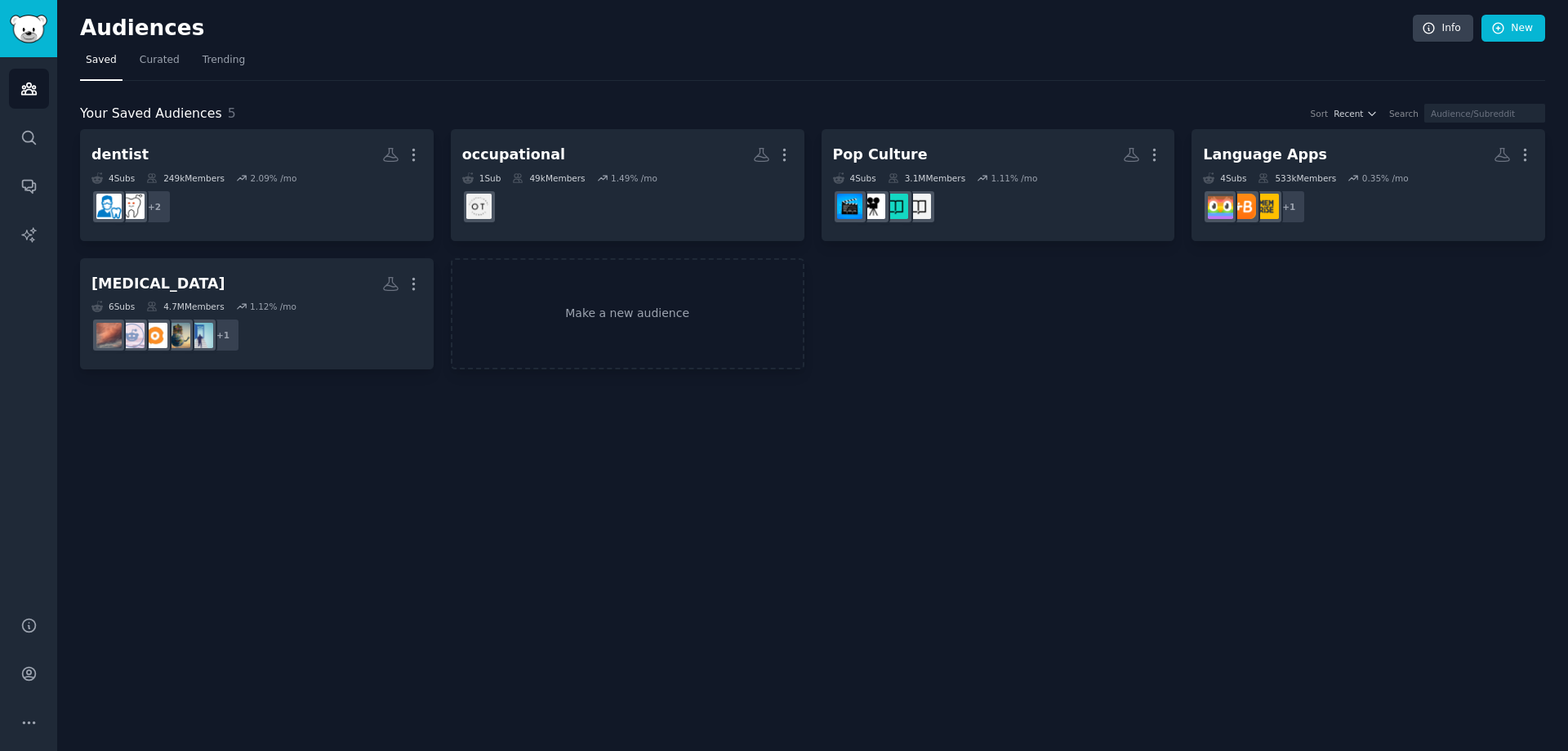
click at [798, 491] on div "Audiences Info New Saved Curated Trending Your Saved Audiences 5 Sort Recent Se…" at bounding box center [812, 376] width 1510 height 751
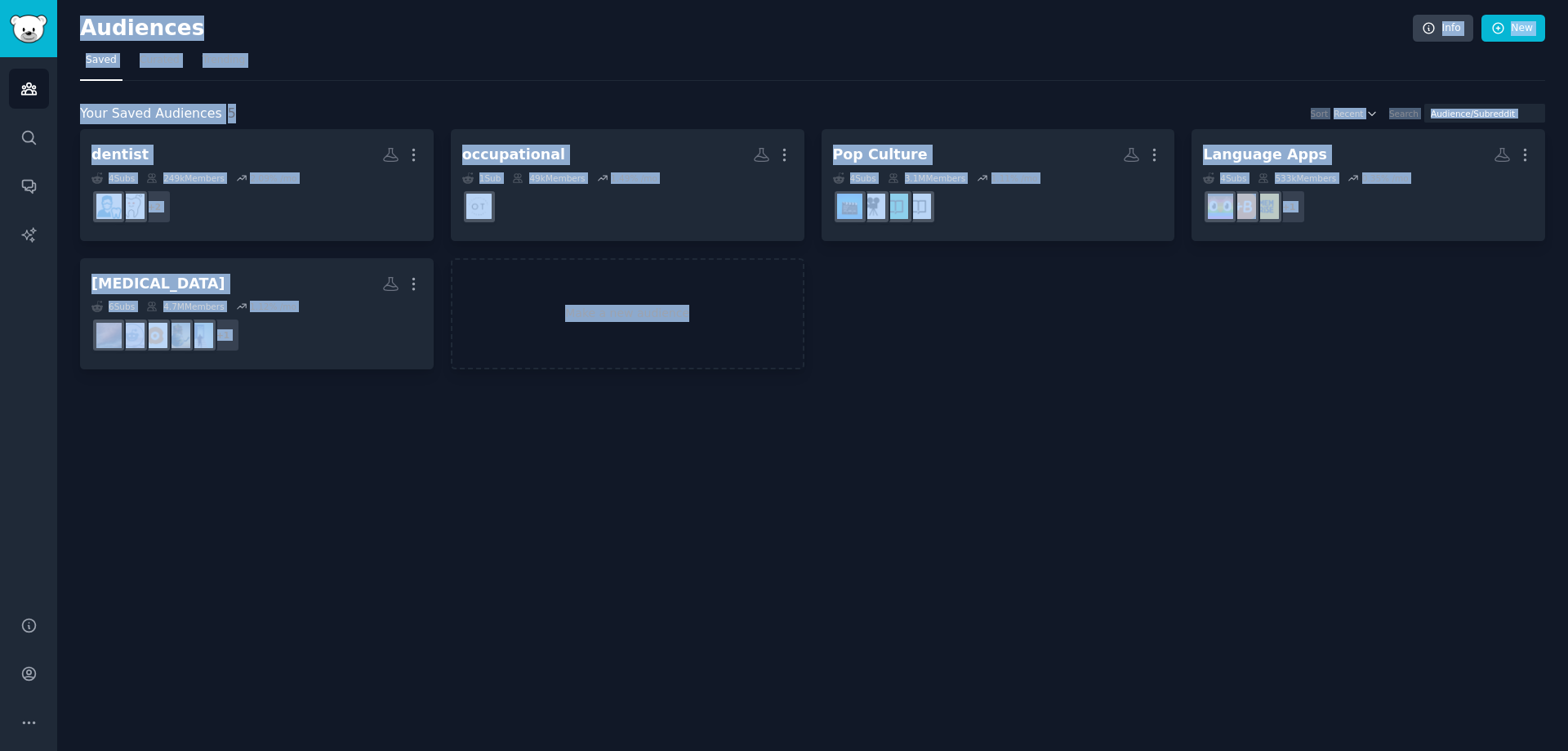
drag, startPoint x: 764, startPoint y: 449, endPoint x: 78, endPoint y: 43, distance: 797.1
click at [78, 43] on div "Audiences Info New Saved Curated Trending Your Saved Audiences 5 Sort Recent Se…" at bounding box center [812, 376] width 1510 height 751
drag, startPoint x: 78, startPoint y: 43, endPoint x: 765, endPoint y: 357, distance: 755.4
click at [765, 357] on div "Audiences Info New Saved Curated Trending Your Saved Audiences 5 Sort Recent Se…" at bounding box center [812, 376] width 1510 height 751
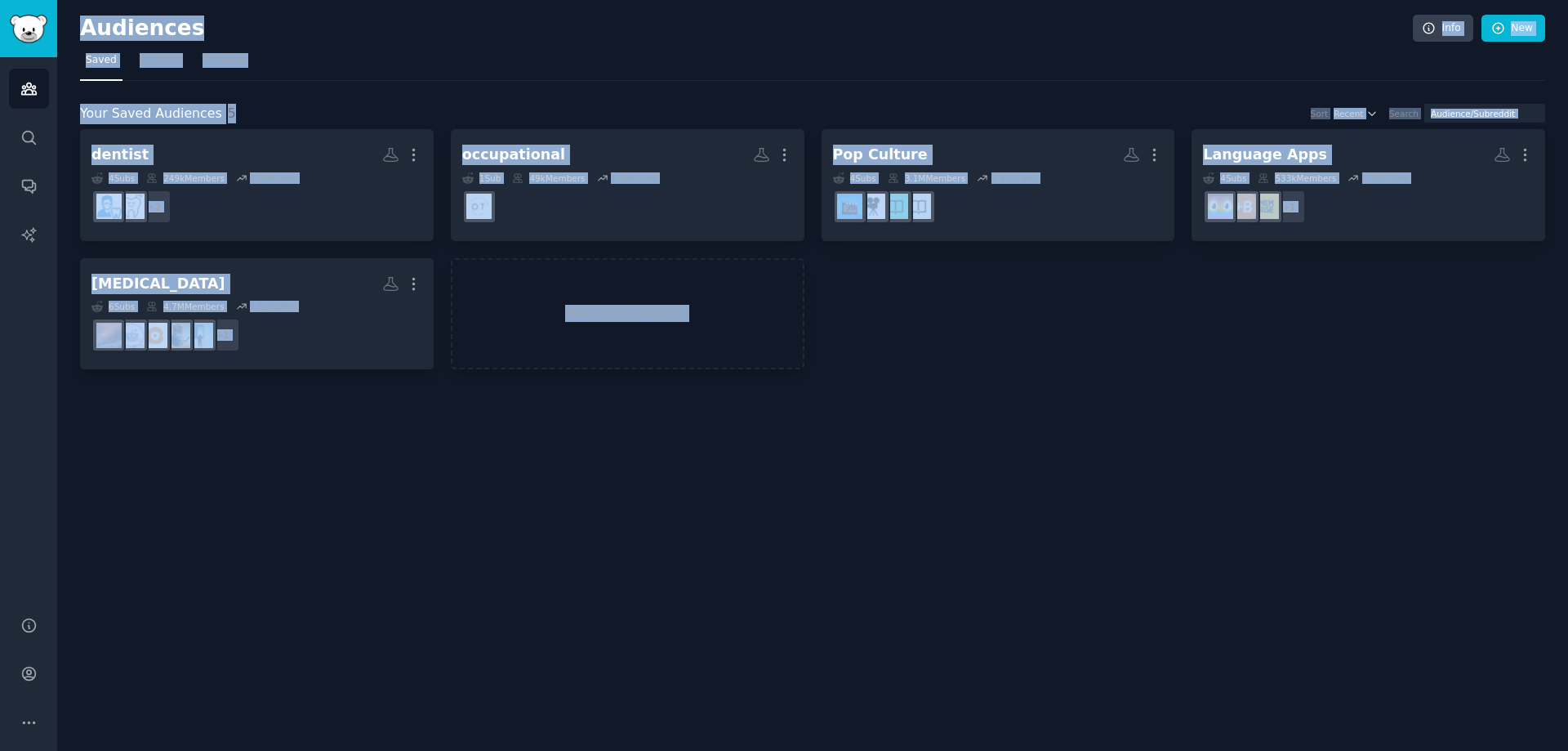
click at [922, 432] on div "Audiences Info New Saved Curated Trending Your Saved Audiences 5 Sort Recent Se…" at bounding box center [812, 376] width 1510 height 751
drag, startPoint x: 922, startPoint y: 432, endPoint x: 80, endPoint y: 34, distance: 931.3
click at [80, 34] on div "Audiences Info New Saved Curated Trending Your Saved Audiences 5 Sort Recent Se…" at bounding box center [812, 376] width 1510 height 751
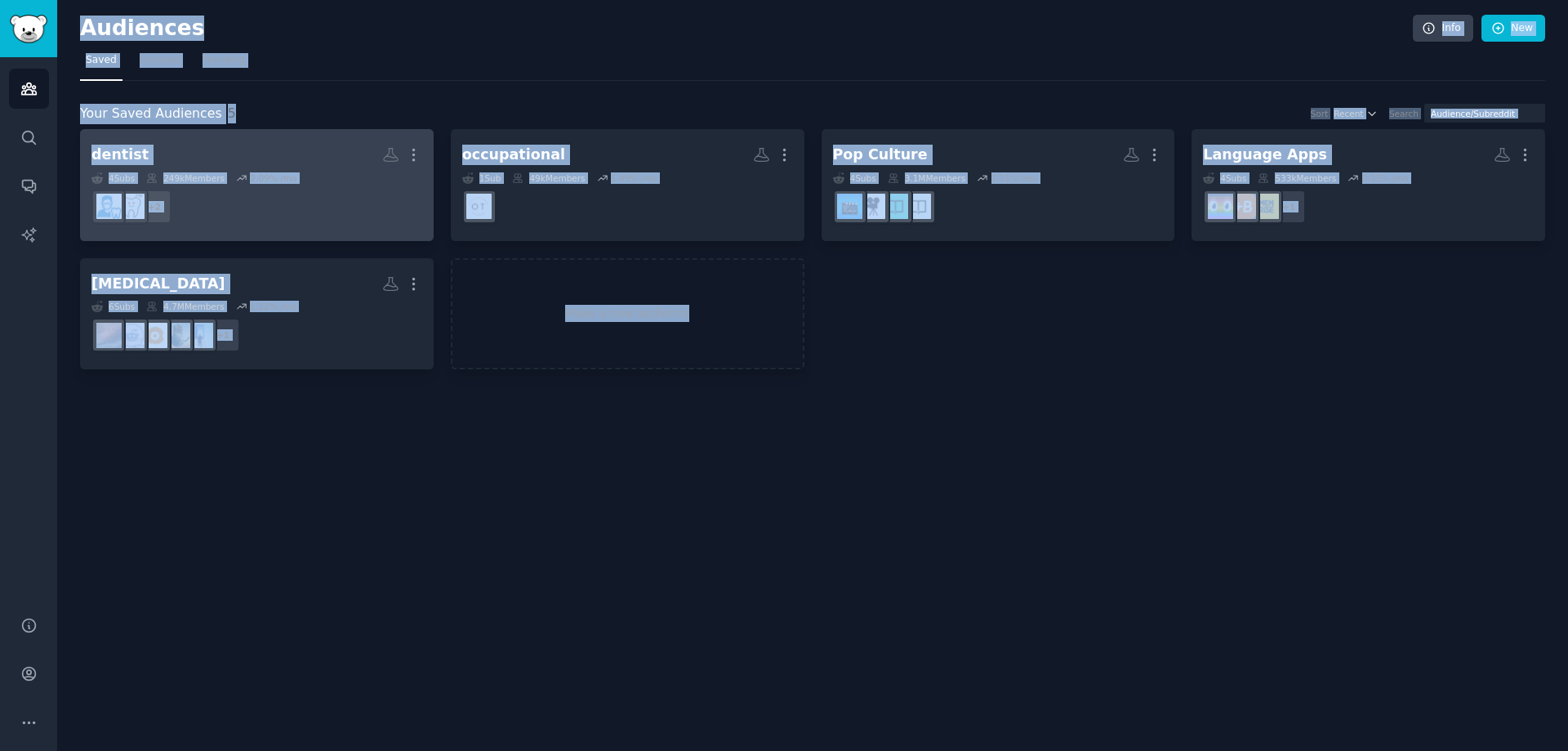
click at [314, 152] on h2 "dentist More" at bounding box center [257, 155] width 331 height 29
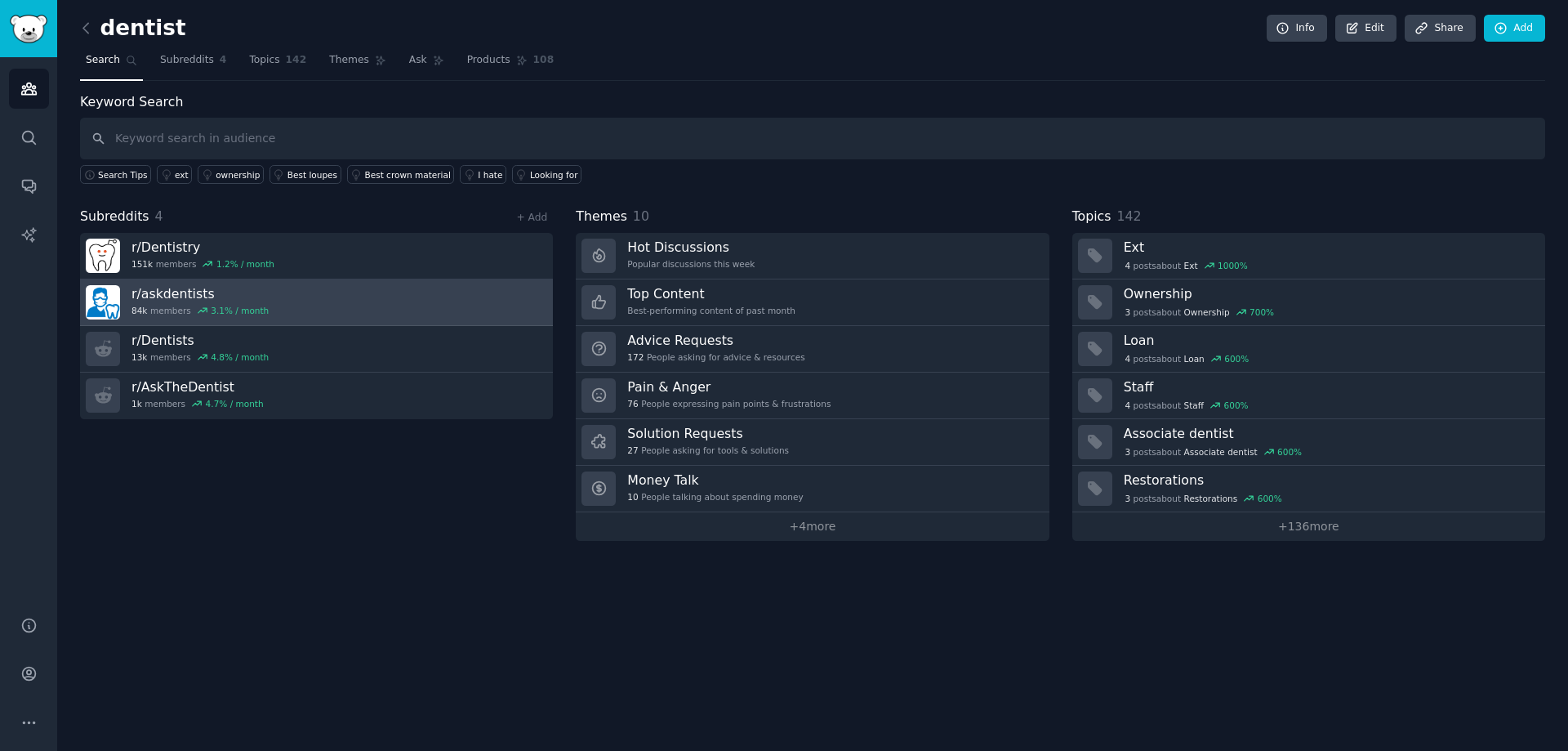
click at [524, 310] on link "r/ askdentists 84k members 3.1 % / month" at bounding box center [316, 302] width 472 height 46
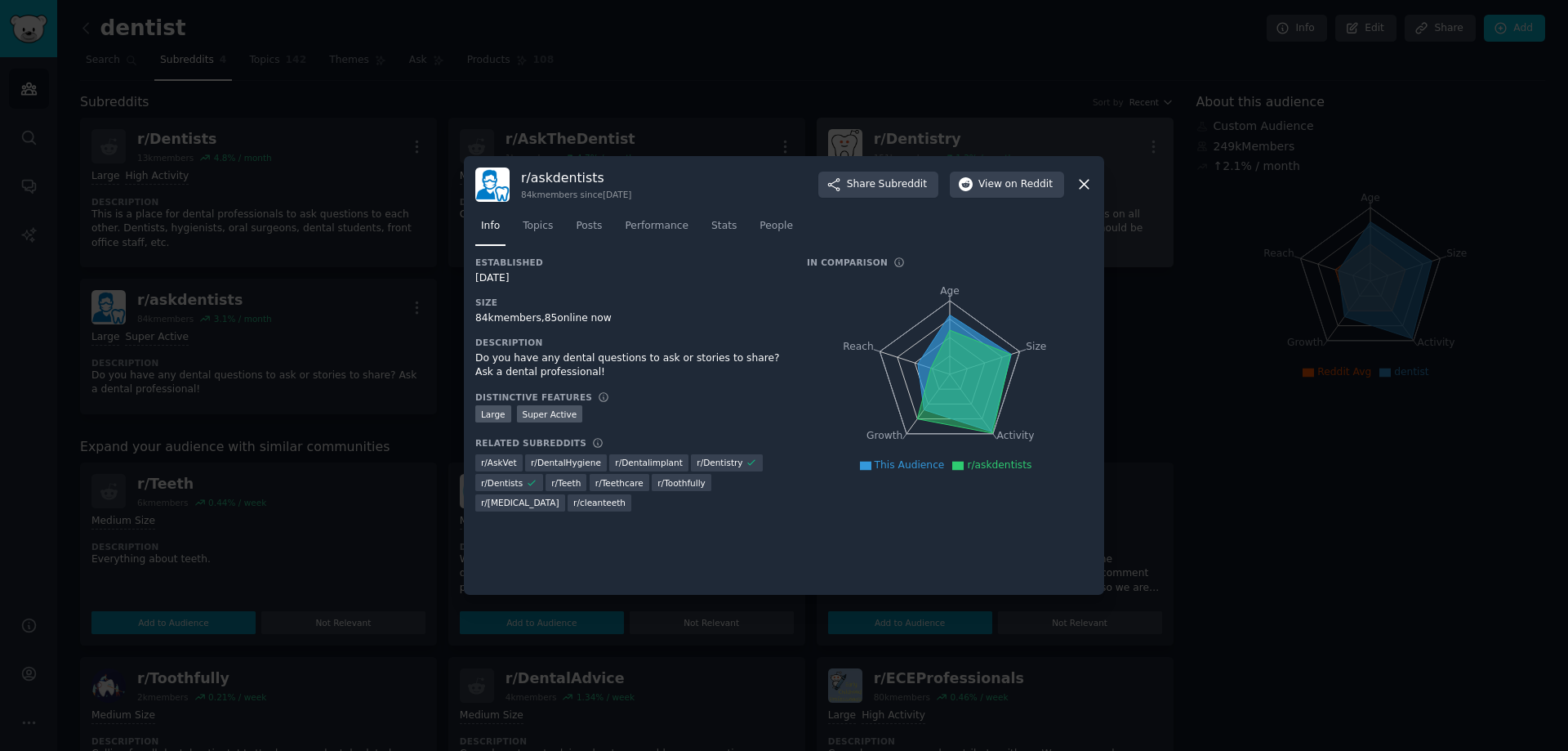
click at [1082, 188] on icon at bounding box center [1084, 185] width 18 height 18
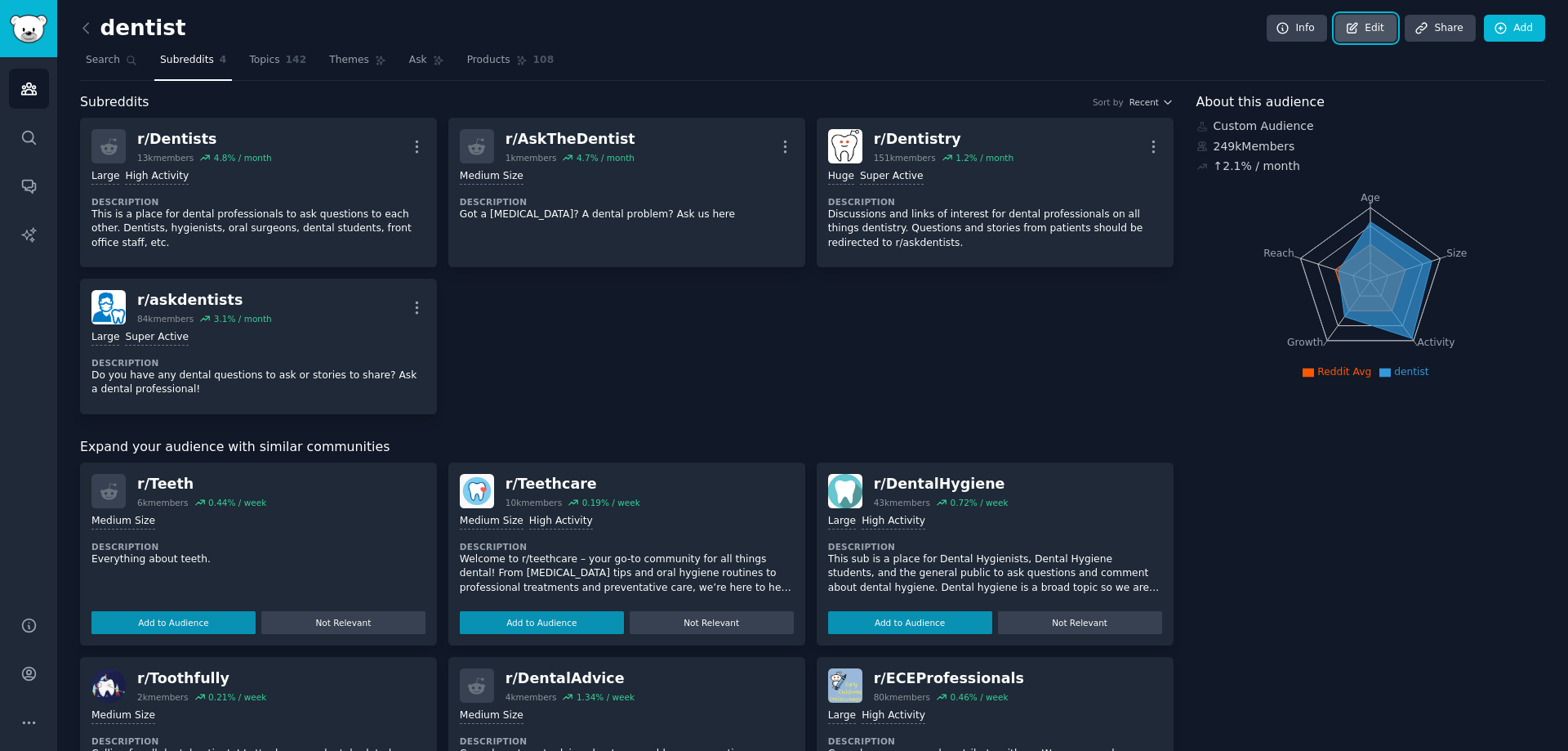
click at [1371, 33] on link "Edit" at bounding box center [1366, 29] width 61 height 28
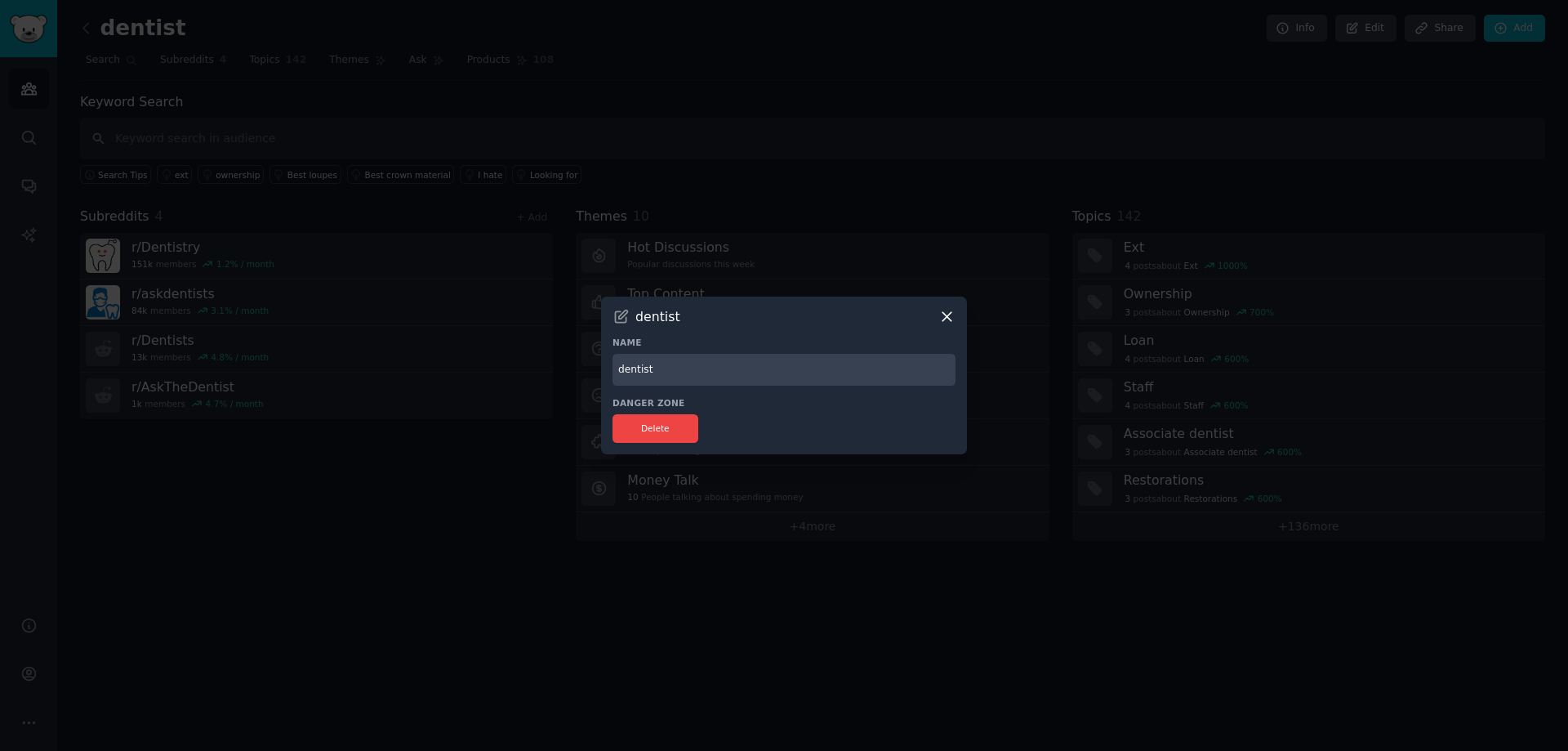
click at [931, 314] on div "dentist" at bounding box center [784, 317] width 343 height 18
click at [956, 319] on div "dentist Name dentist Danger Zone Delete" at bounding box center [784, 376] width 366 height 158
click at [947, 320] on icon at bounding box center [947, 317] width 18 height 18
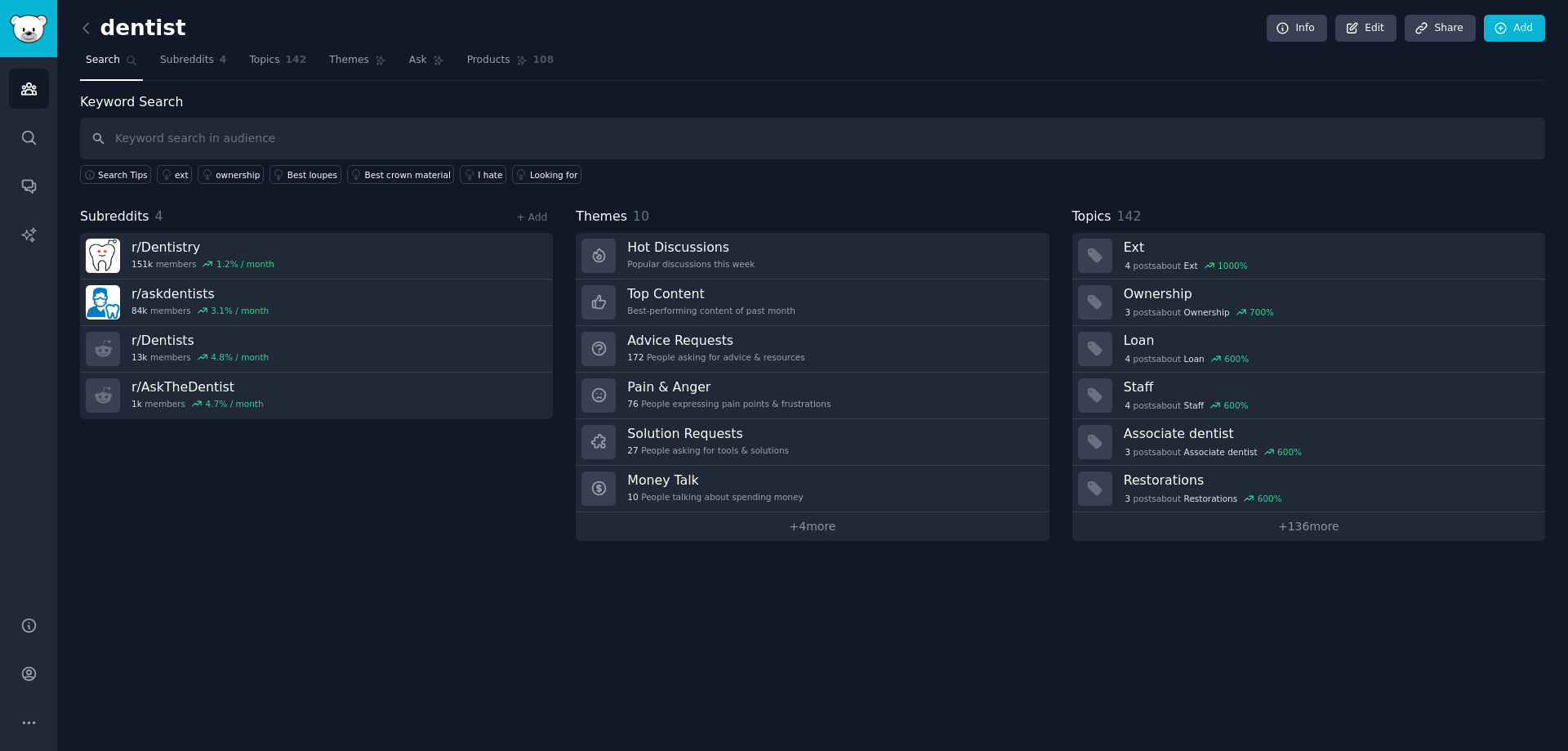
drag, startPoint x: 402, startPoint y: 307, endPoint x: 183, endPoint y: 502, distance: 293.2
click at [195, 544] on div "dentist Info Edit Share Add Search Subreddits 4 Topics 142 Themes Ask Products …" at bounding box center [812, 376] width 1510 height 751
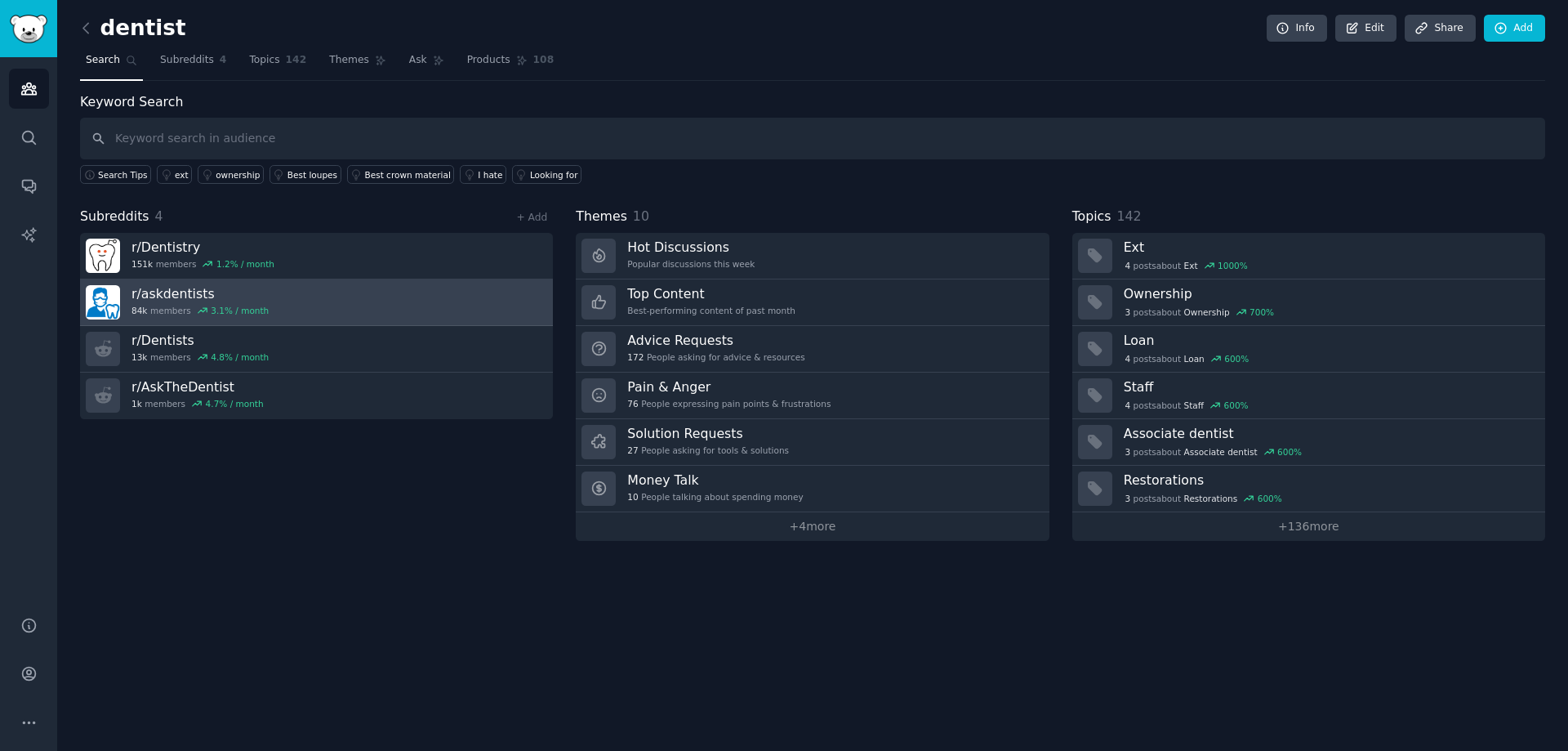
click at [504, 303] on link "r/ askdentists 84k members 3.1 % / month" at bounding box center [316, 302] width 472 height 46
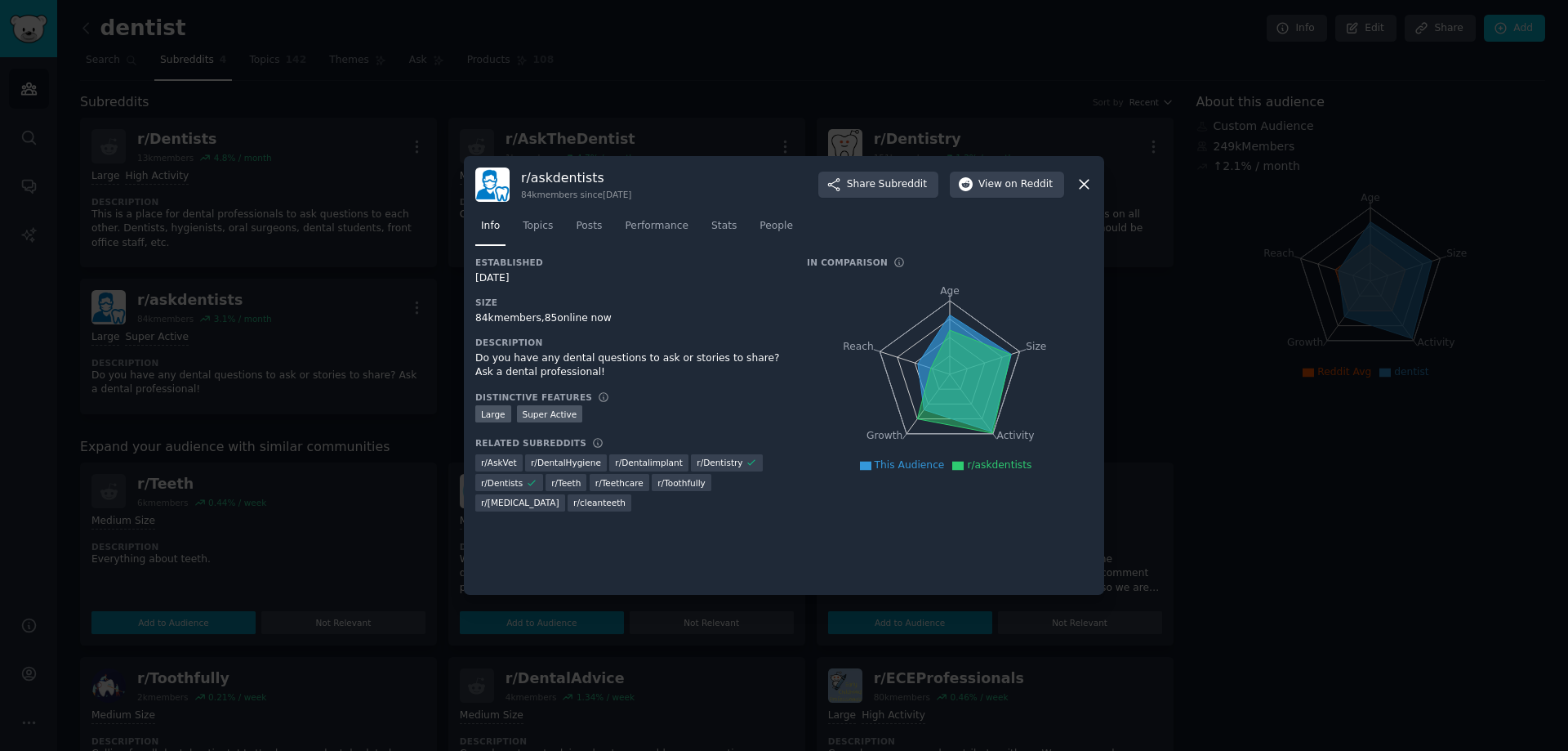
click at [1079, 192] on icon at bounding box center [1084, 185] width 18 height 18
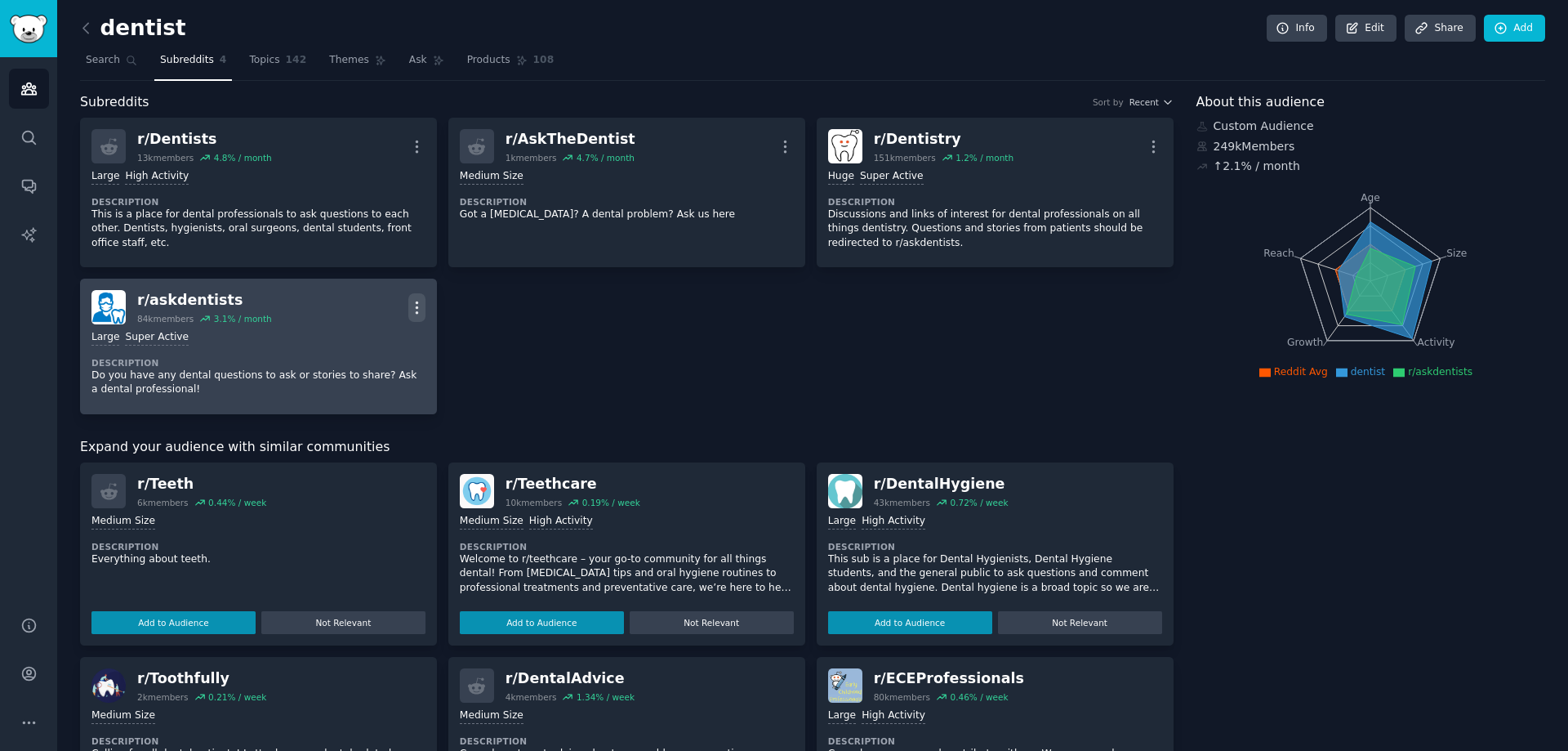
click at [410, 310] on icon "button" at bounding box center [417, 308] width 18 height 18
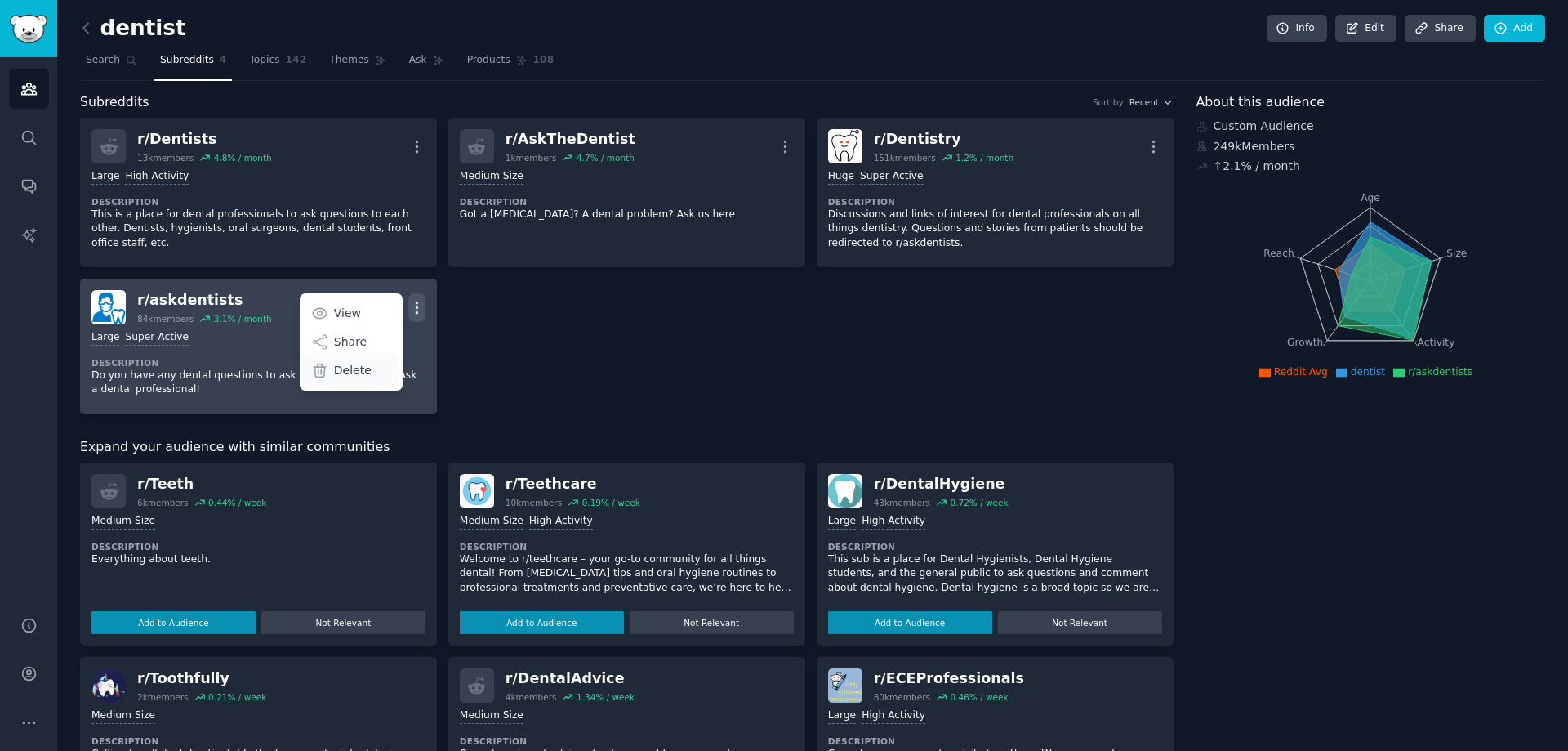
click at [348, 368] on p "Delete" at bounding box center [353, 370] width 38 height 18
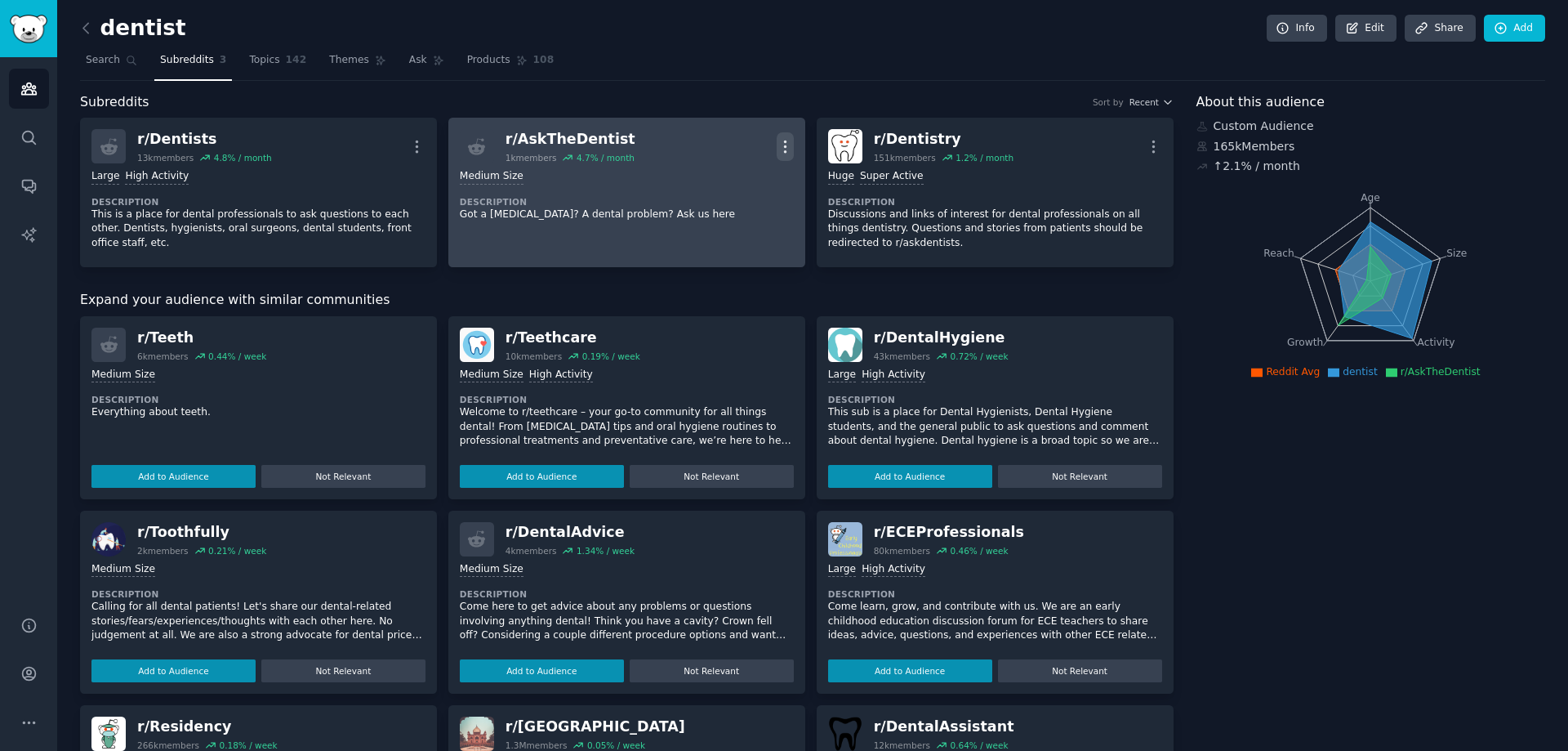
click at [776, 148] on icon "button" at bounding box center [785, 147] width 18 height 18
click at [704, 216] on p "Delete" at bounding box center [721, 210] width 38 height 18
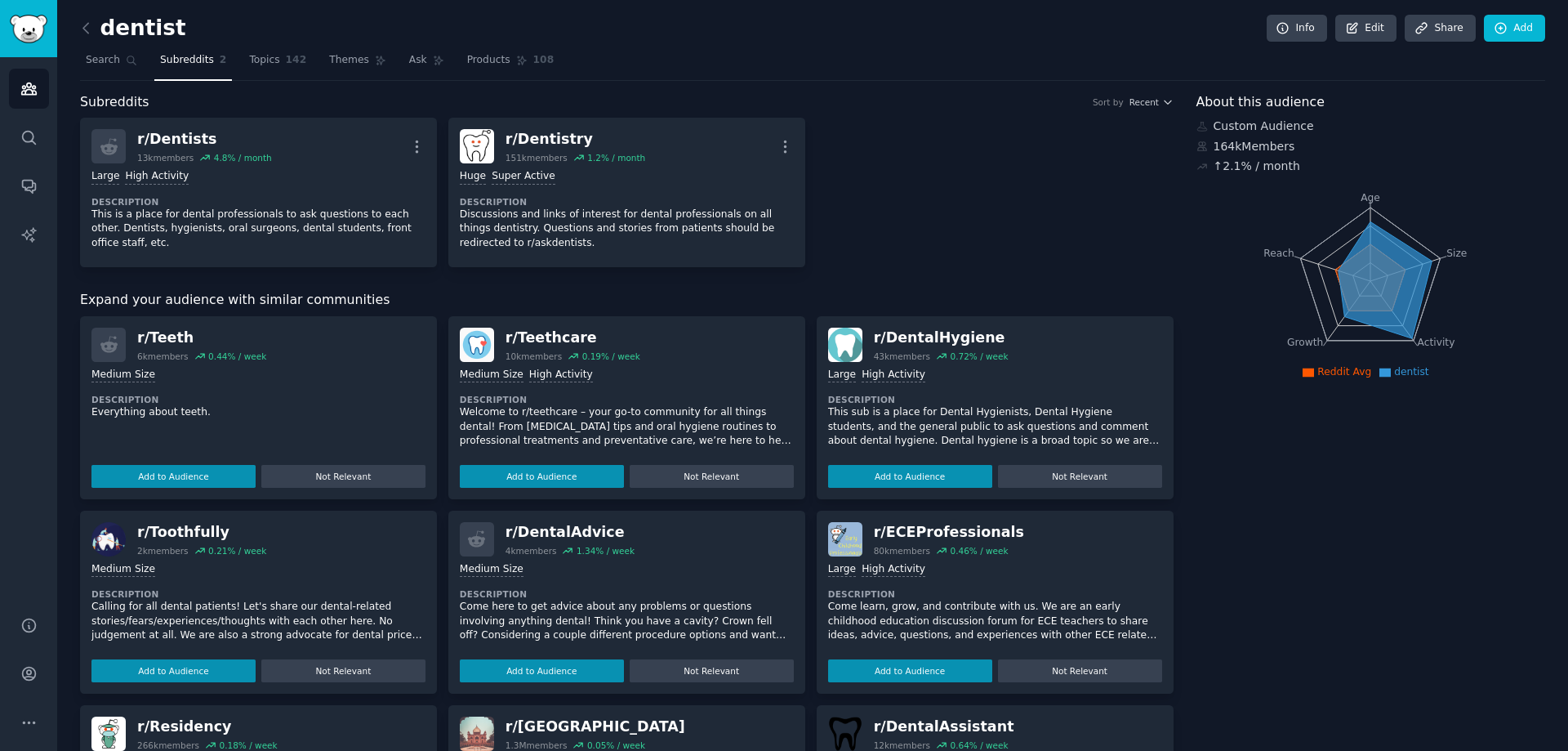
click at [77, 36] on div "dentist Info Edit Share Add Search Subreddits 2 Topics 142 Themes Ask Products …" at bounding box center [812, 552] width 1510 height 1105
click at [78, 33] on div "dentist Info Edit Share Add Search Subreddits 2 Topics 142 Themes Ask Products …" at bounding box center [812, 552] width 1510 height 1105
click at [80, 31] on icon at bounding box center [87, 28] width 18 height 18
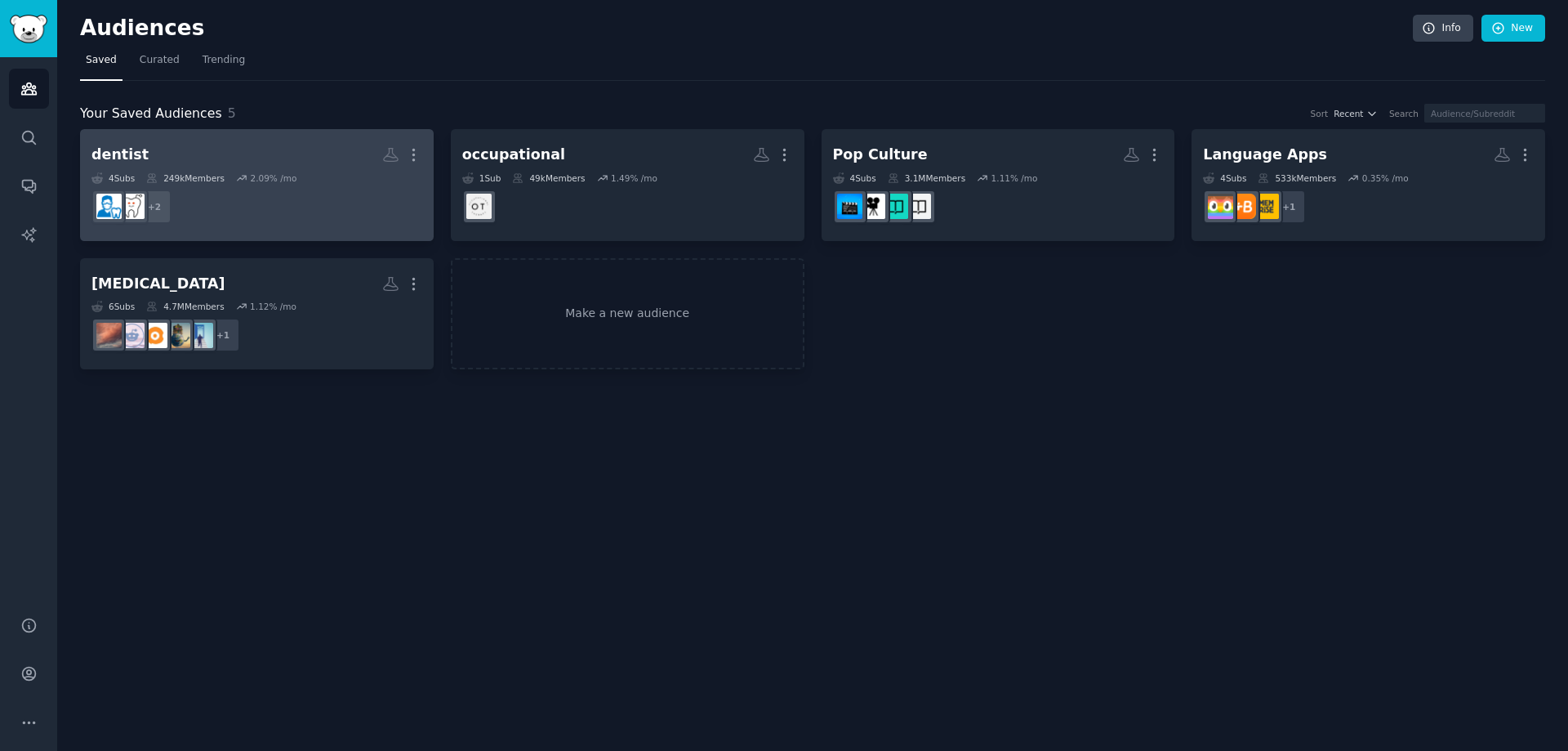
click at [236, 173] on icon at bounding box center [242, 178] width 11 height 11
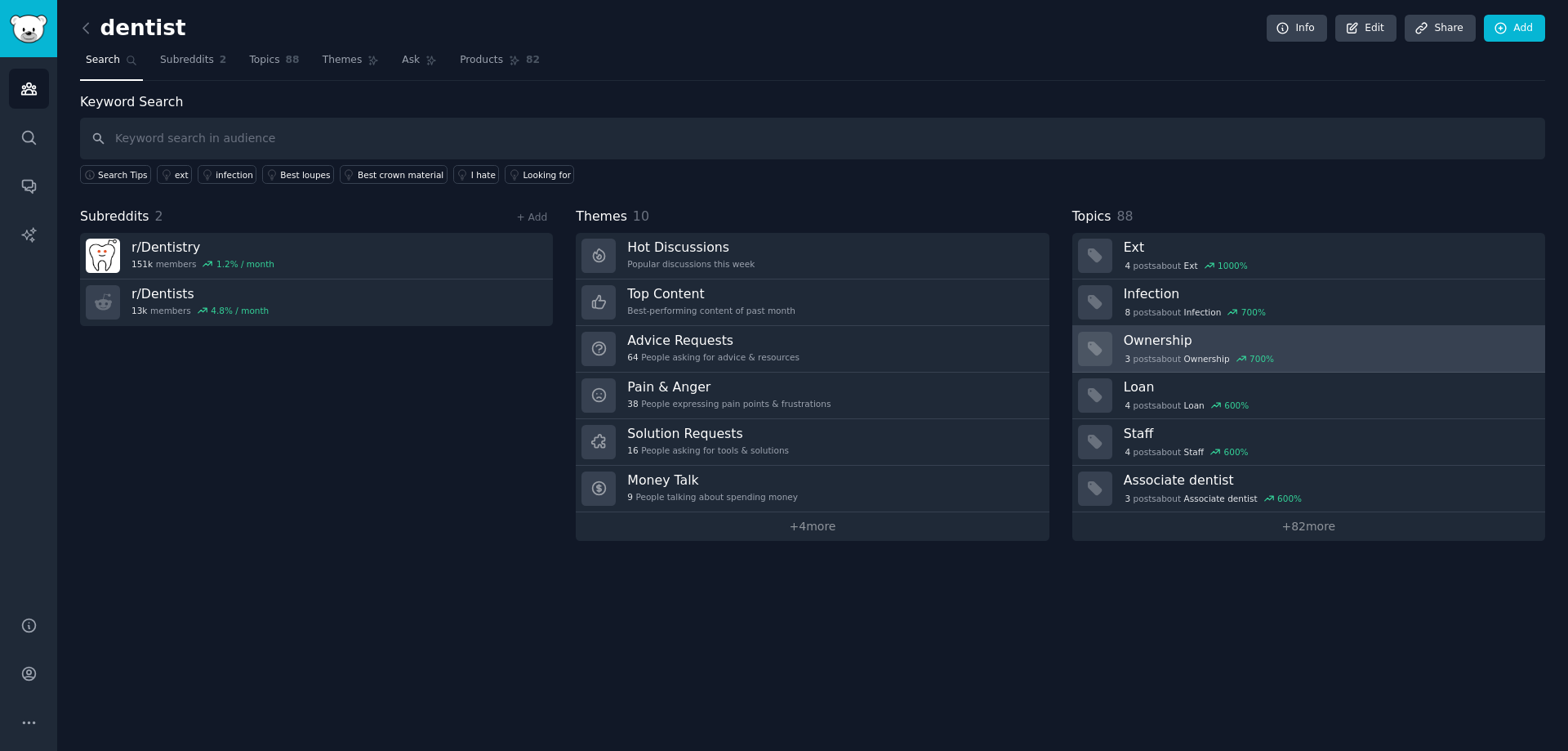
click at [1236, 362] on icon at bounding box center [1241, 358] width 11 height 11
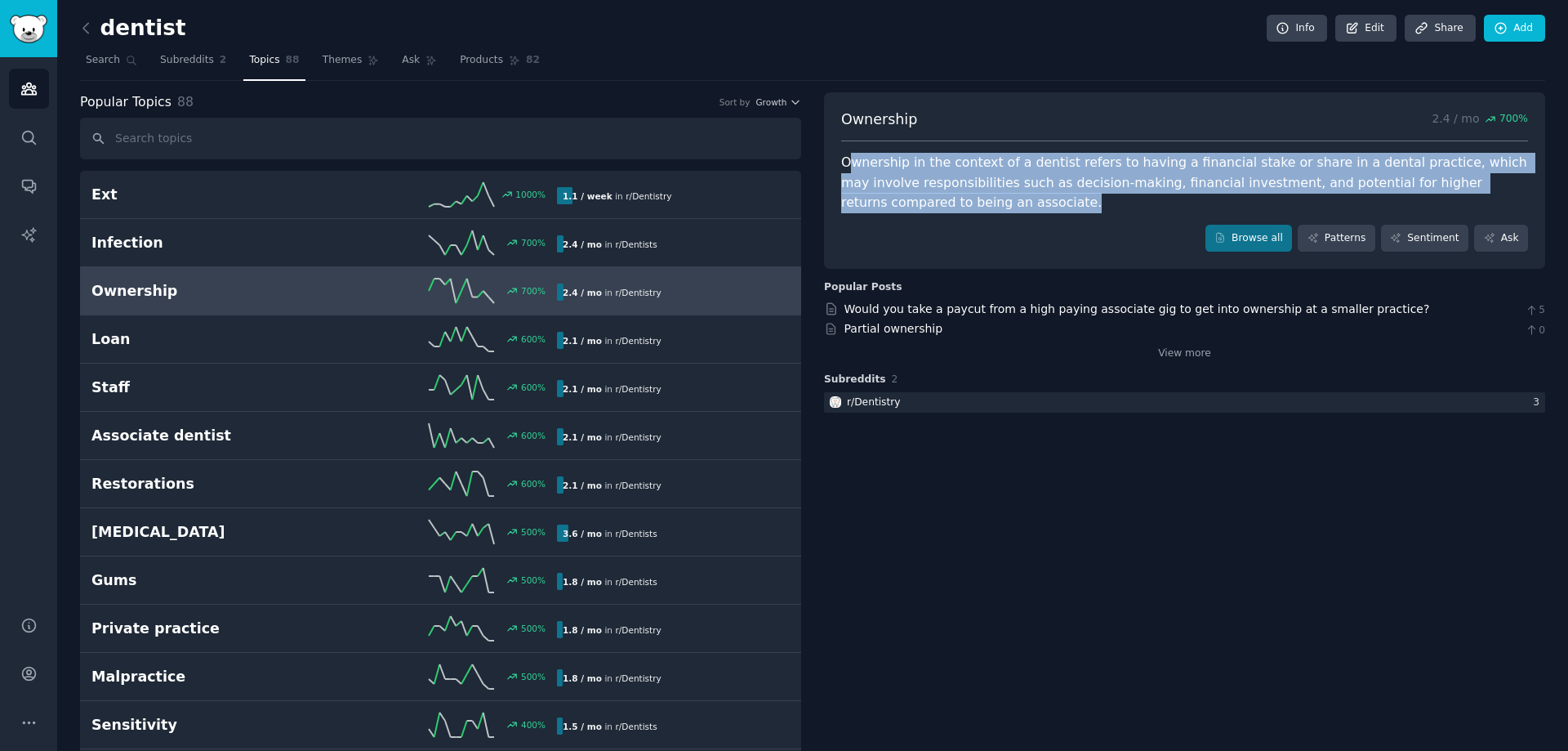
drag, startPoint x: 970, startPoint y: 201, endPoint x: 852, endPoint y: 167, distance: 122.8
click at [852, 167] on div "Ownership in the context of a dentist refers to having a financial stake or sha…" at bounding box center [1184, 183] width 687 height 60
click at [95, 32] on link at bounding box center [89, 29] width 20 height 26
